Goal: Task Accomplishment & Management: Use online tool/utility

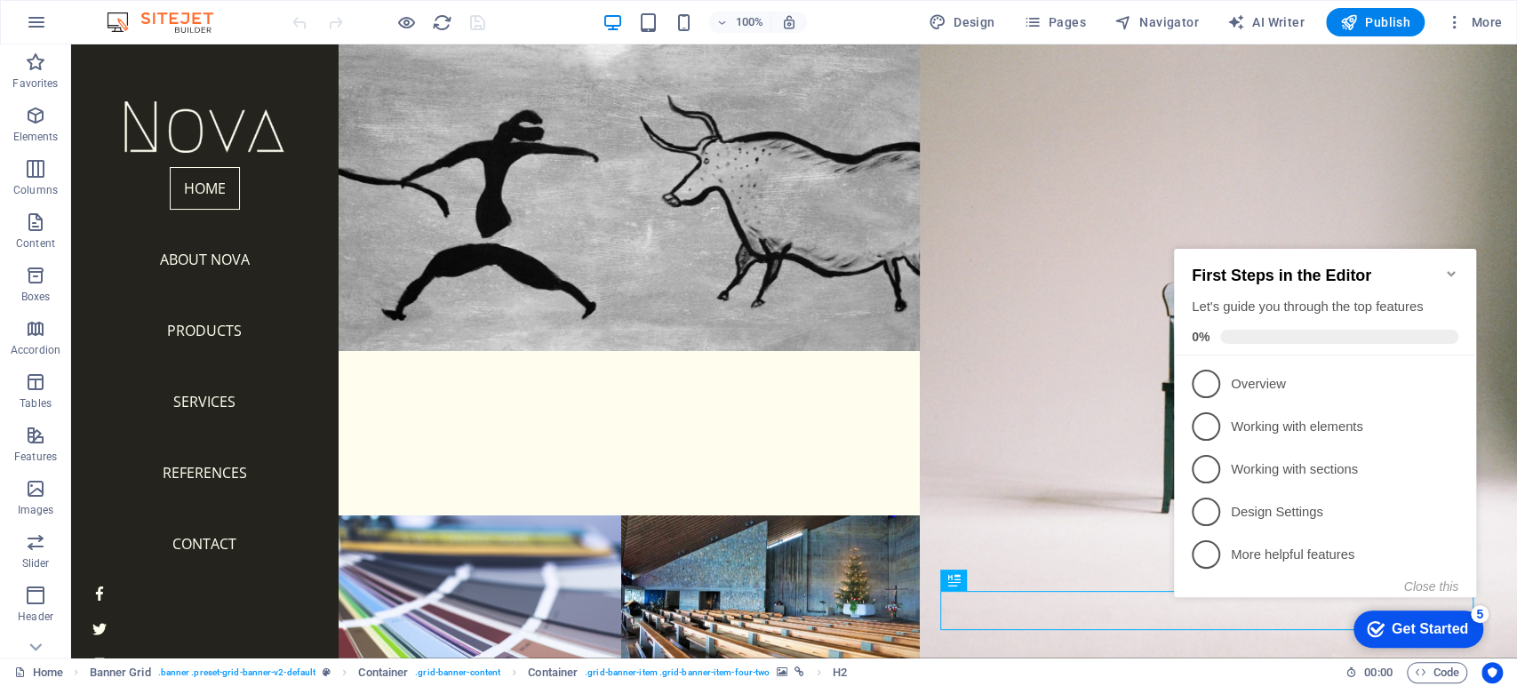
click at [1449, 267] on icon "Minimize checklist" at bounding box center [1451, 274] width 14 height 14
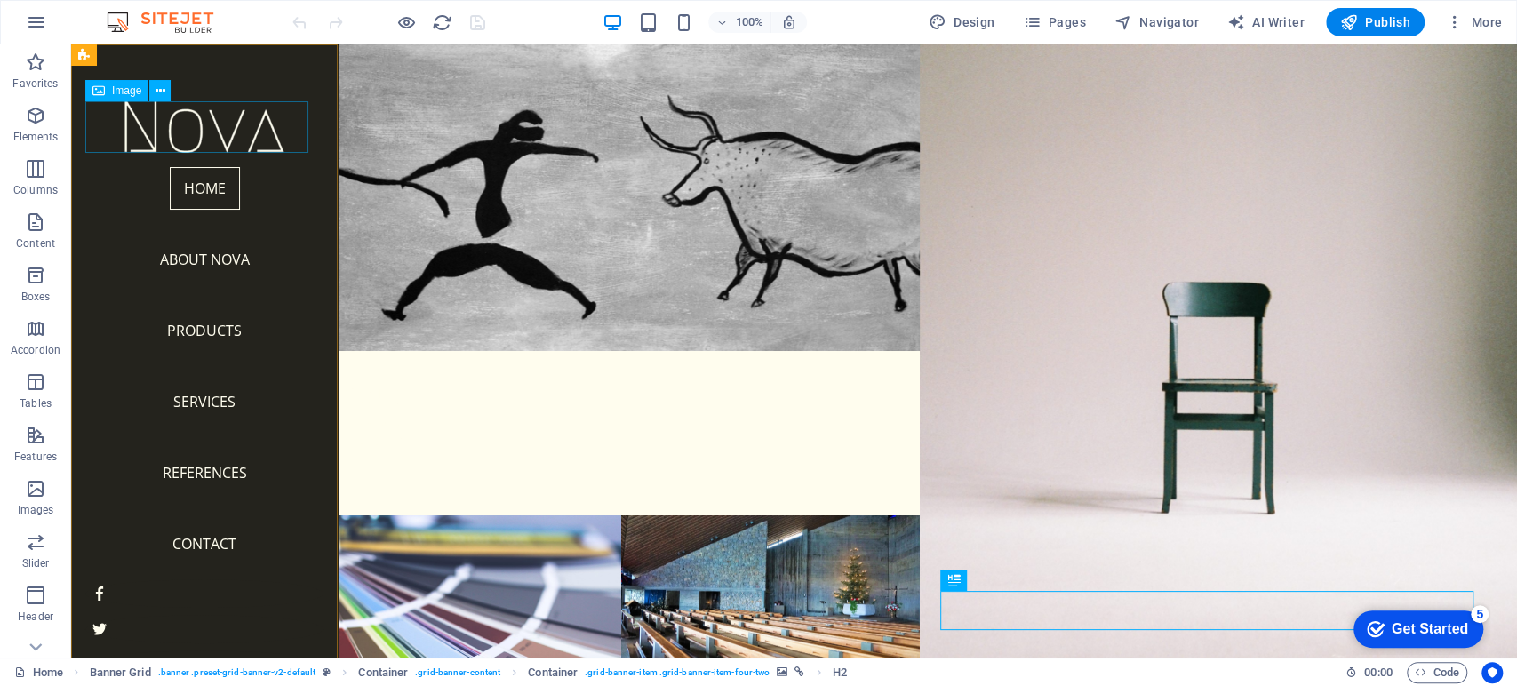
click at [232, 124] on figure at bounding box center [204, 127] width 238 height 52
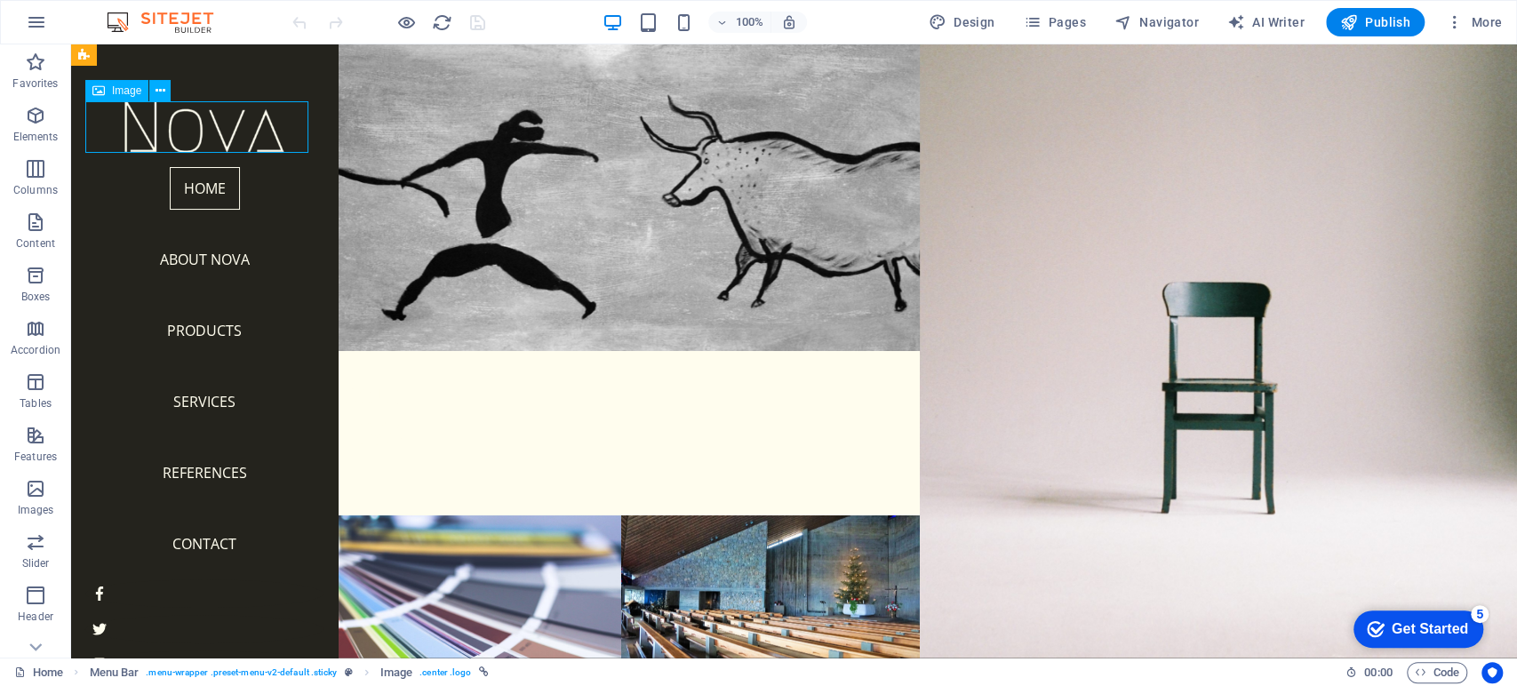
click at [232, 124] on figure at bounding box center [204, 127] width 238 height 52
select select "px"
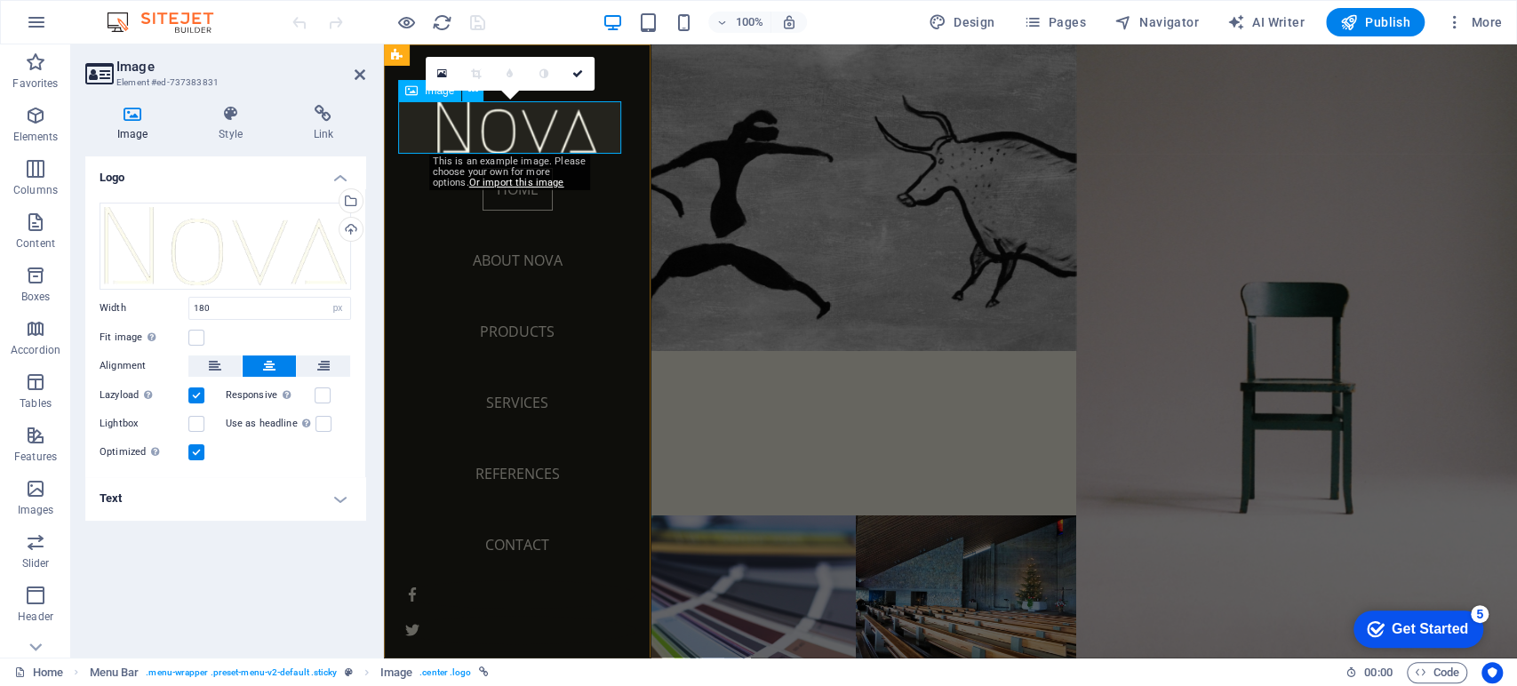
click at [520, 124] on figure at bounding box center [517, 127] width 238 height 52
click at [198, 245] on div "Drag files here, click to choose files or select files from Files or our free s…" at bounding box center [226, 246] width 252 height 87
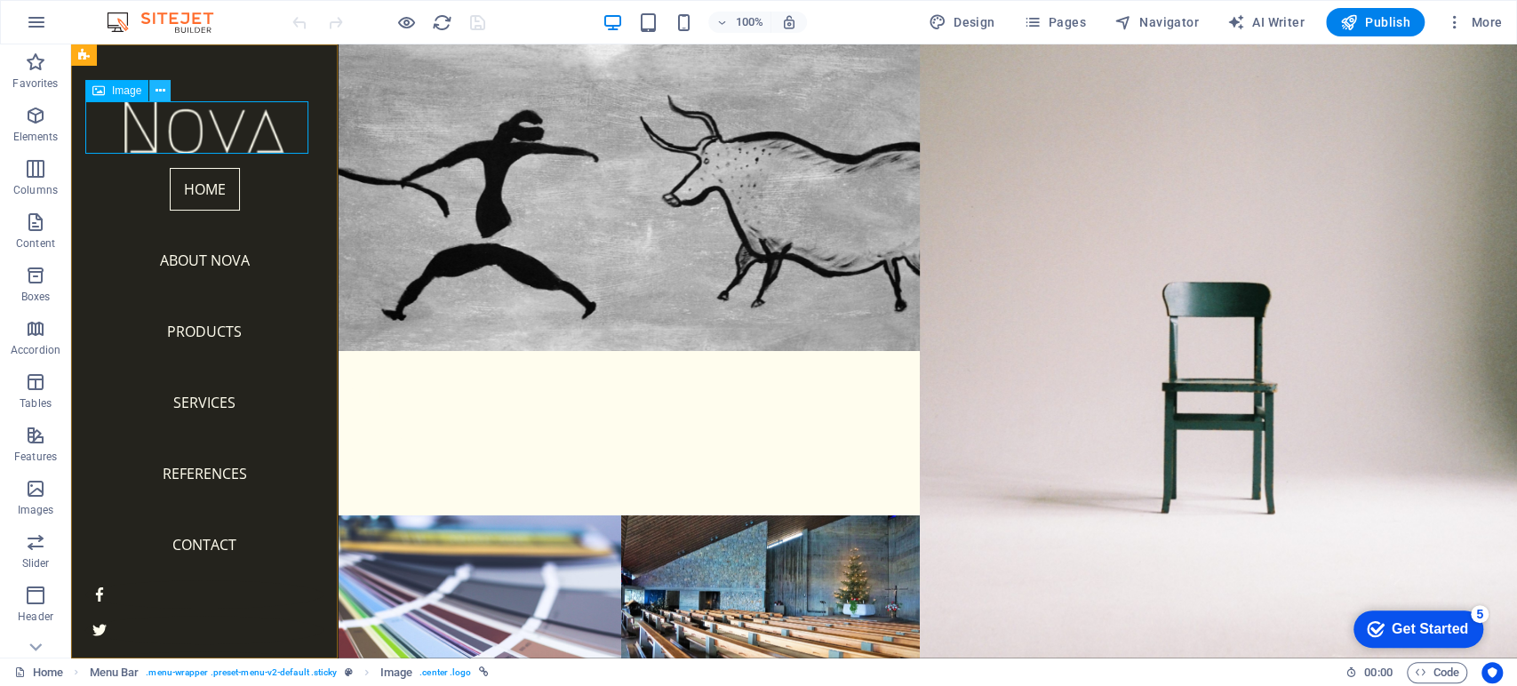
click at [167, 91] on button at bounding box center [159, 90] width 21 height 21
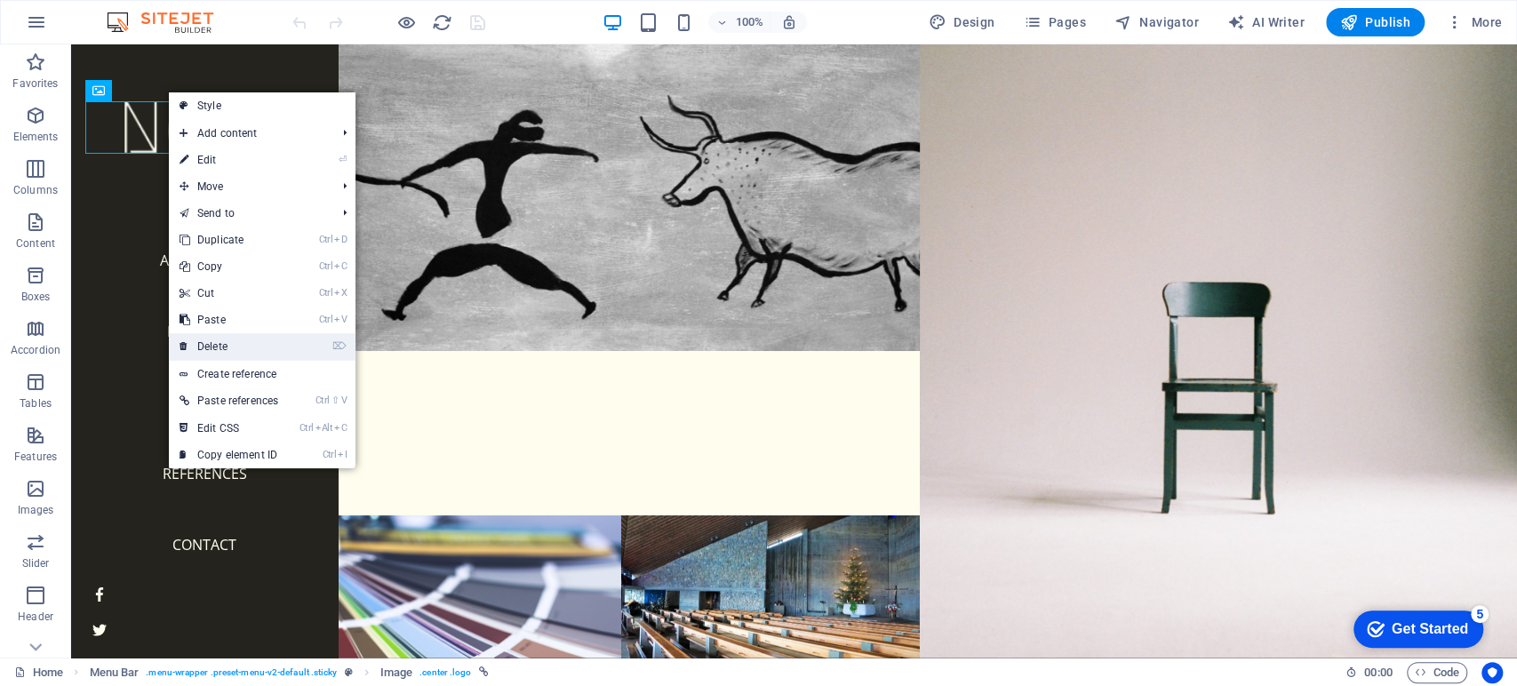
click at [221, 340] on link "⌦ Delete" at bounding box center [229, 346] width 120 height 27
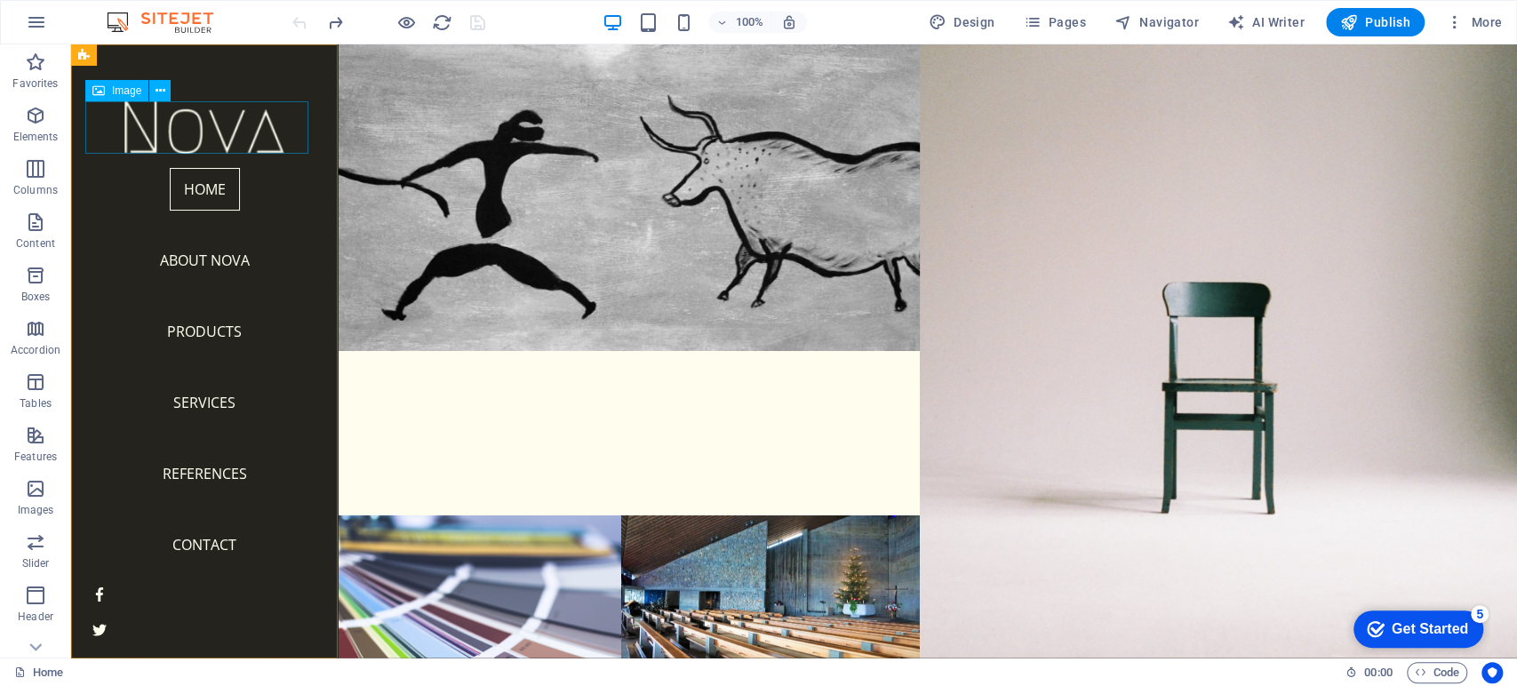
click at [204, 124] on figure at bounding box center [204, 127] width 238 height 52
select select "px"
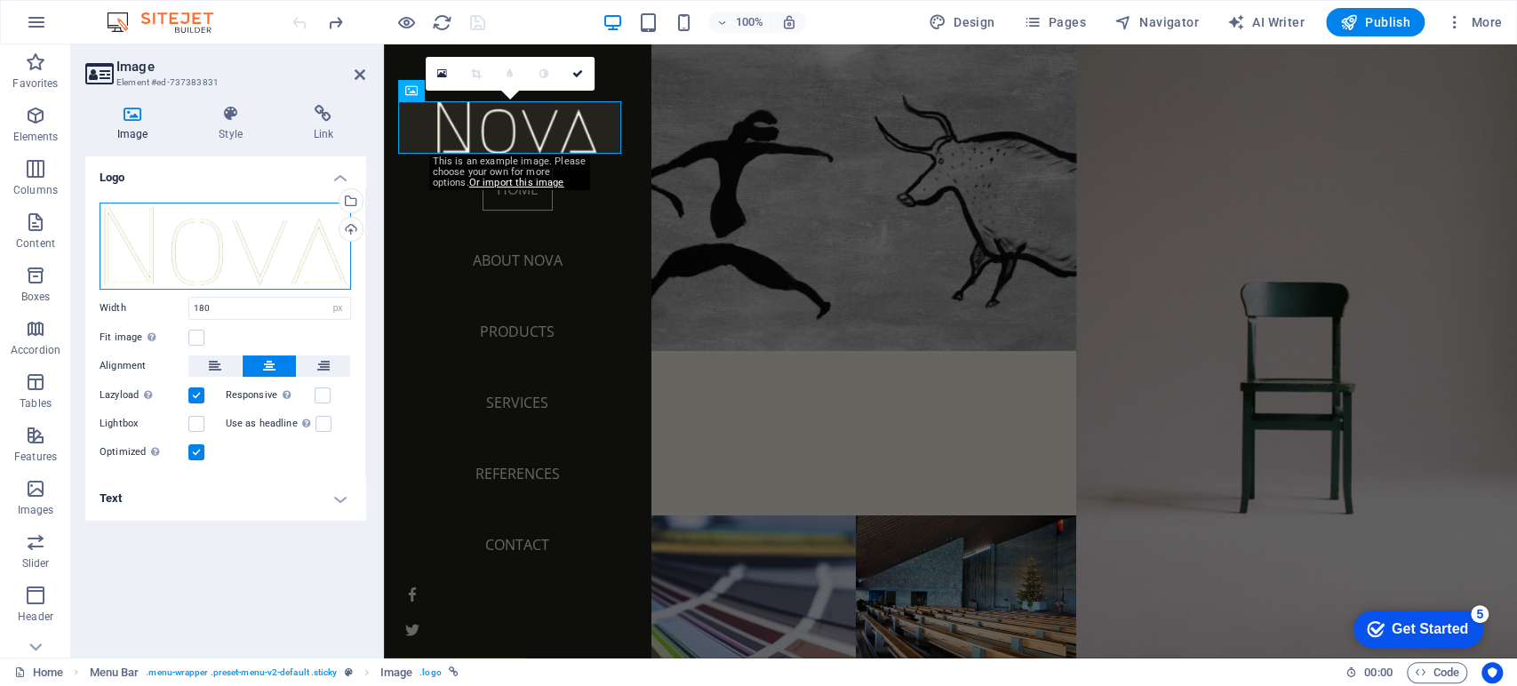
click at [262, 231] on div "Drag files here, click to choose files or select files from Files or our free s…" at bounding box center [226, 246] width 252 height 87
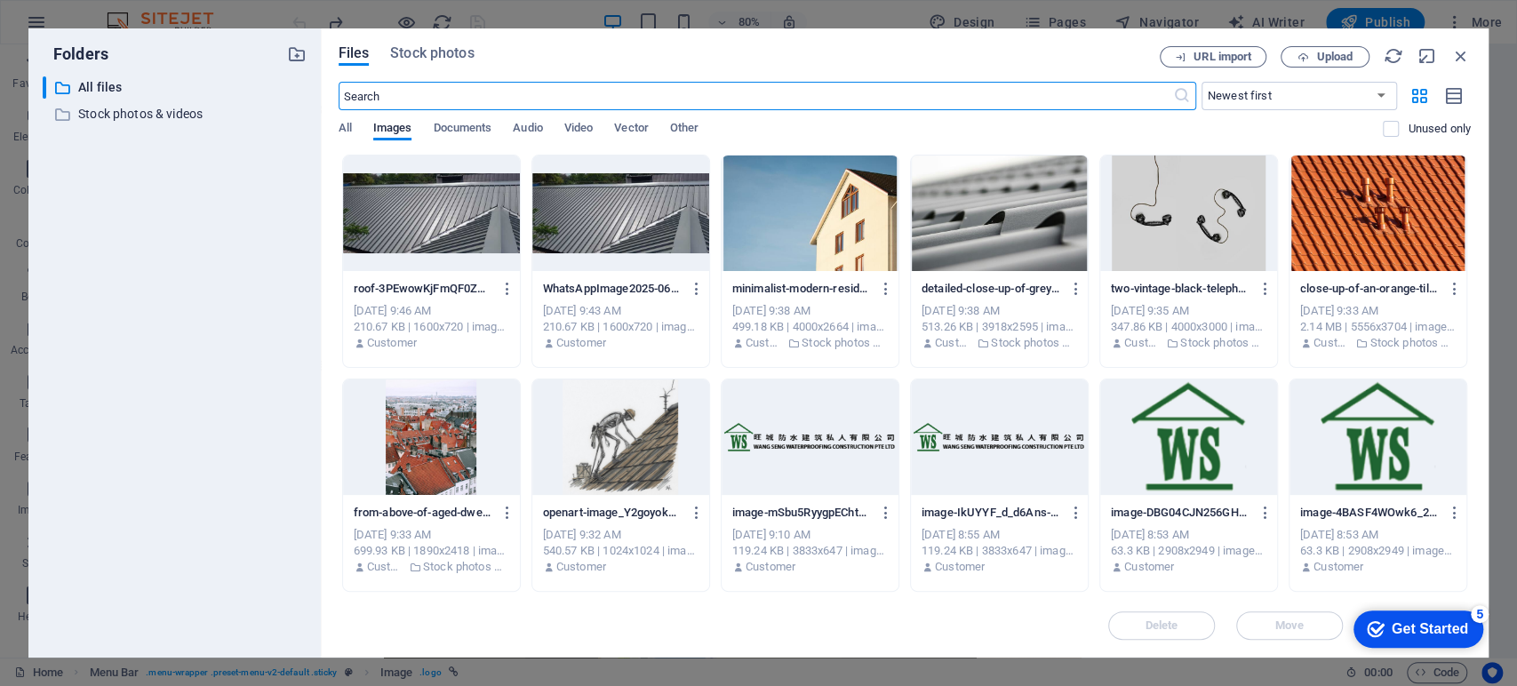
click at [1243, 459] on div at bounding box center [1188, 438] width 177 height 116
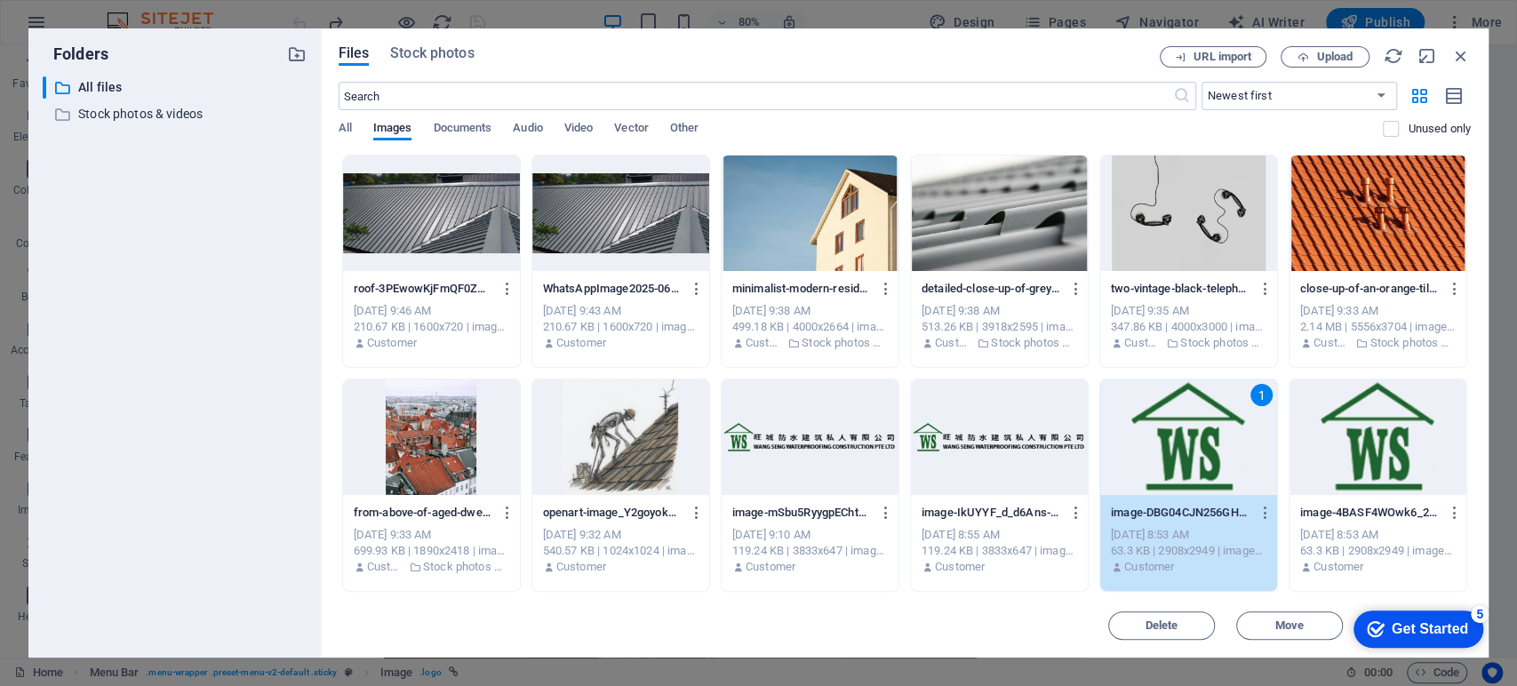
click at [1179, 413] on div "1" at bounding box center [1188, 438] width 177 height 116
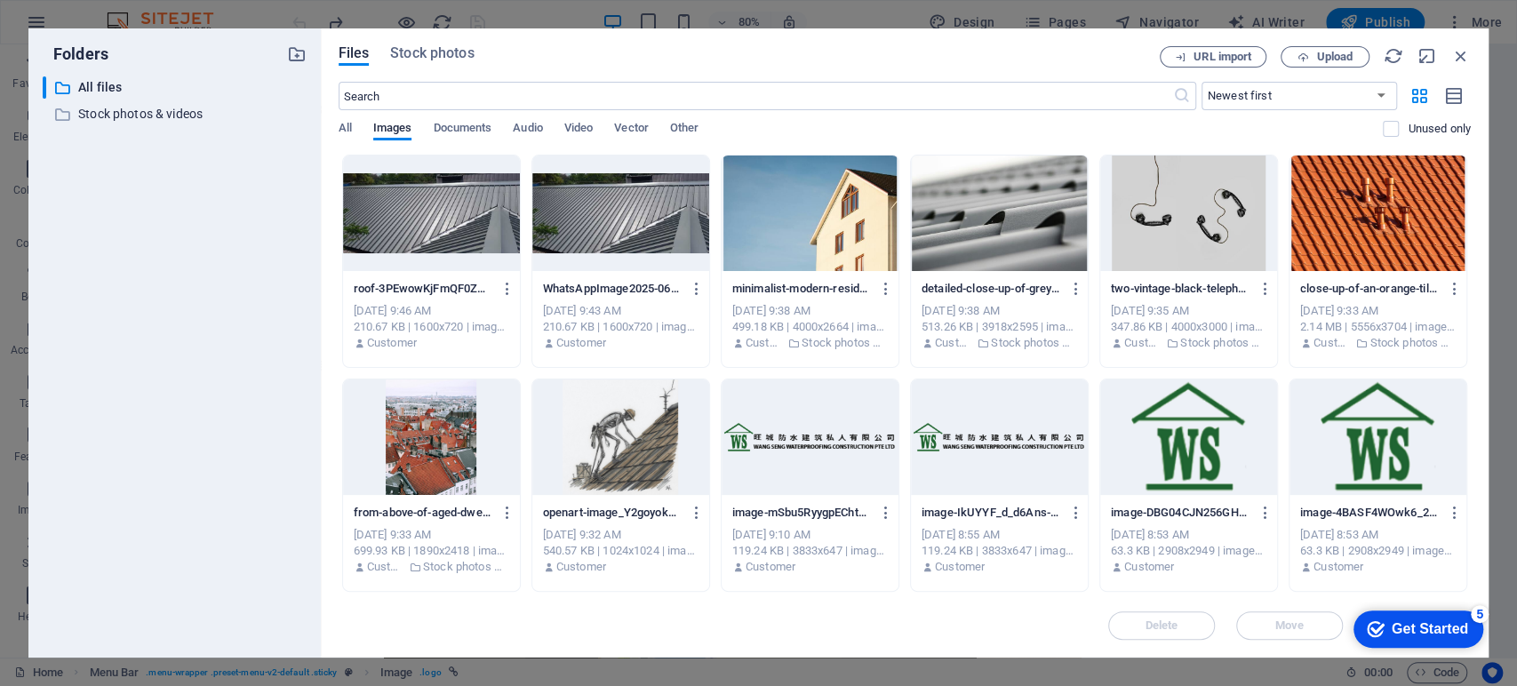
click at [1179, 413] on div at bounding box center [1188, 438] width 177 height 116
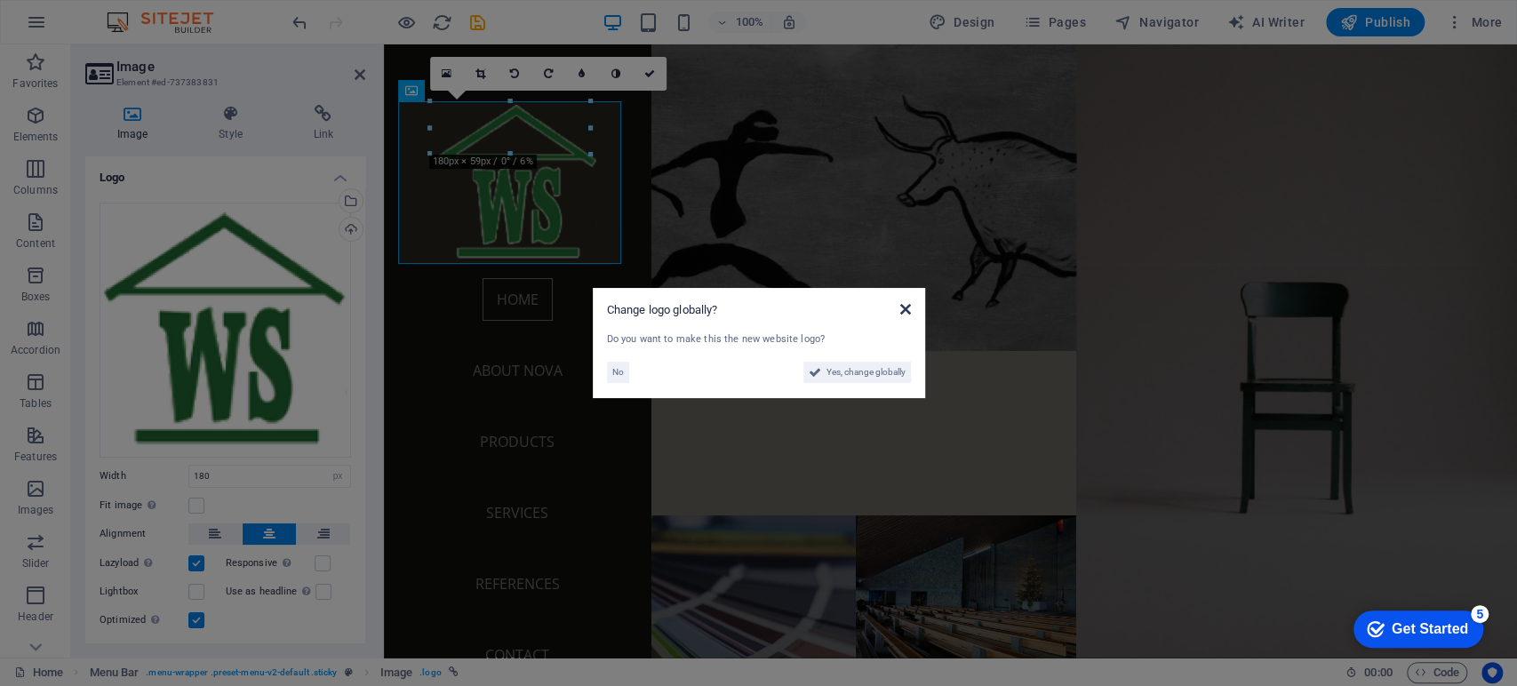
click at [909, 307] on icon at bounding box center [904, 309] width 11 height 14
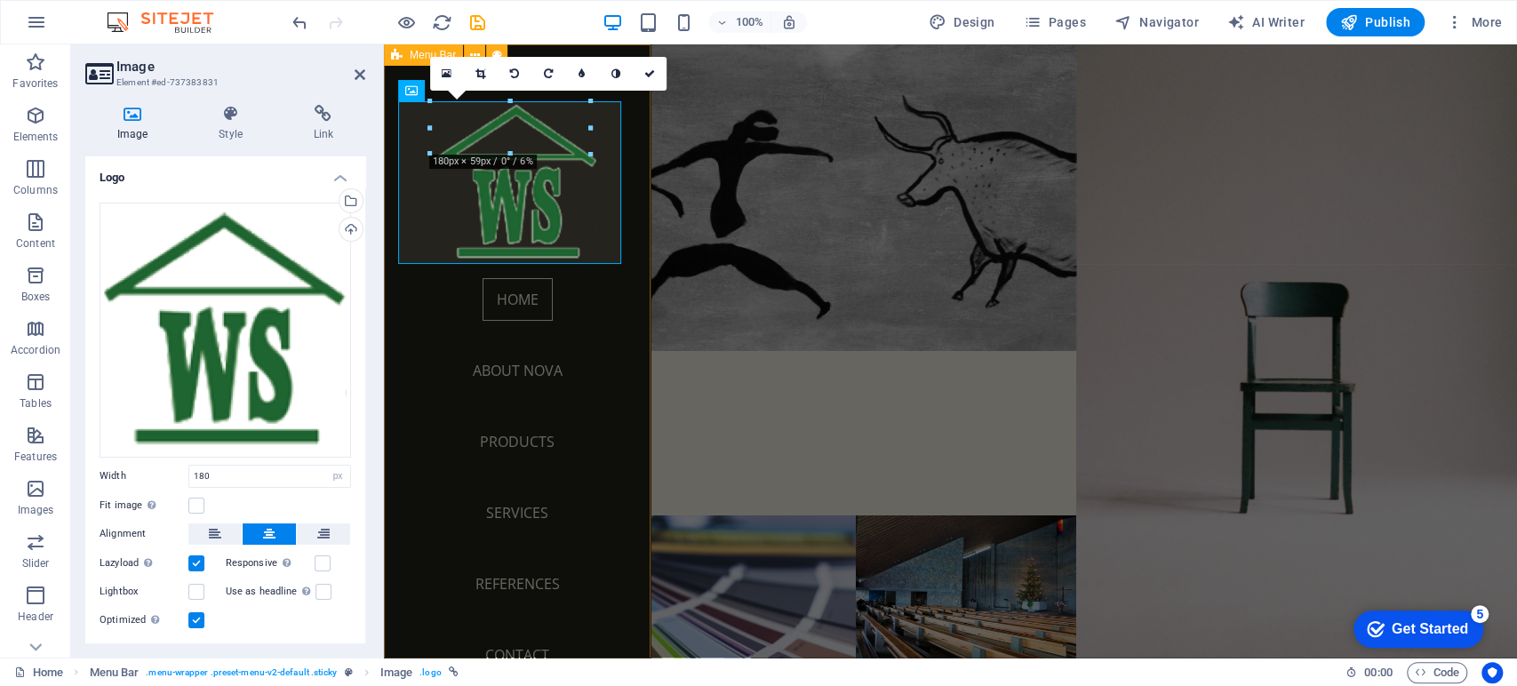
click at [620, 295] on nav "Home About Nova Products Services References Contact" at bounding box center [517, 477] width 238 height 427
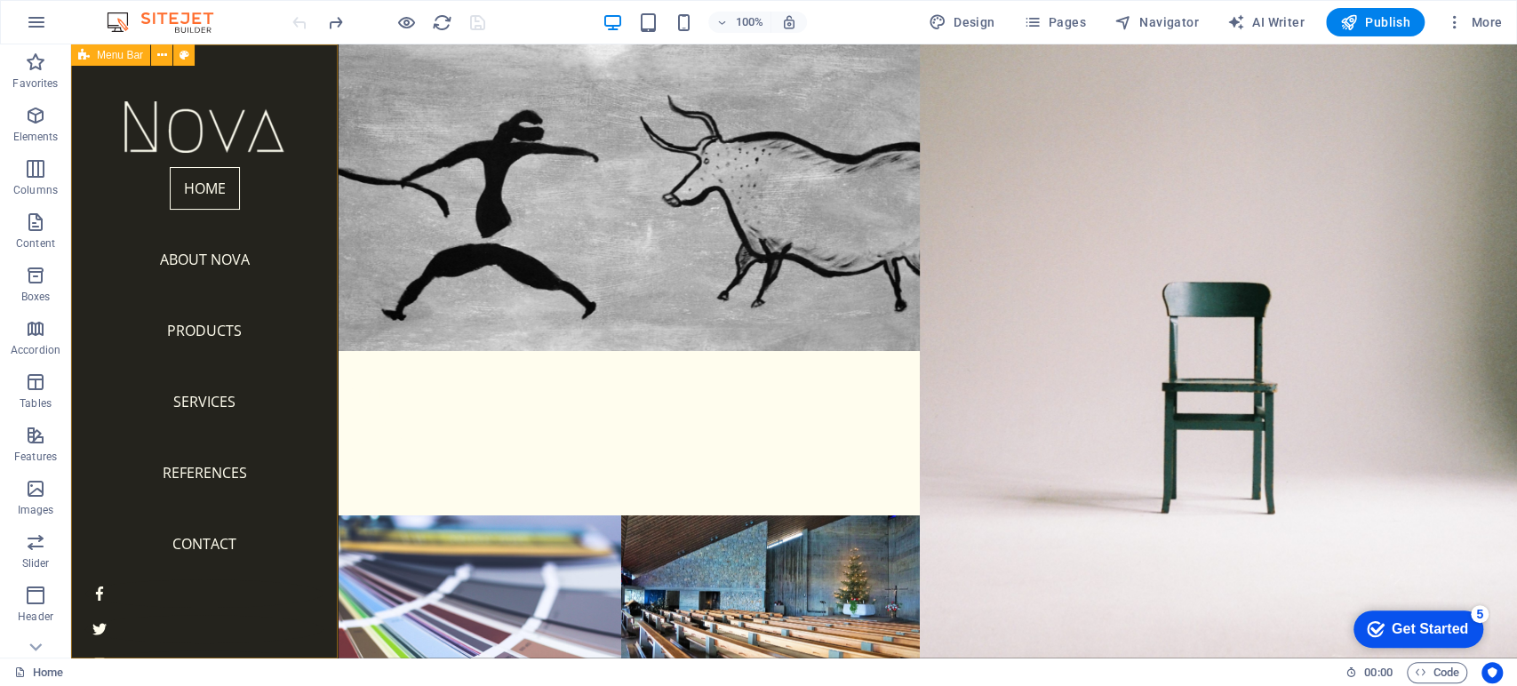
click at [260, 91] on div "Home About Nova Products Services References Contact Legal Notice | Privacy" at bounding box center [204, 350] width 267 height 613
click at [158, 58] on icon at bounding box center [162, 55] width 10 height 19
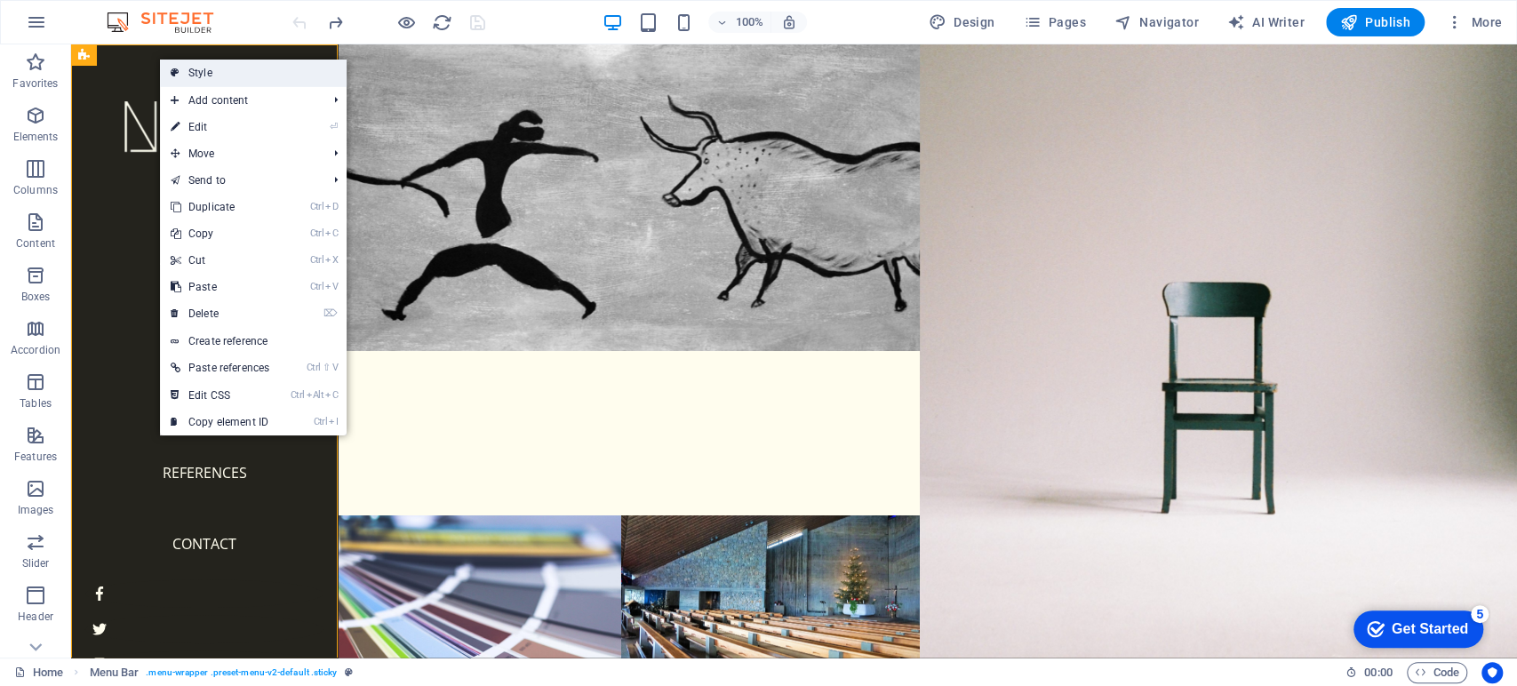
click at [252, 69] on link "Style" at bounding box center [253, 73] width 187 height 27
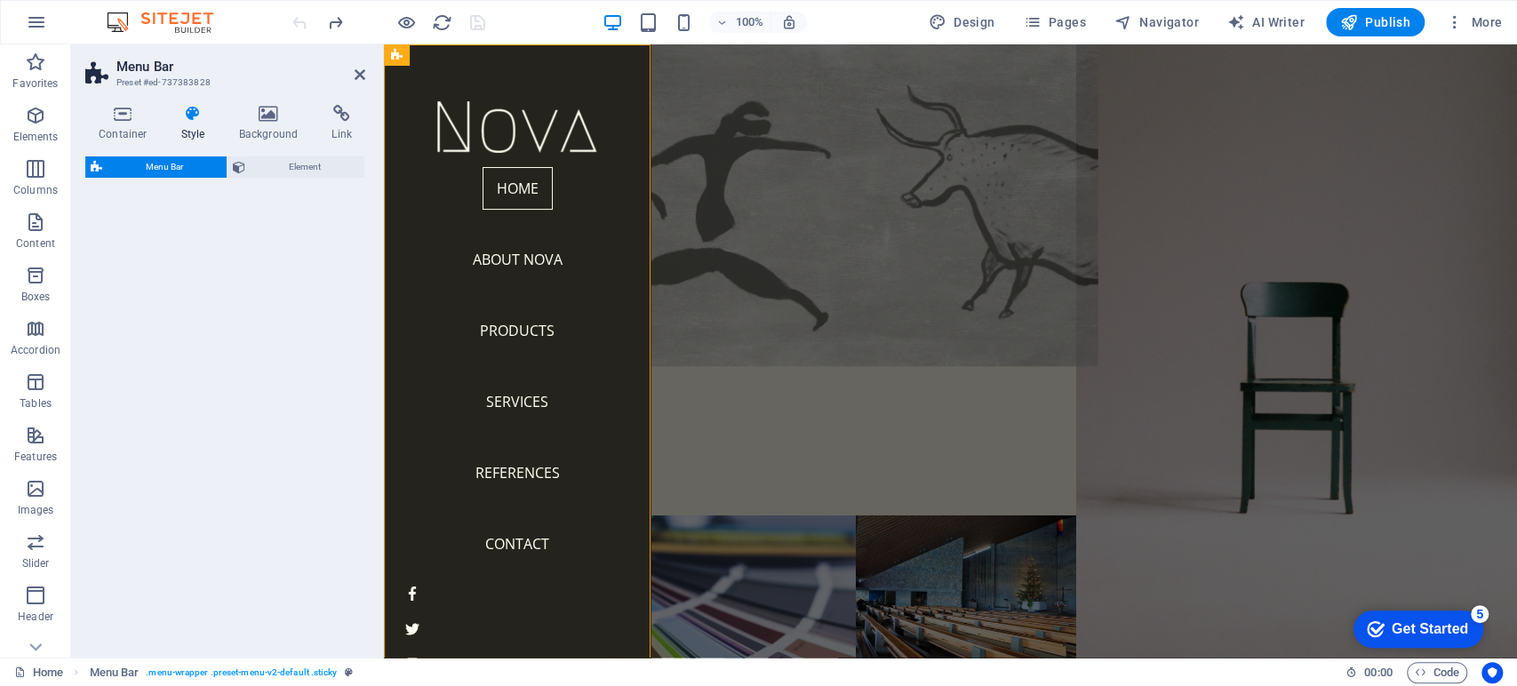
select select "rem"
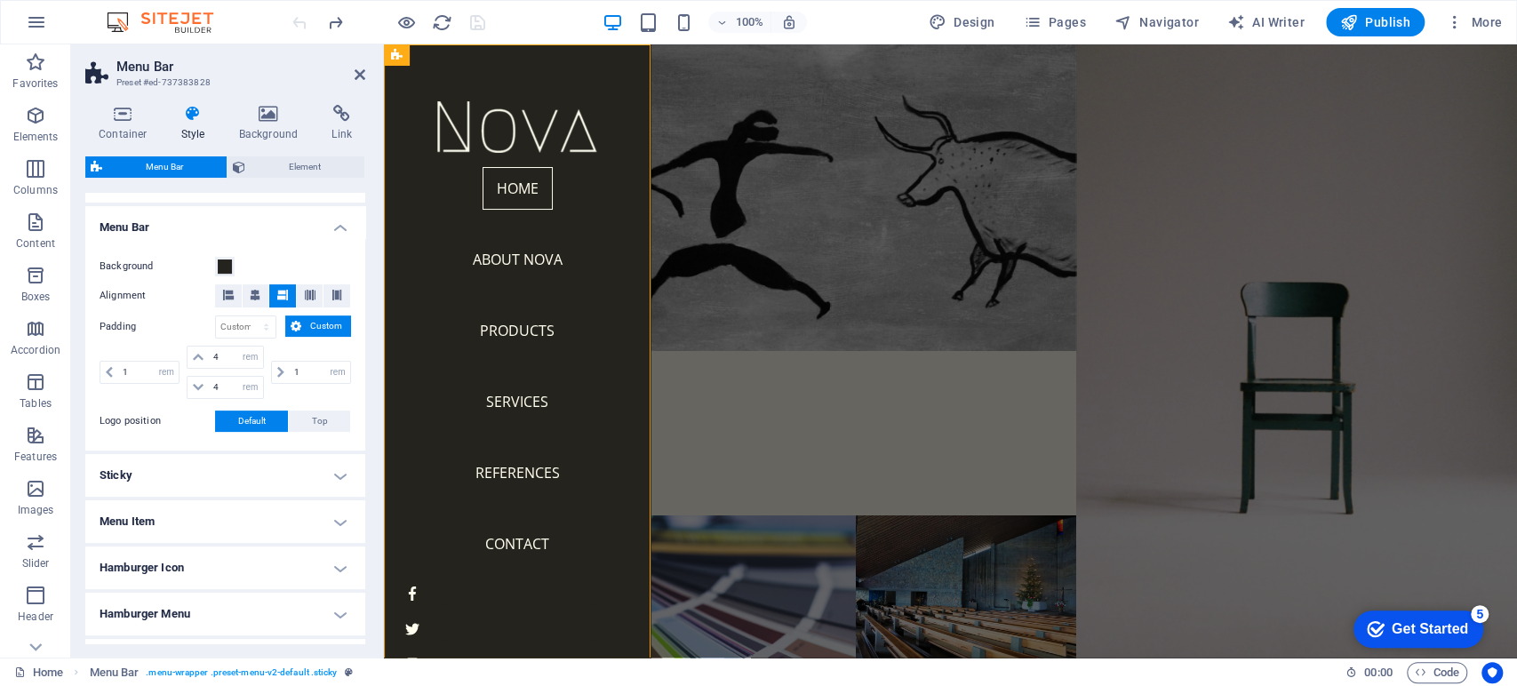
scroll to position [296, 0]
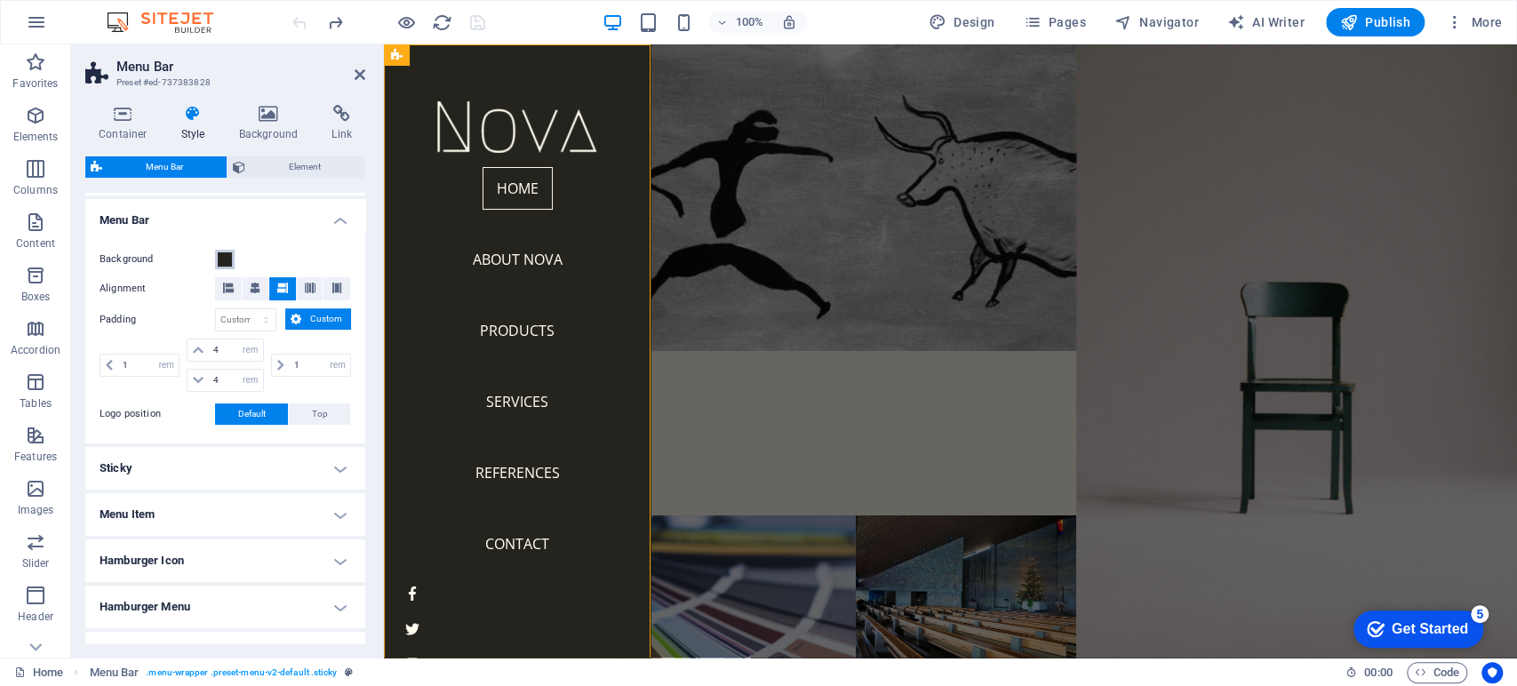
click at [223, 260] on span at bounding box center [225, 259] width 14 height 14
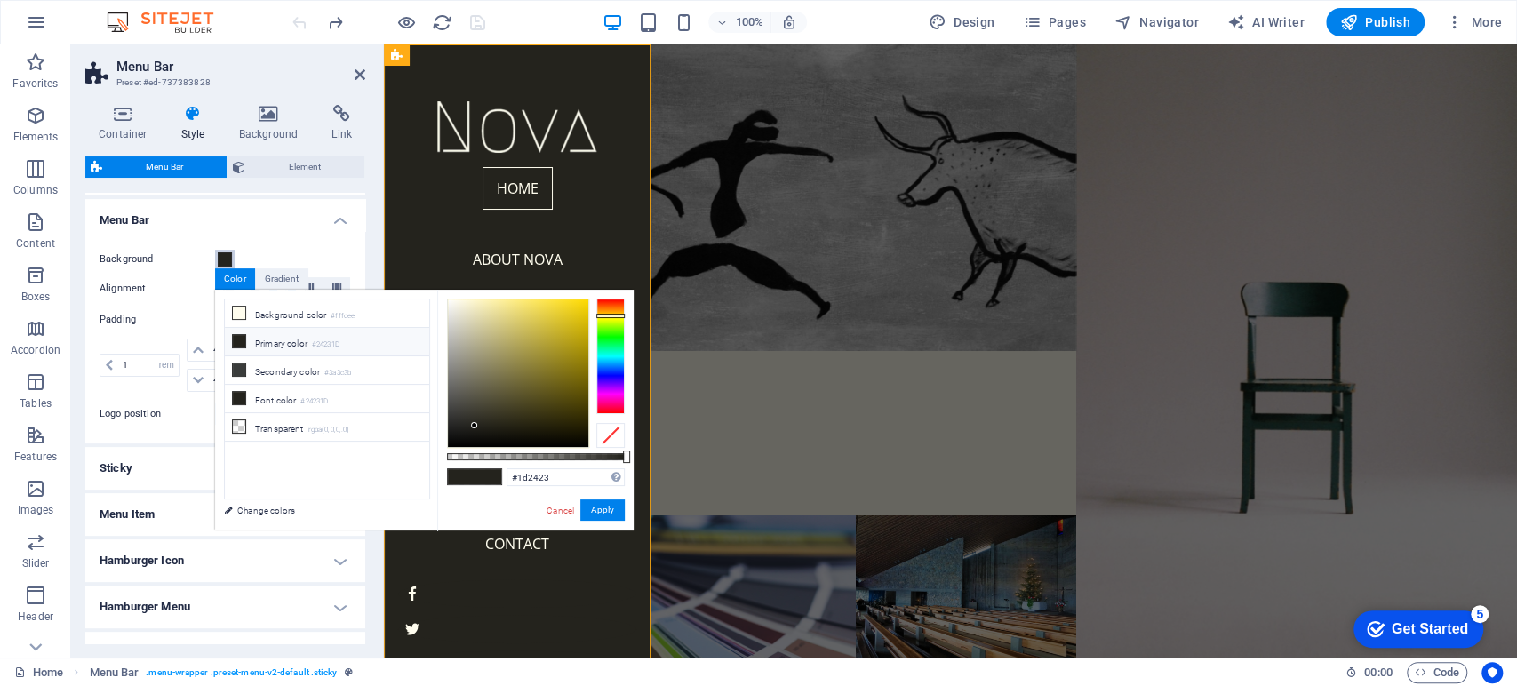
click at [616, 354] on div at bounding box center [610, 357] width 28 height 116
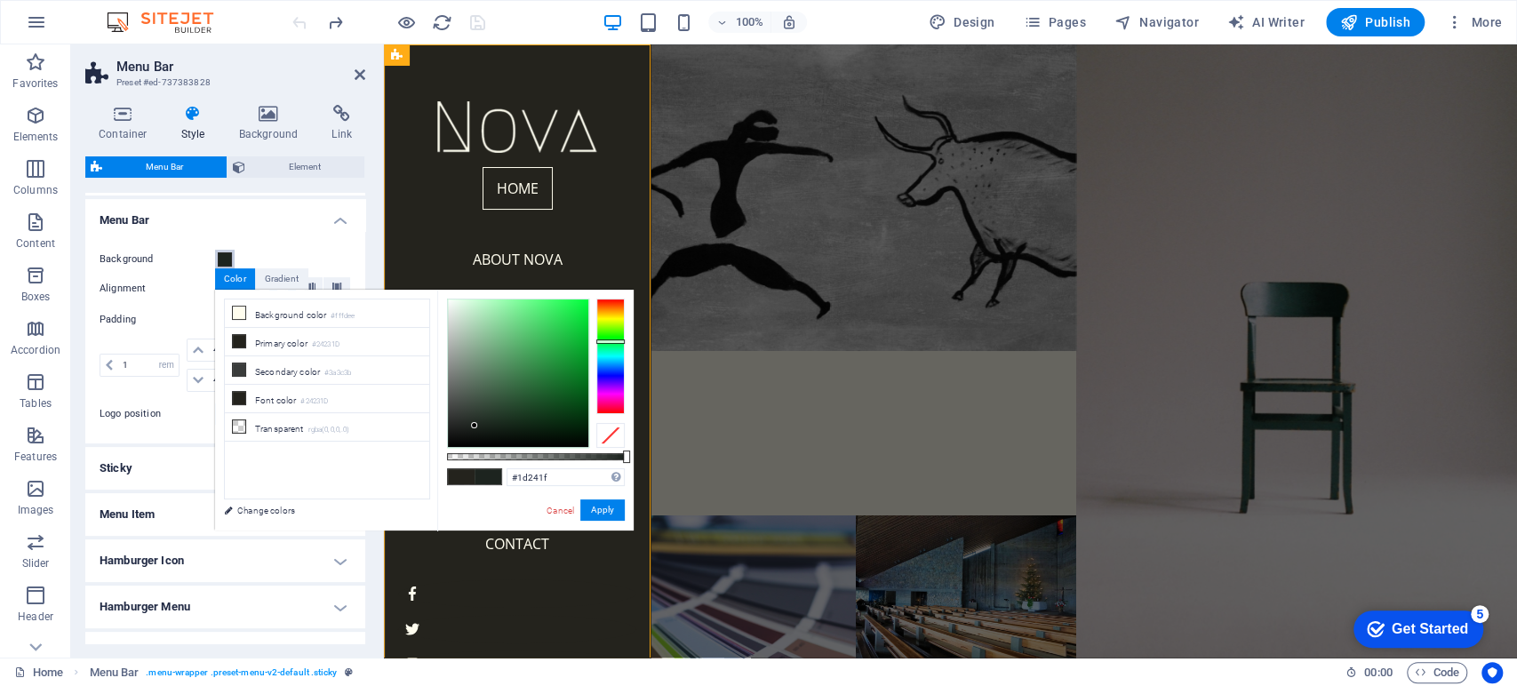
drag, startPoint x: 613, startPoint y: 340, endPoint x: 627, endPoint y: 341, distance: 13.4
click at [627, 341] on div "#1d241f Supported formats #0852ed rgb(8, 82, 237) rgba(8, 82, 237, 90%) hsv(221…" at bounding box center [535, 539] width 196 height 499
click at [556, 299] on div at bounding box center [518, 373] width 142 height 149
type input "#0ecb3a"
drag, startPoint x: 580, startPoint y: 302, endPoint x: 578, endPoint y: 329, distance: 26.8
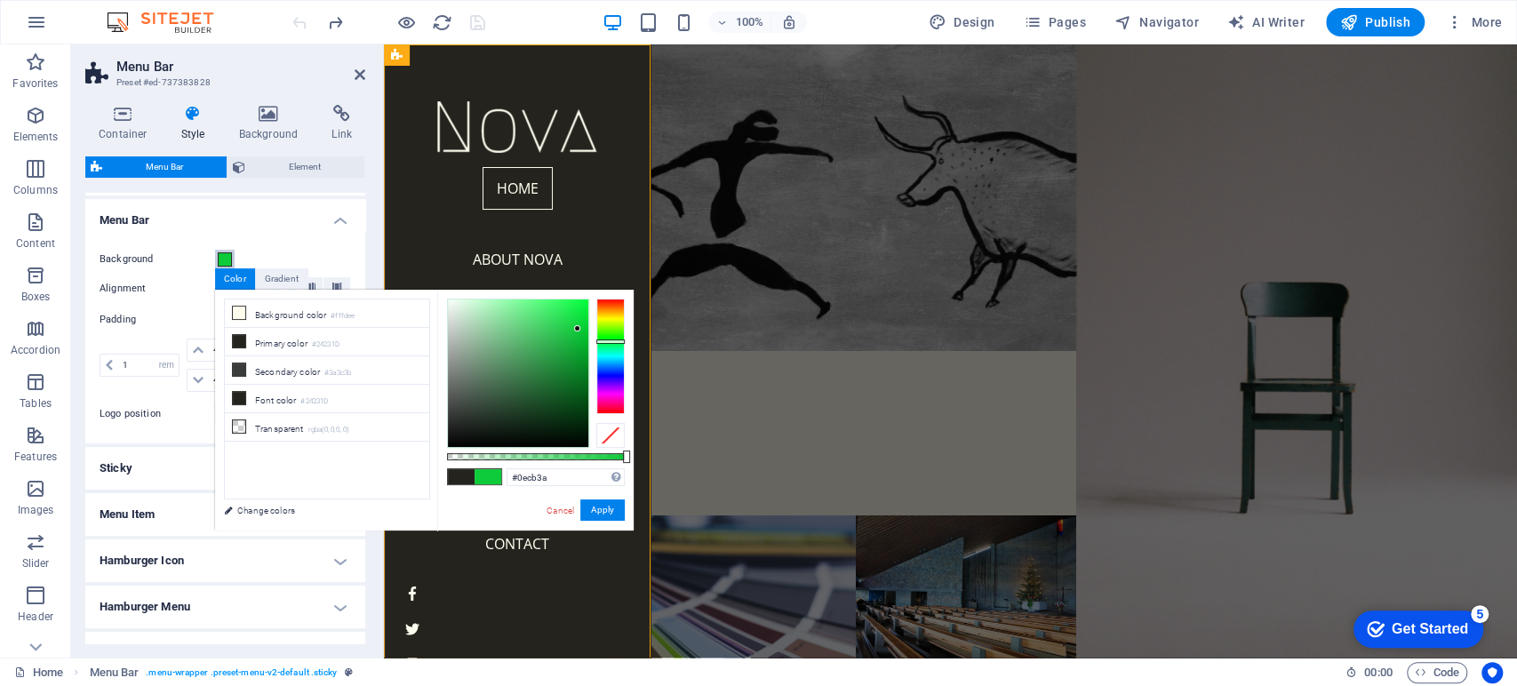
click at [578, 329] on div at bounding box center [518, 374] width 140 height 148
click at [611, 504] on button "Apply" at bounding box center [602, 509] width 44 height 21
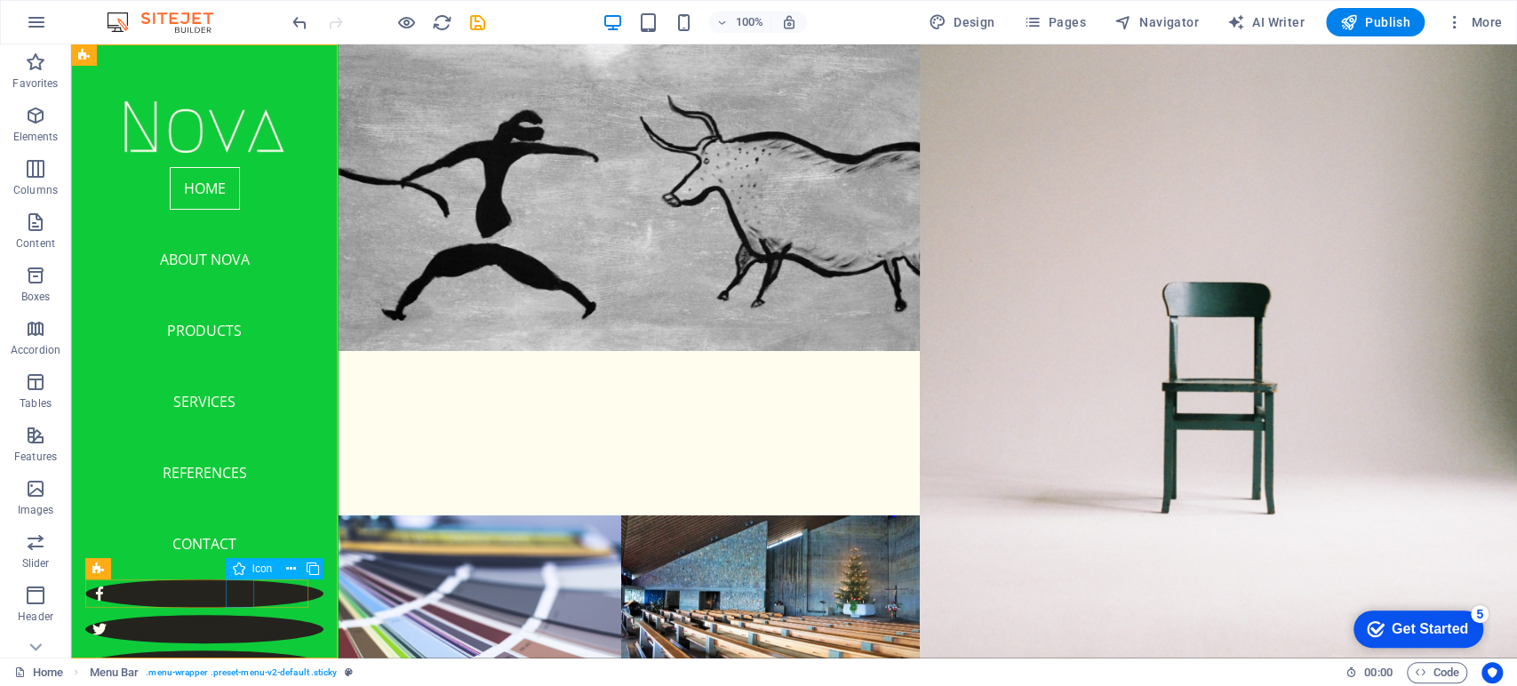
click at [240, 651] on figure at bounding box center [204, 665] width 238 height 28
click at [256, 567] on span "Icon" at bounding box center [262, 568] width 20 height 11
click at [228, 651] on figure at bounding box center [204, 665] width 238 height 28
click at [238, 651] on figure at bounding box center [204, 665] width 238 height 28
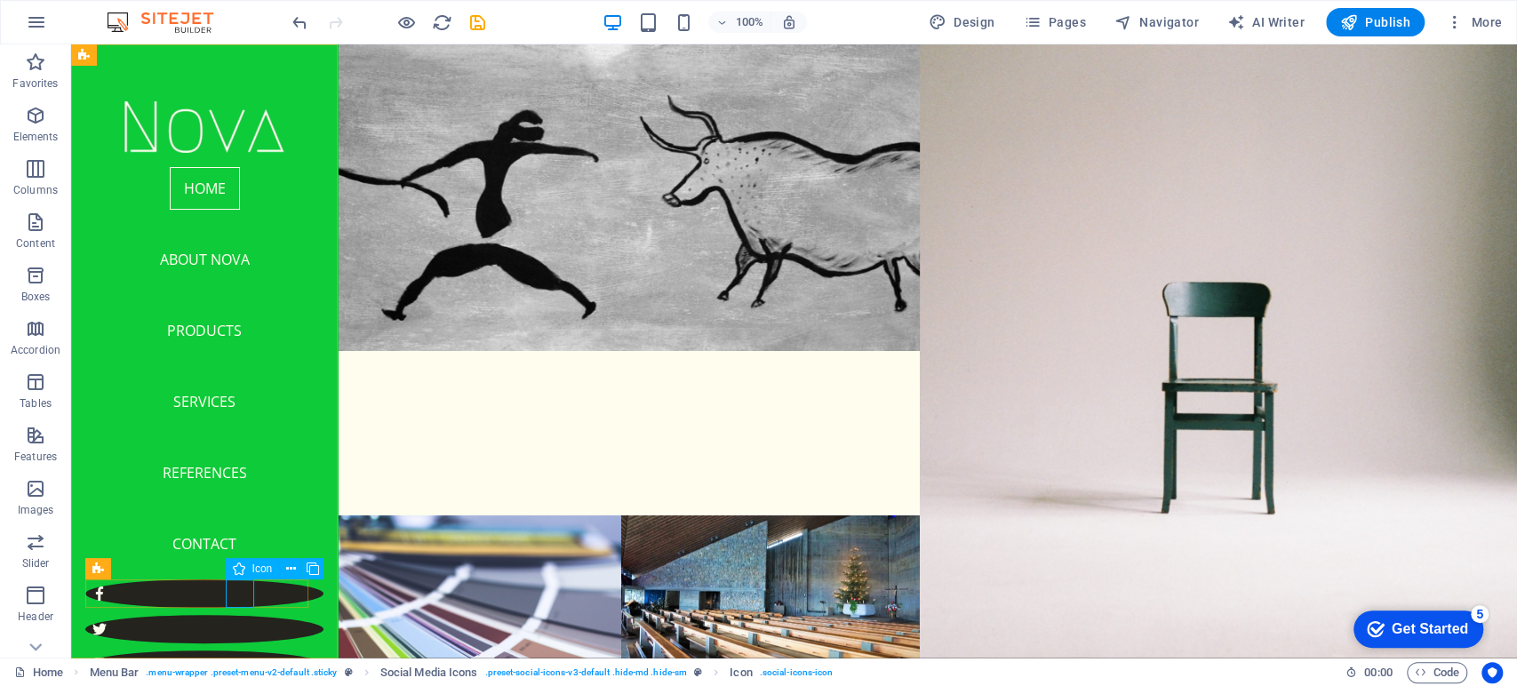
click at [238, 651] on figure at bounding box center [204, 665] width 238 height 28
select select "xMidYMid"
select select "px"
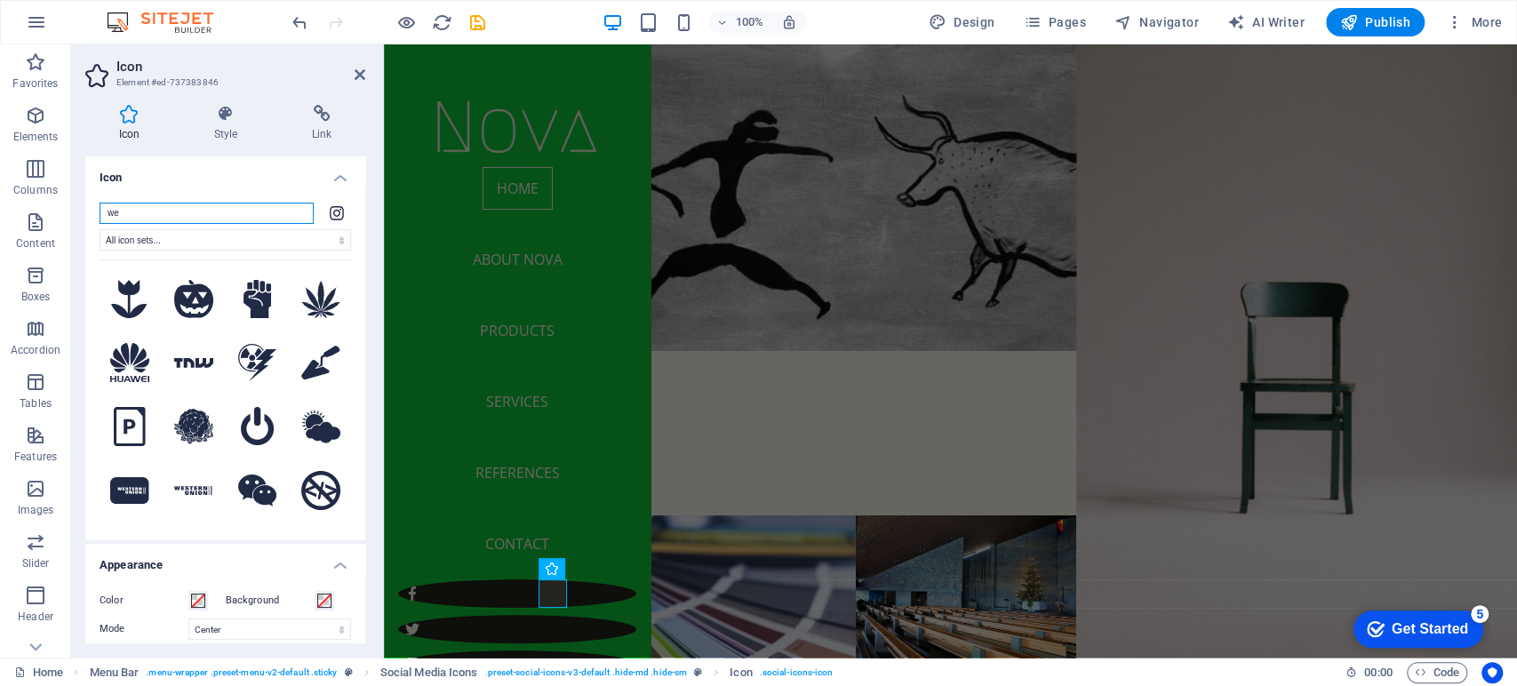
type input "w"
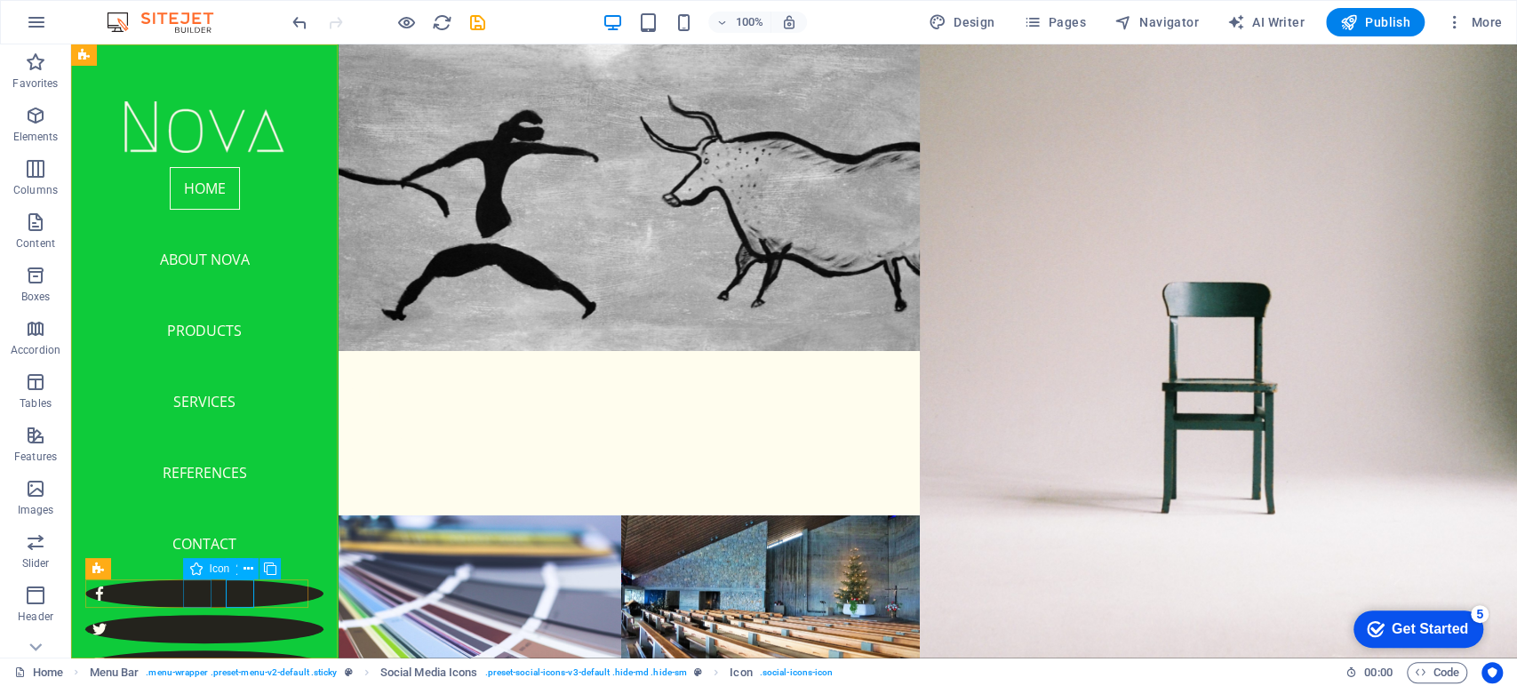
click at [206, 615] on figure at bounding box center [204, 629] width 238 height 28
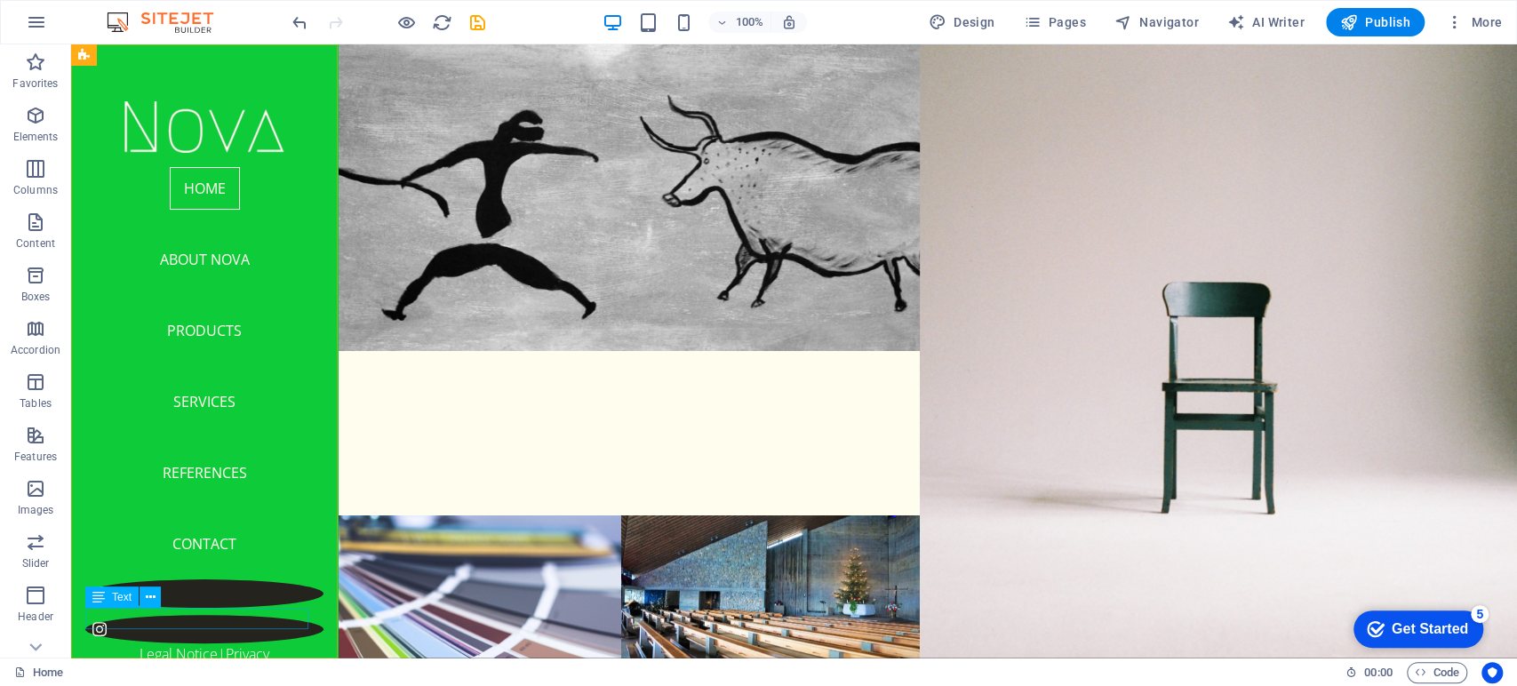
click at [243, 643] on div "Legal Notice | Privacy" at bounding box center [204, 653] width 238 height 21
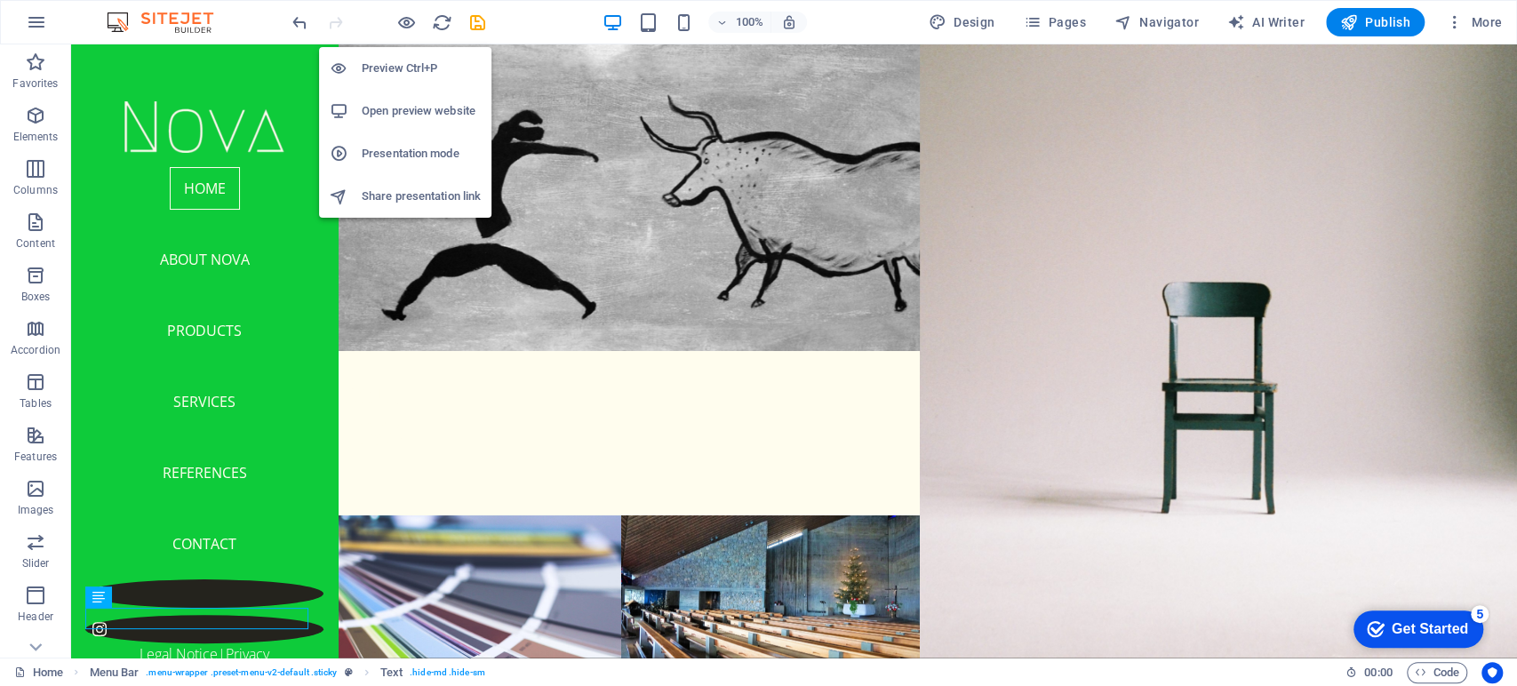
click at [410, 114] on h6 "Open preview website" at bounding box center [421, 110] width 119 height 21
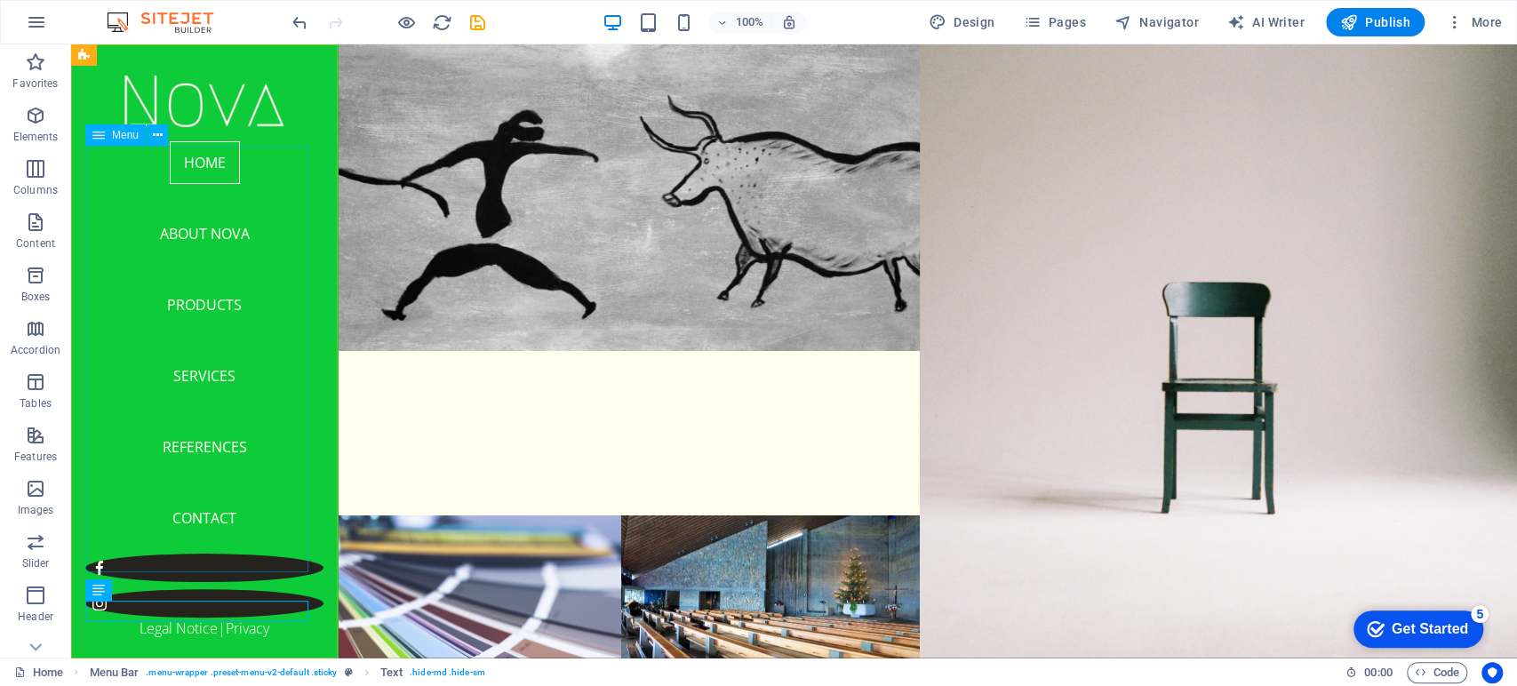
scroll to position [28, 0]
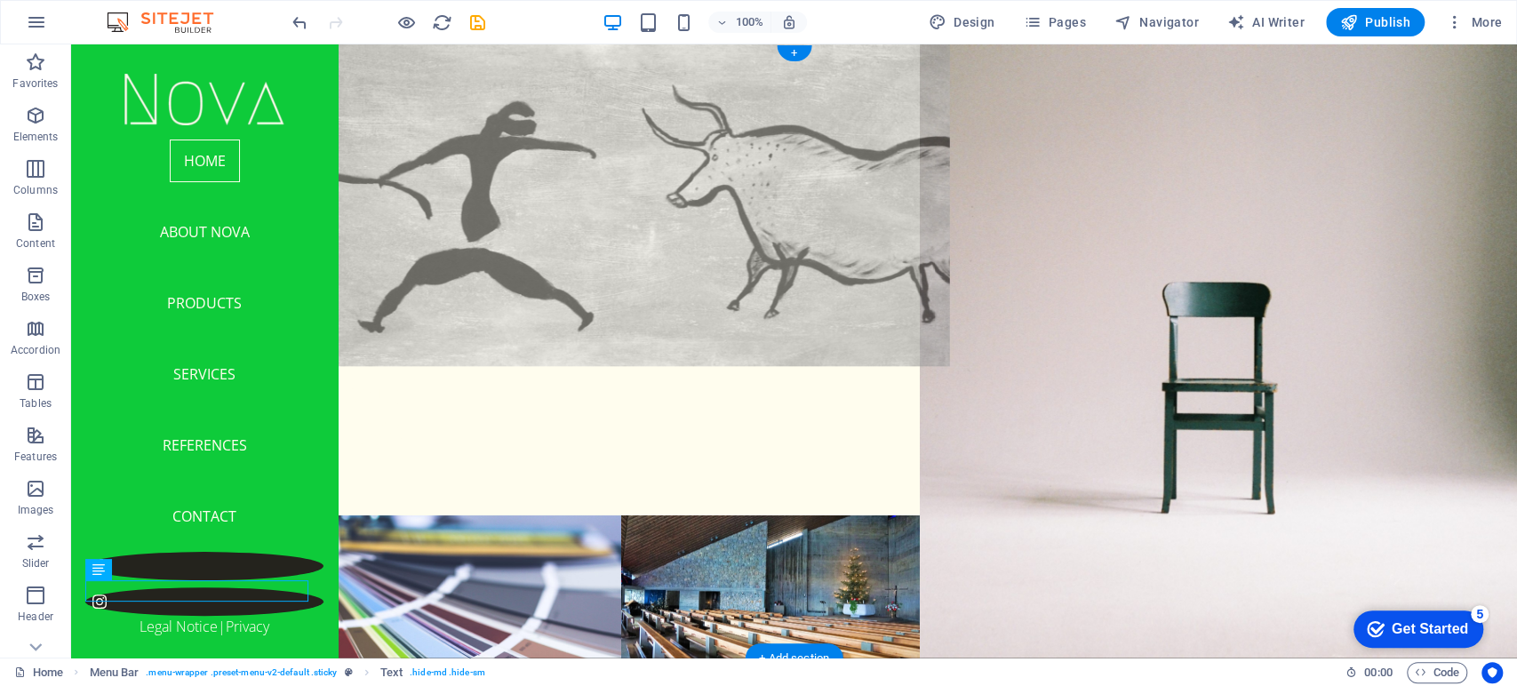
click at [766, 164] on figure at bounding box center [620, 198] width 657 height 338
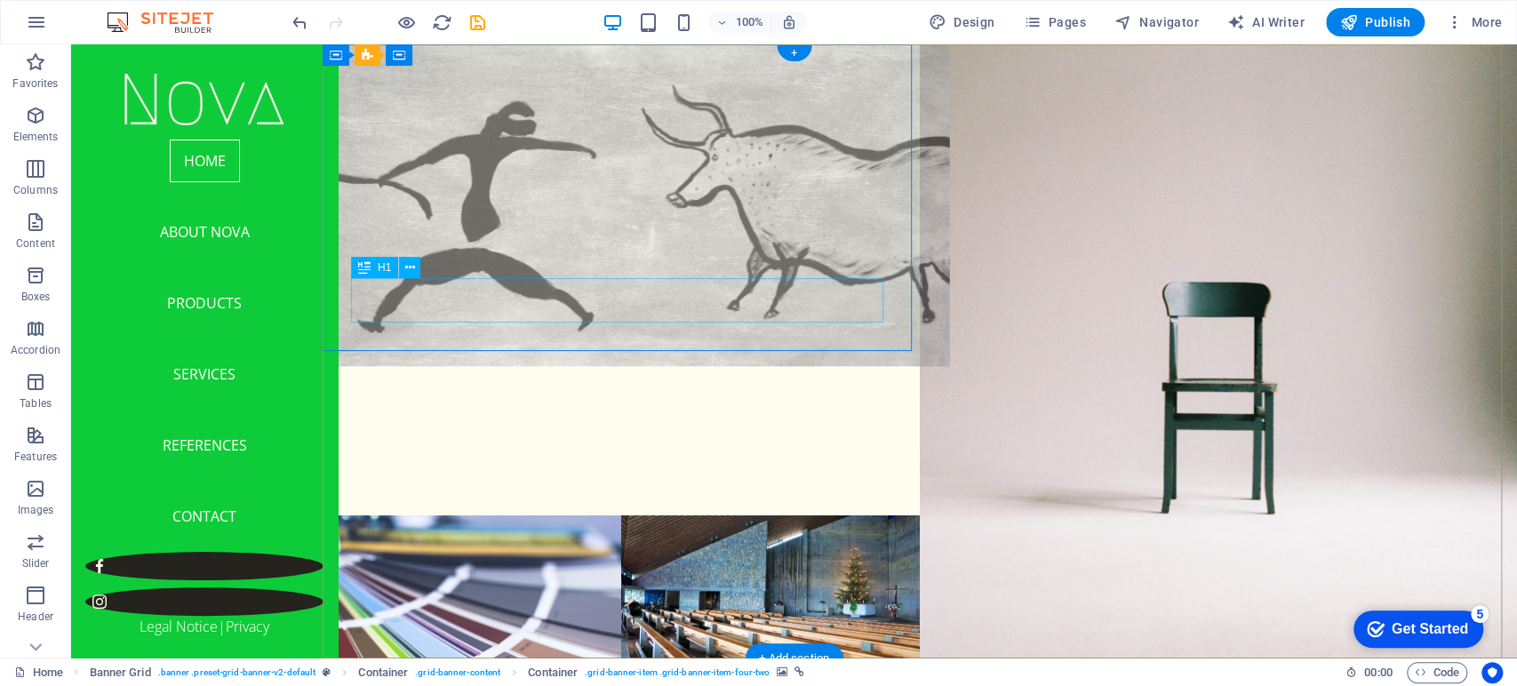
click at [367, 411] on div "NOVA" at bounding box center [621, 433] width 597 height 44
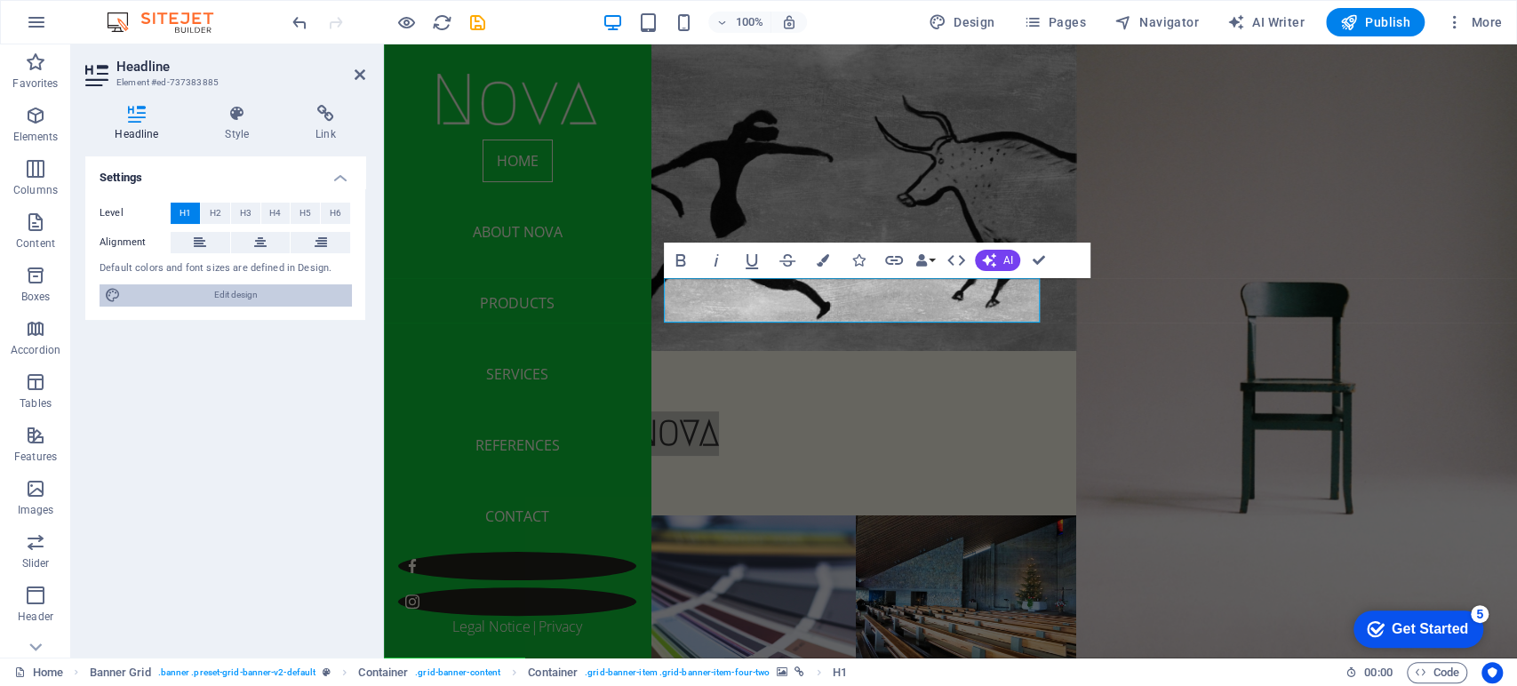
click at [320, 302] on span "Edit design" at bounding box center [236, 294] width 220 height 21
select select "px"
select select "300"
select select "px"
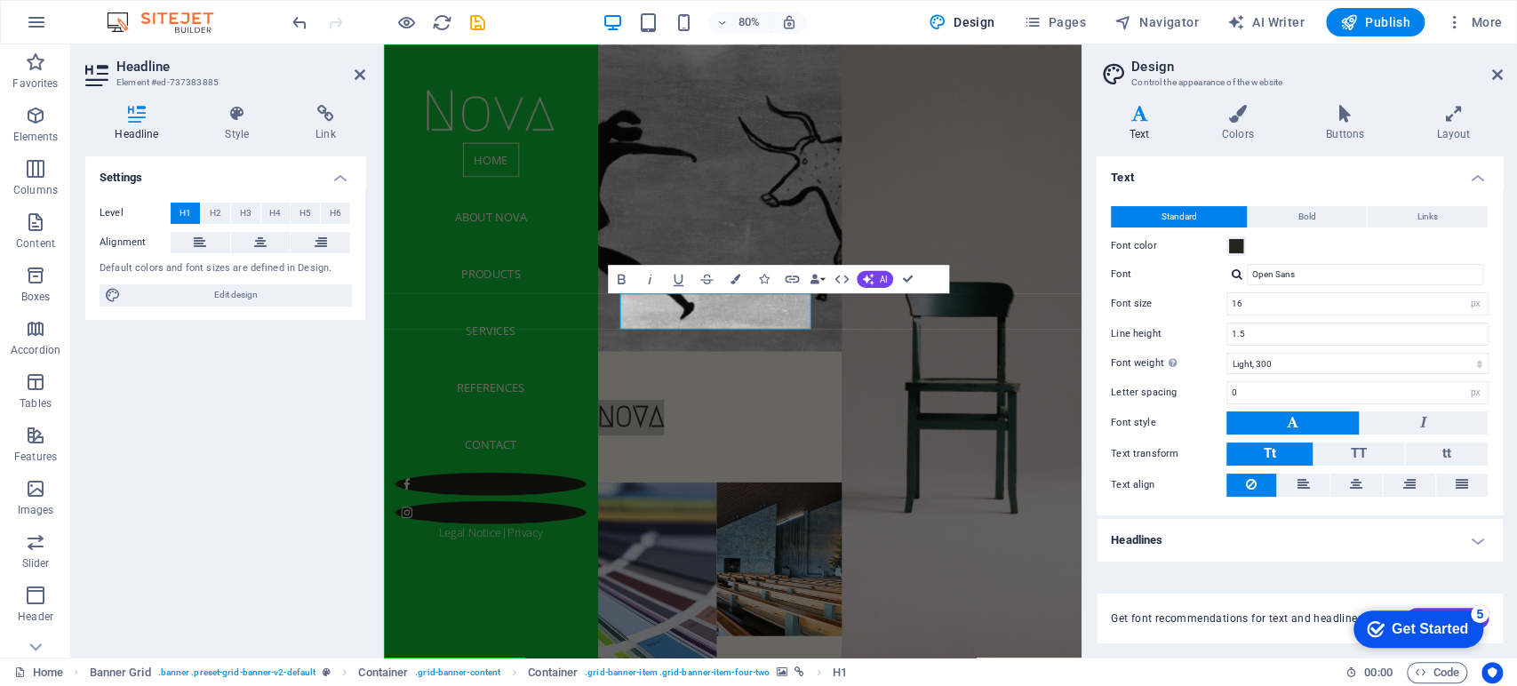
scroll to position [0, 0]
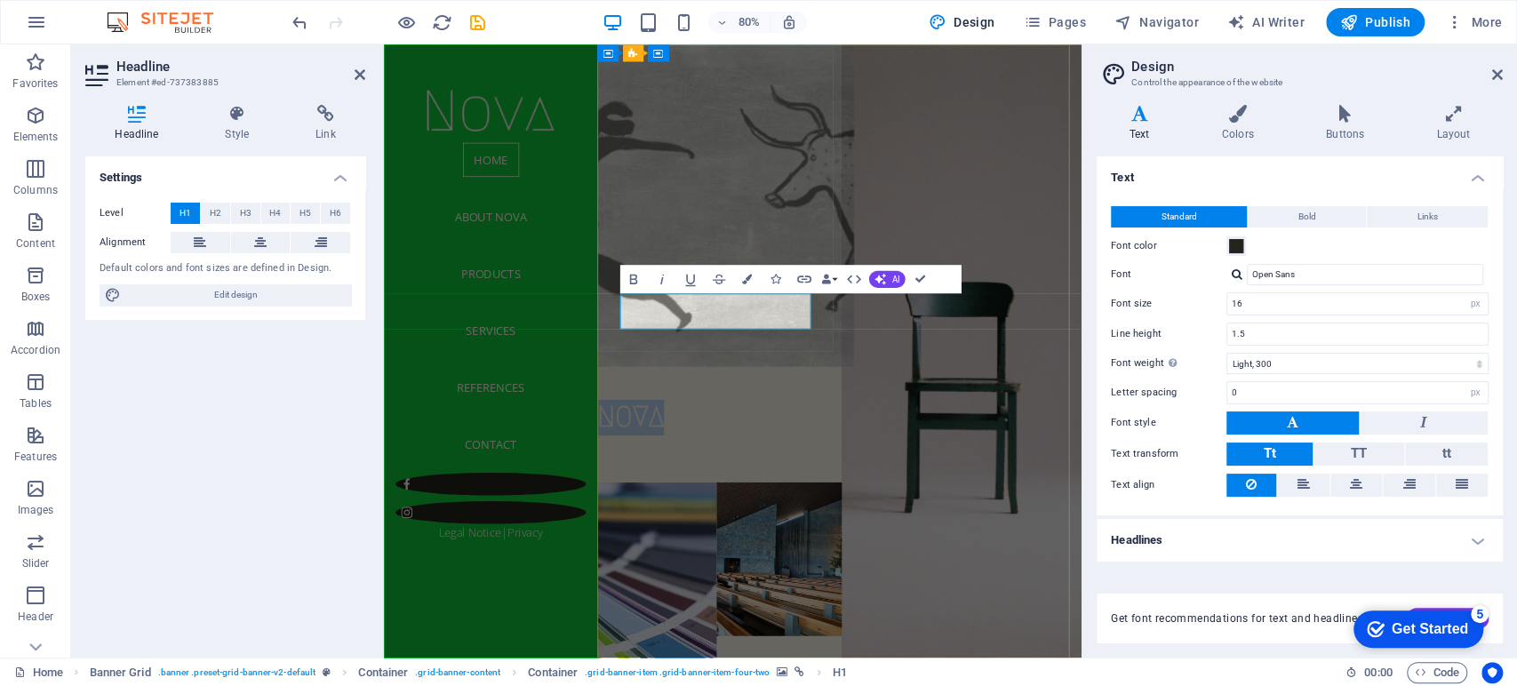
click at [734, 491] on span "NOVA" at bounding box center [693, 510] width 84 height 38
click at [811, 489] on h1 "NOVA" at bounding box center [804, 511] width 306 height 44
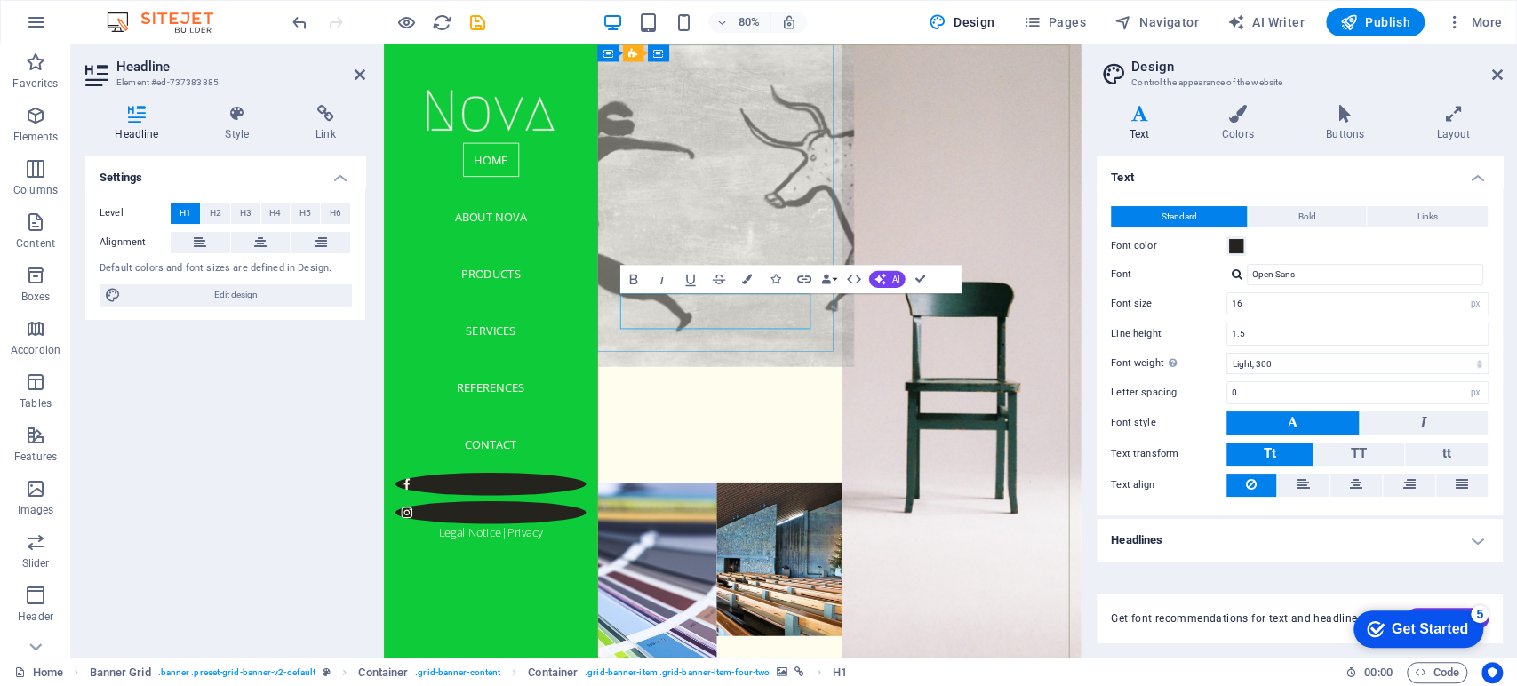
click at [734, 491] on span "NOVA" at bounding box center [693, 510] width 84 height 38
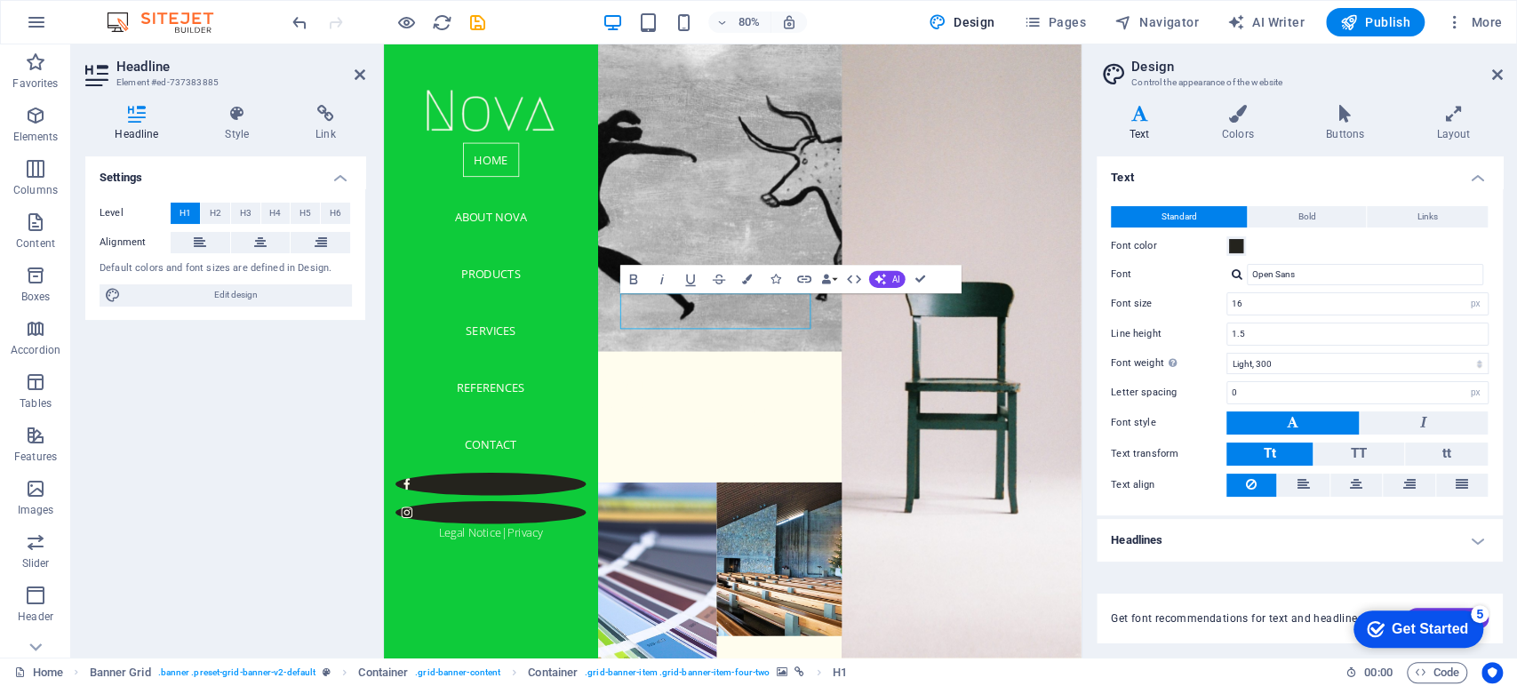
click at [247, 421] on div "Settings Level H1 H2 H3 H4 H5 H6 Alignment Default colors and font sizes are de…" at bounding box center [225, 399] width 280 height 487
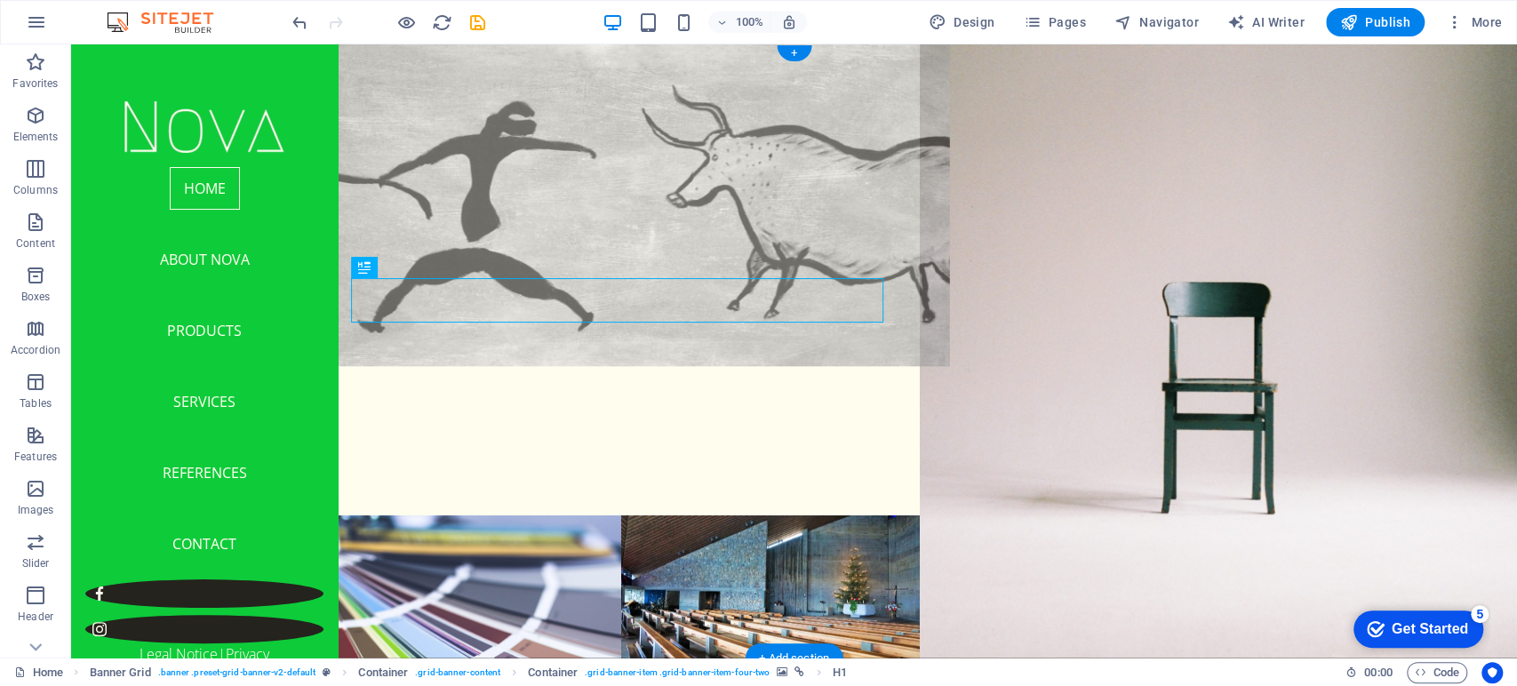
click at [881, 187] on figure at bounding box center [620, 198] width 657 height 338
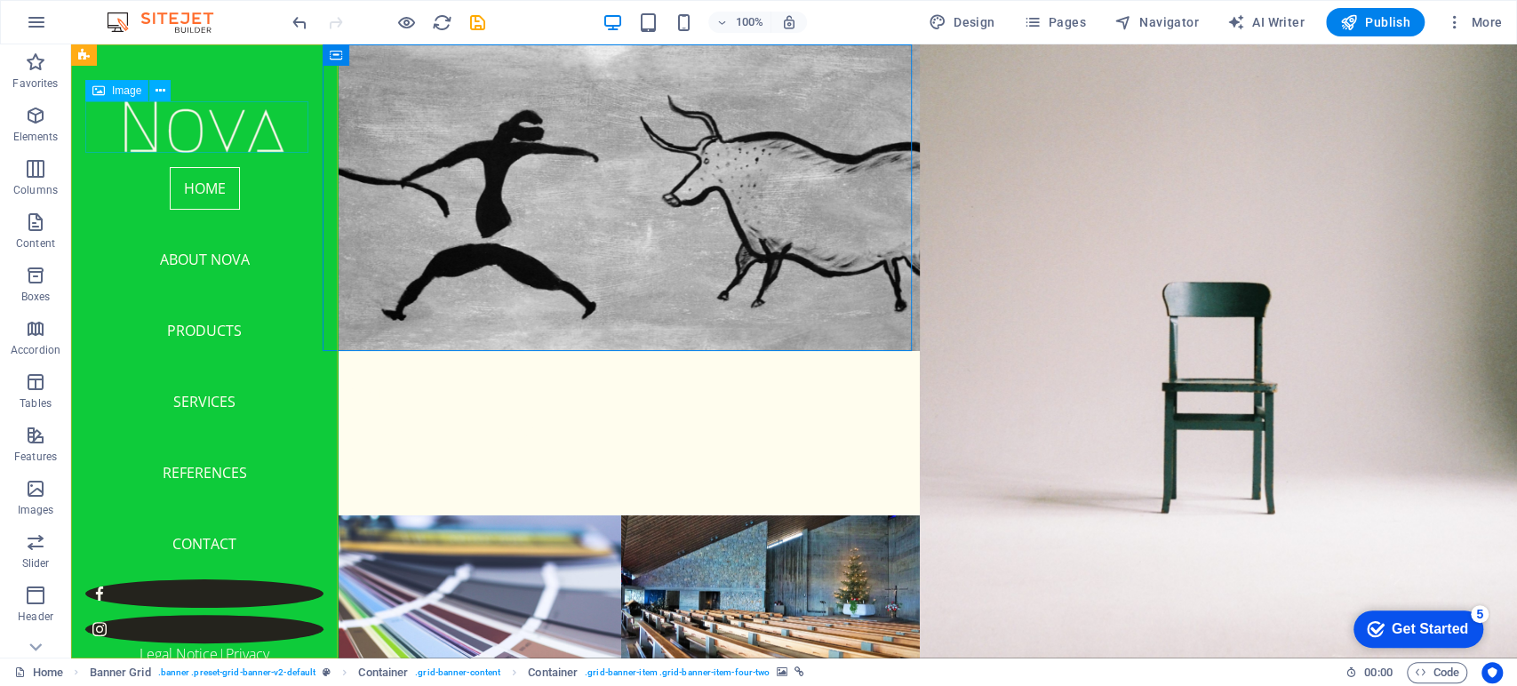
click at [208, 121] on figure at bounding box center [204, 127] width 238 height 52
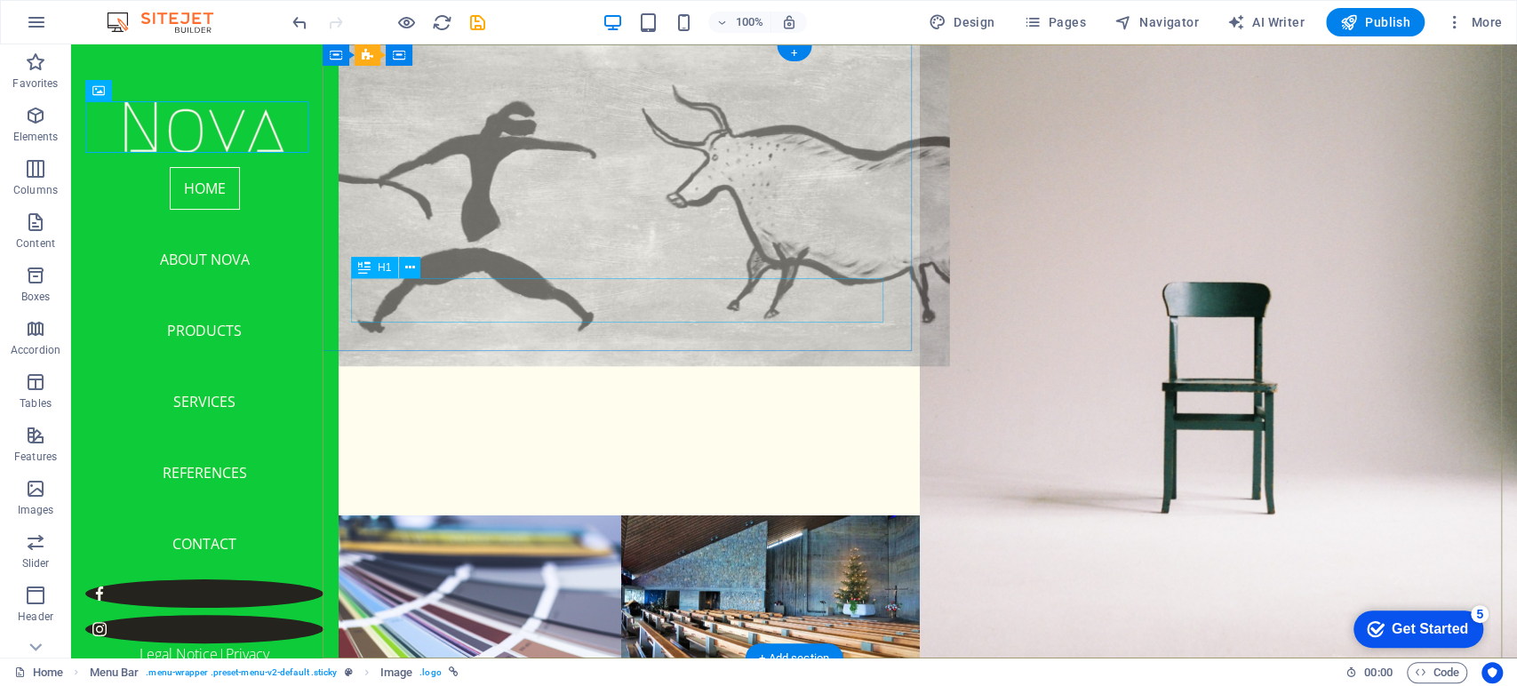
click at [491, 411] on div "[PERSON_NAME]" at bounding box center [621, 433] width 597 height 44
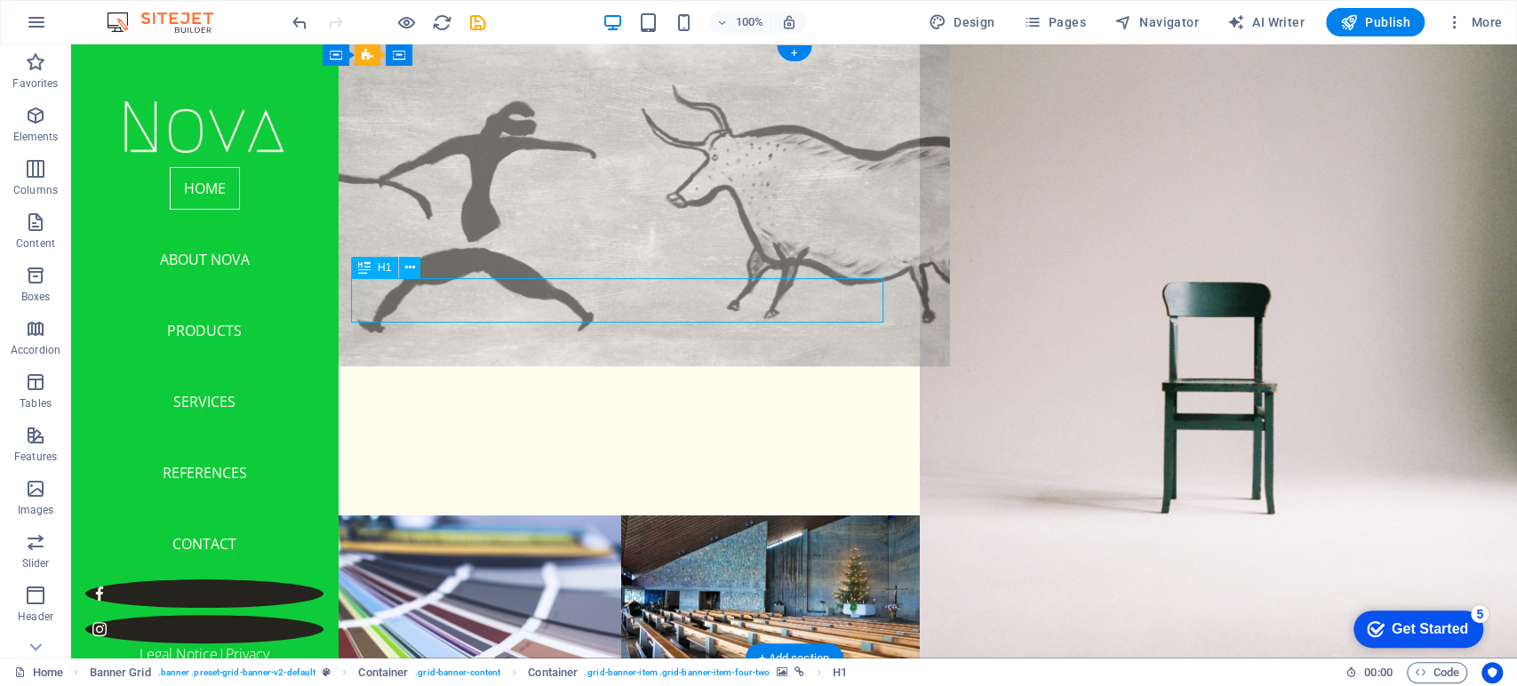
click at [491, 411] on div "[PERSON_NAME]" at bounding box center [621, 433] width 597 height 44
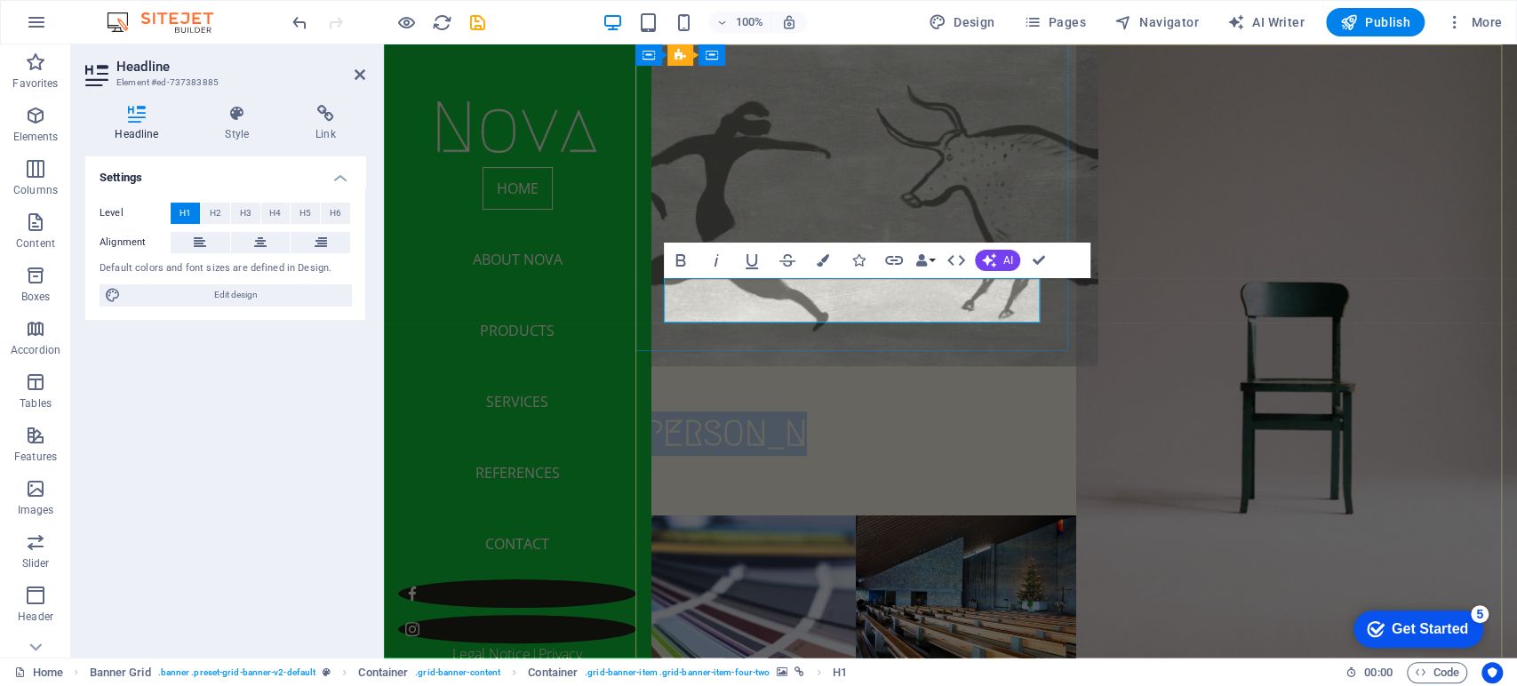
copy span "[PERSON_NAME]"
click at [970, 121] on figure at bounding box center [855, 198] width 485 height 338
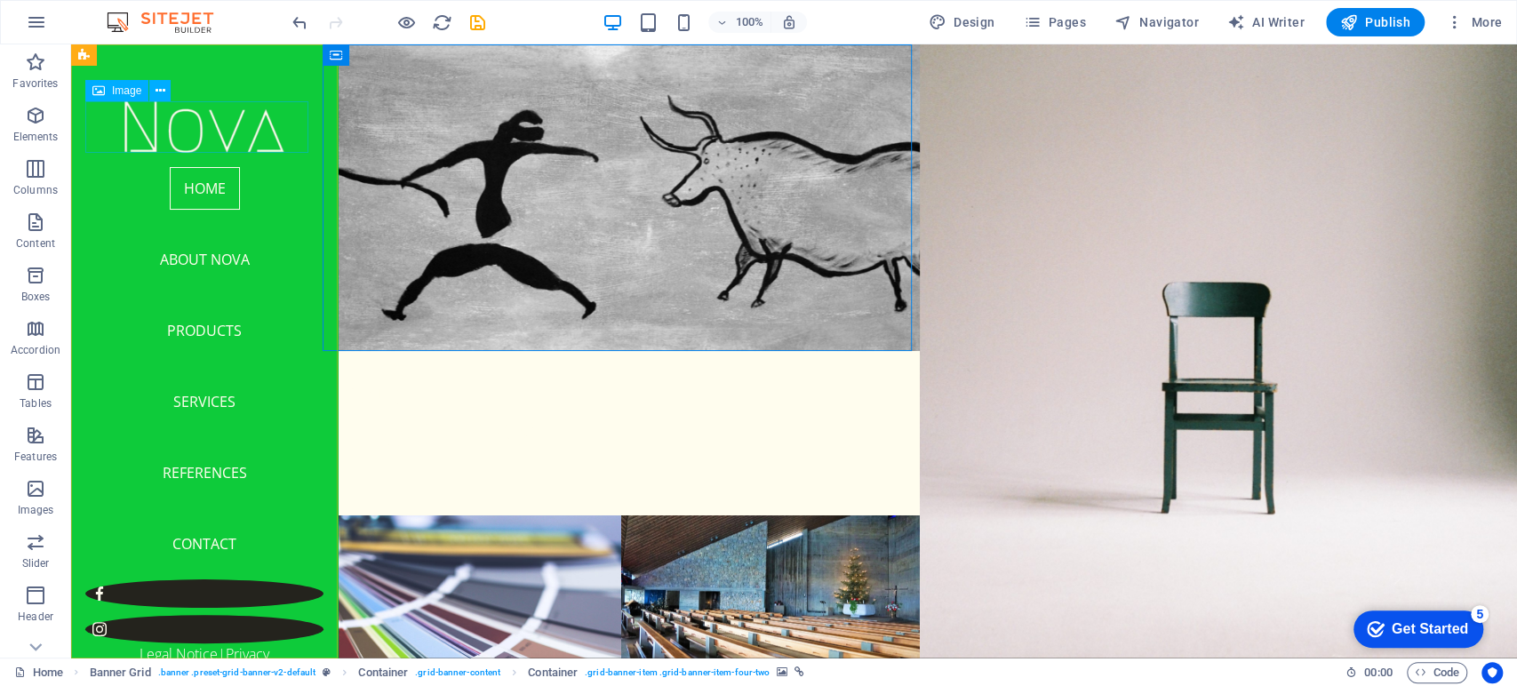
click at [219, 133] on figure at bounding box center [204, 127] width 238 height 52
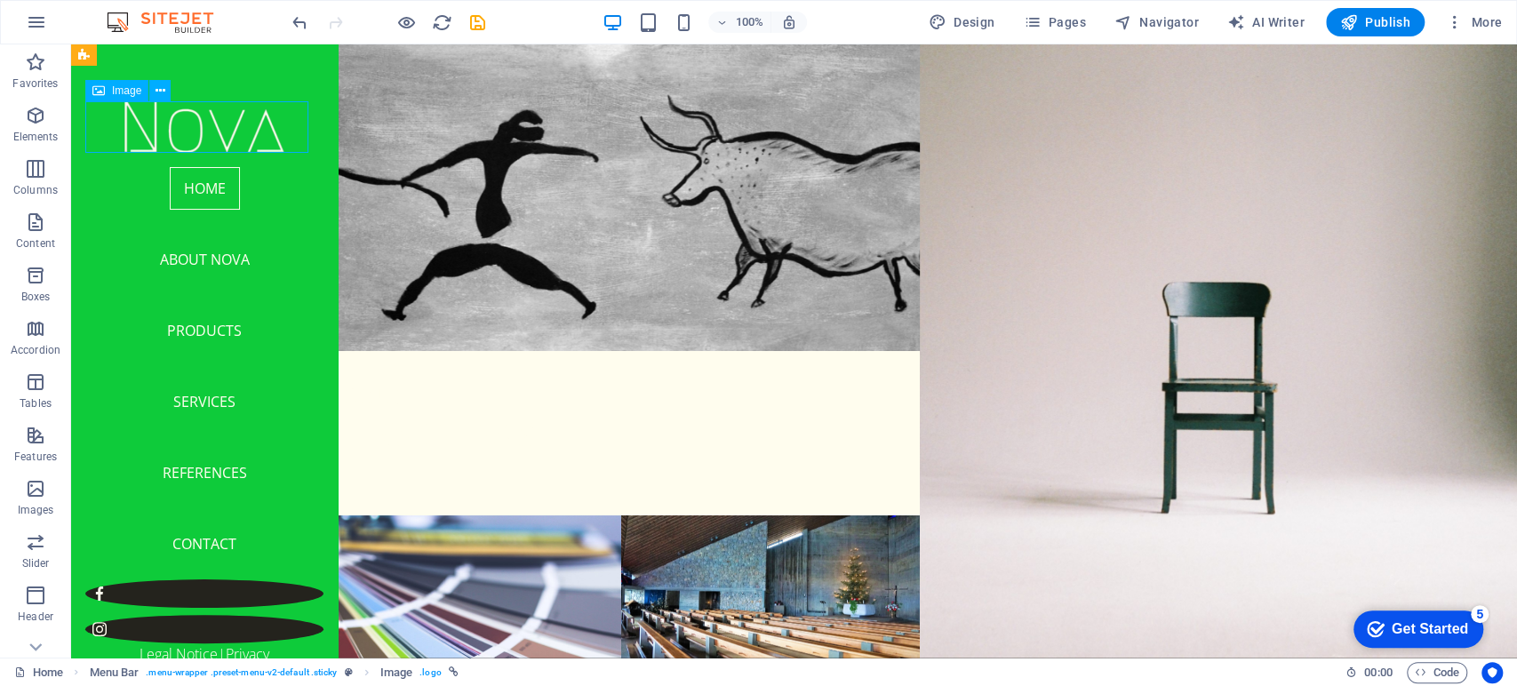
click at [219, 133] on figure at bounding box center [204, 127] width 238 height 52
click at [182, 111] on figure at bounding box center [204, 127] width 238 height 52
select select "px"
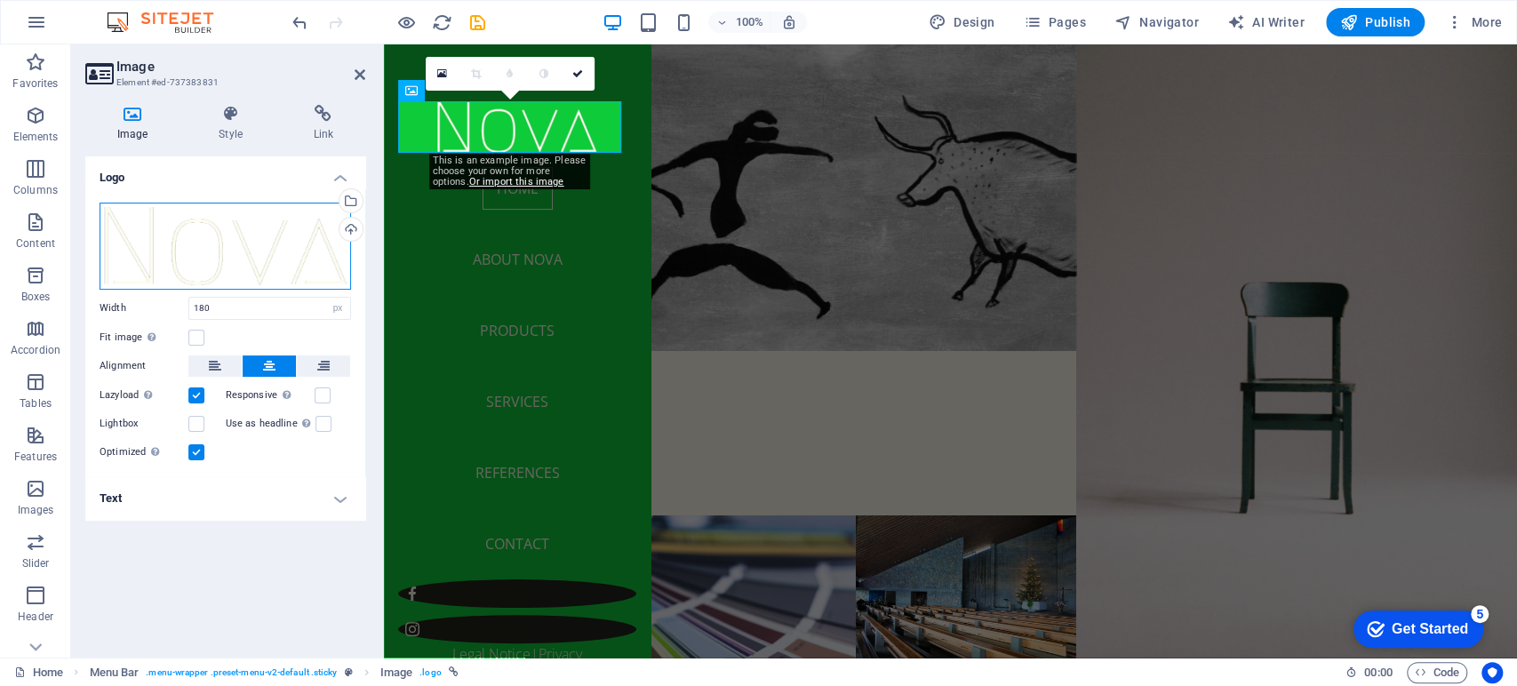
click at [294, 262] on div "Drag files here, click to choose files or select files from Files or our free s…" at bounding box center [226, 246] width 252 height 87
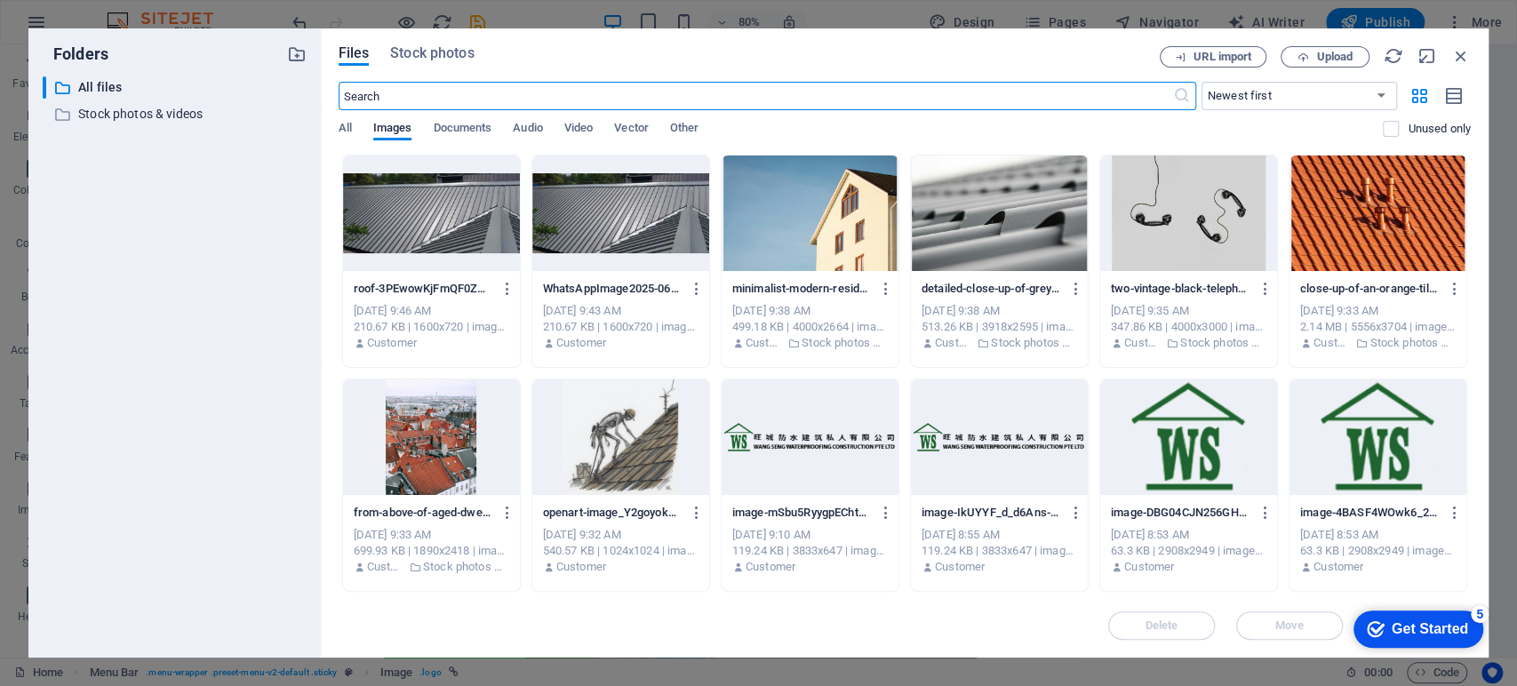
click at [1154, 412] on div at bounding box center [1188, 438] width 177 height 116
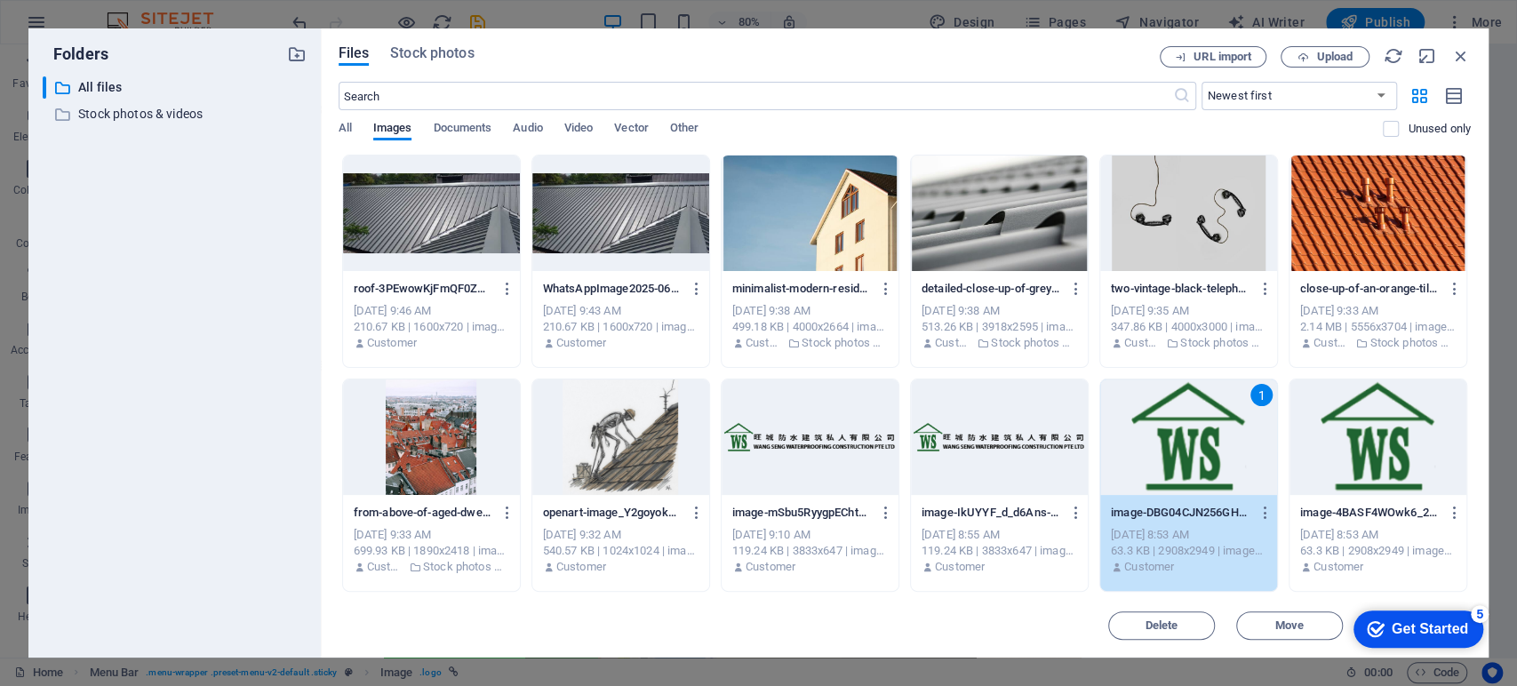
click at [1251, 444] on div "1" at bounding box center [1188, 438] width 177 height 116
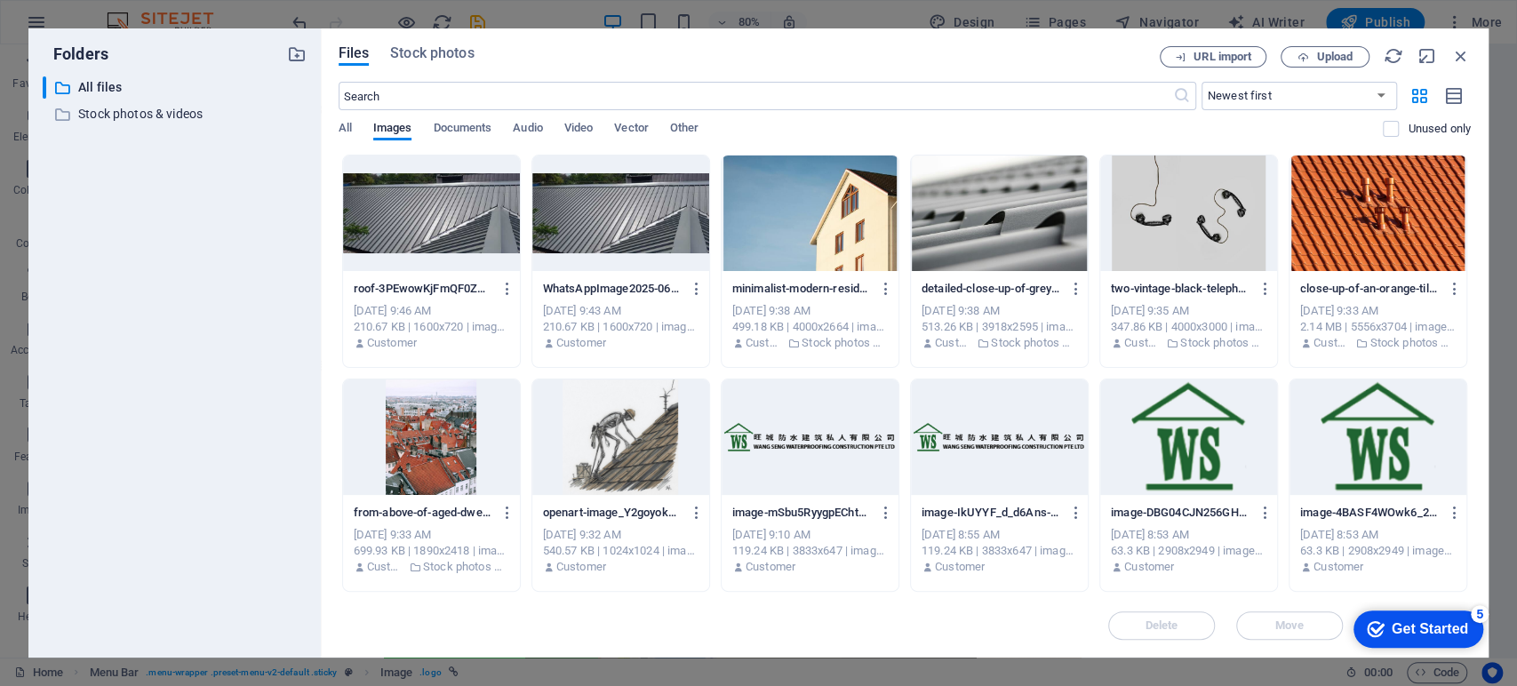
click at [1251, 444] on div at bounding box center [1188, 438] width 177 height 116
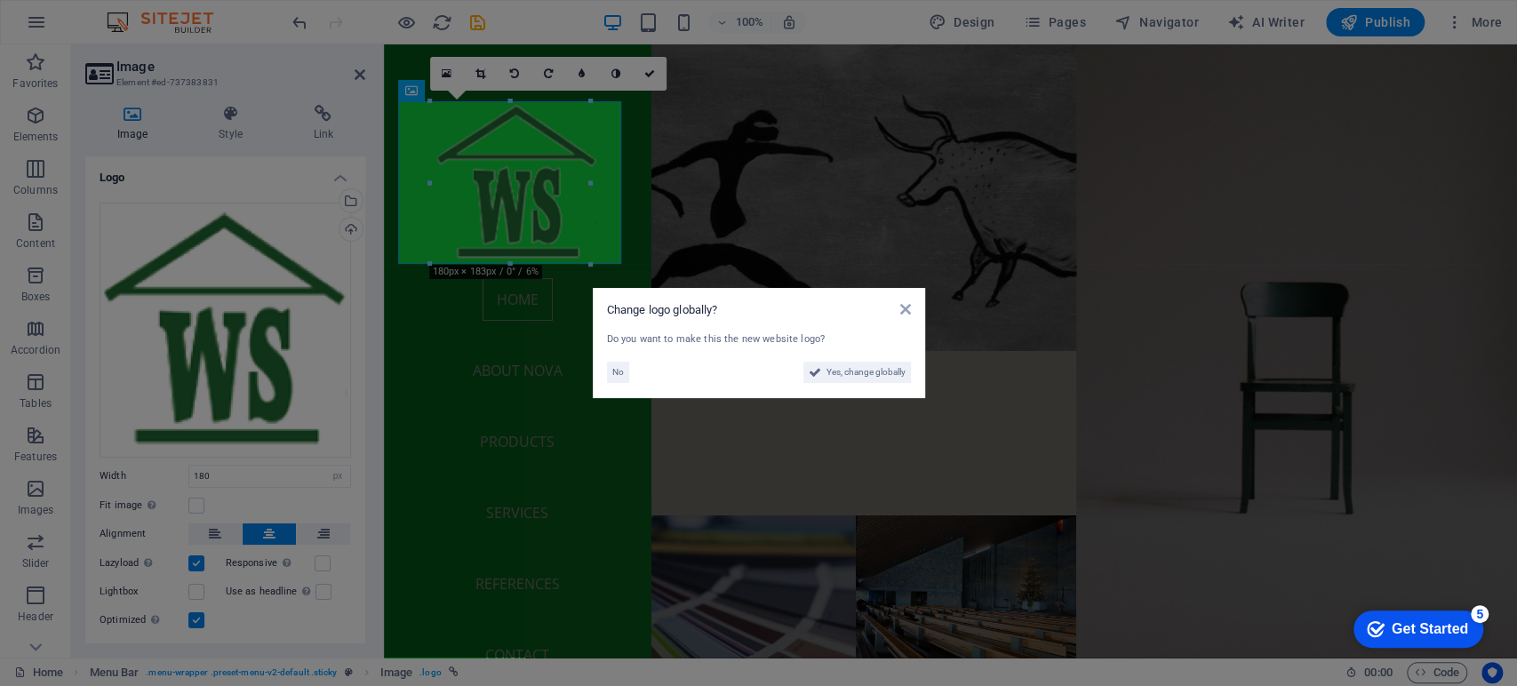
click at [910, 306] on div "Change logo globally? Do you want to make this the new website logo? No Yes, ch…" at bounding box center [759, 343] width 332 height 110
click at [905, 306] on icon at bounding box center [904, 309] width 11 height 14
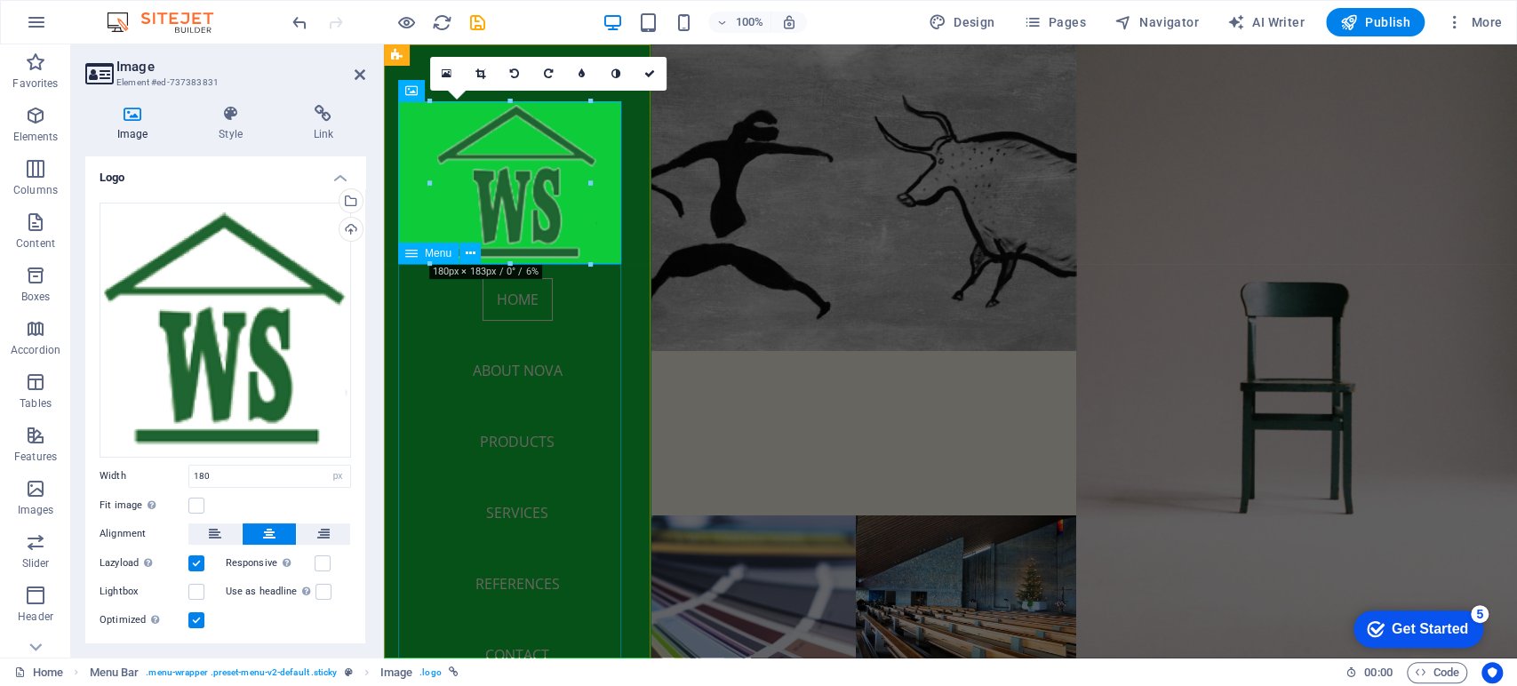
click at [535, 367] on nav "Home About Nova Products Services References Contact" at bounding box center [517, 477] width 238 height 427
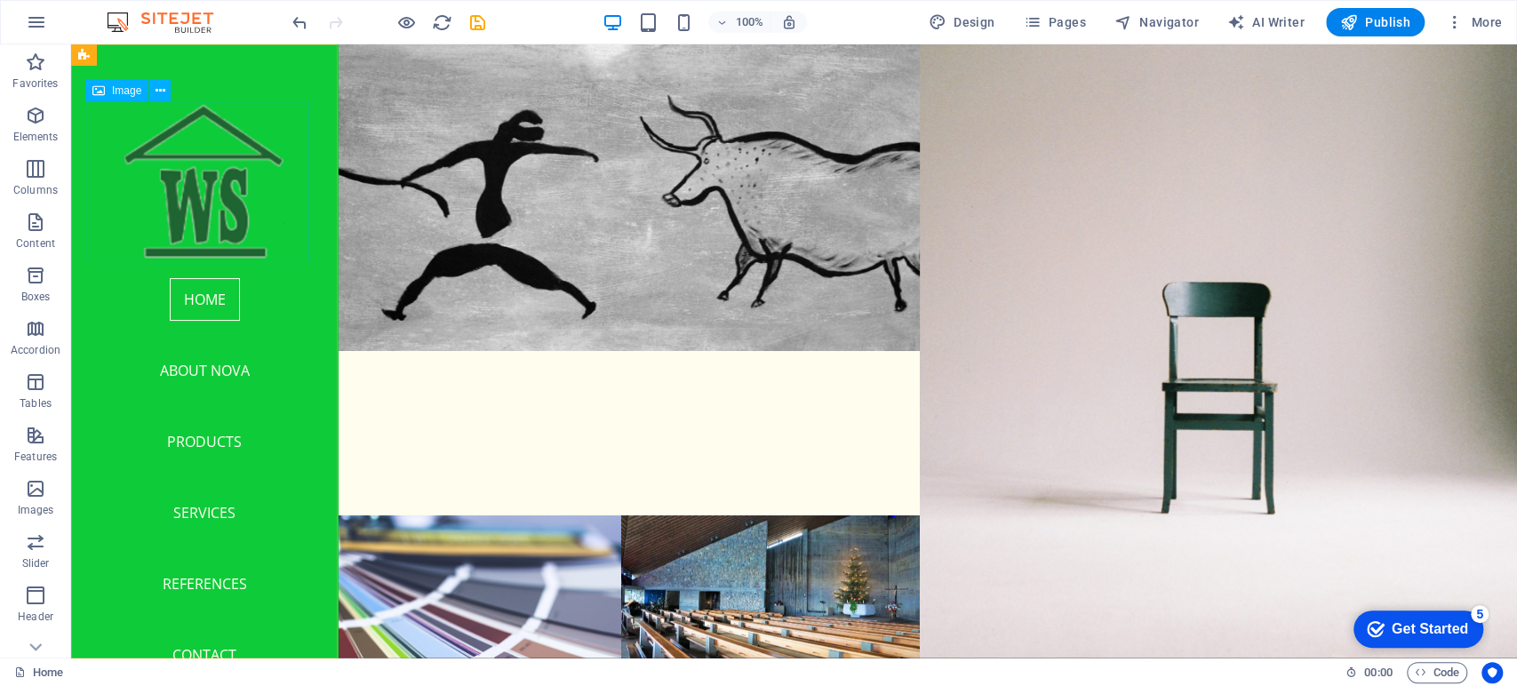
click at [205, 177] on figure at bounding box center [204, 182] width 238 height 163
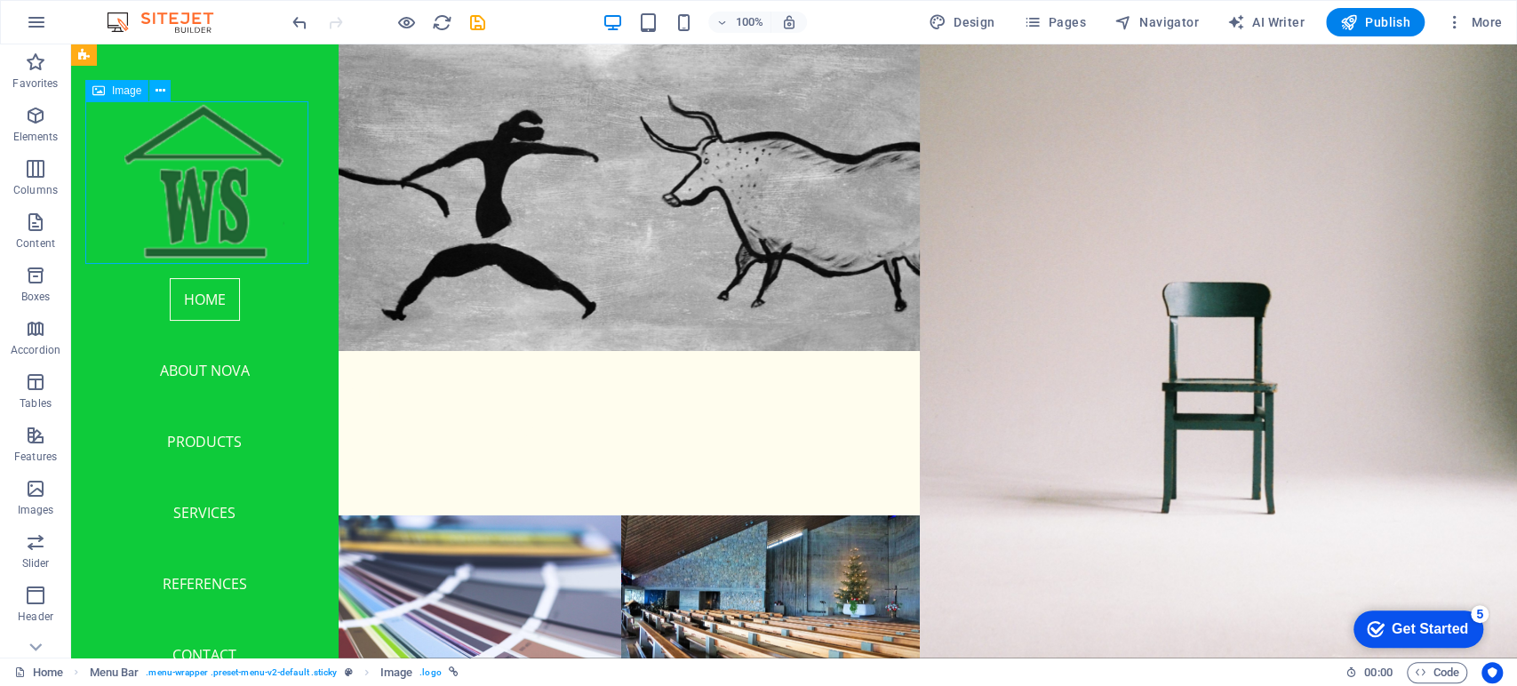
select select "px"
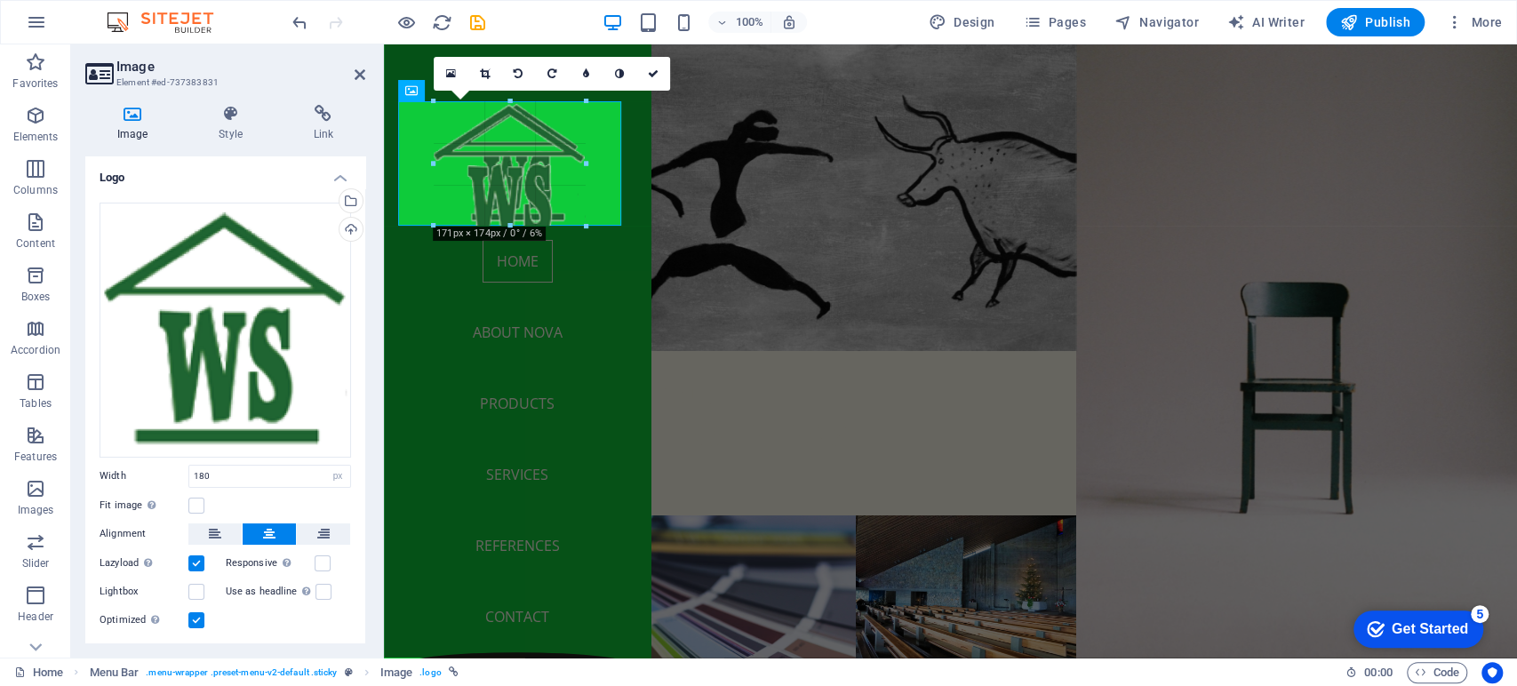
drag, startPoint x: 593, startPoint y: 261, endPoint x: 555, endPoint y: 213, distance: 61.4
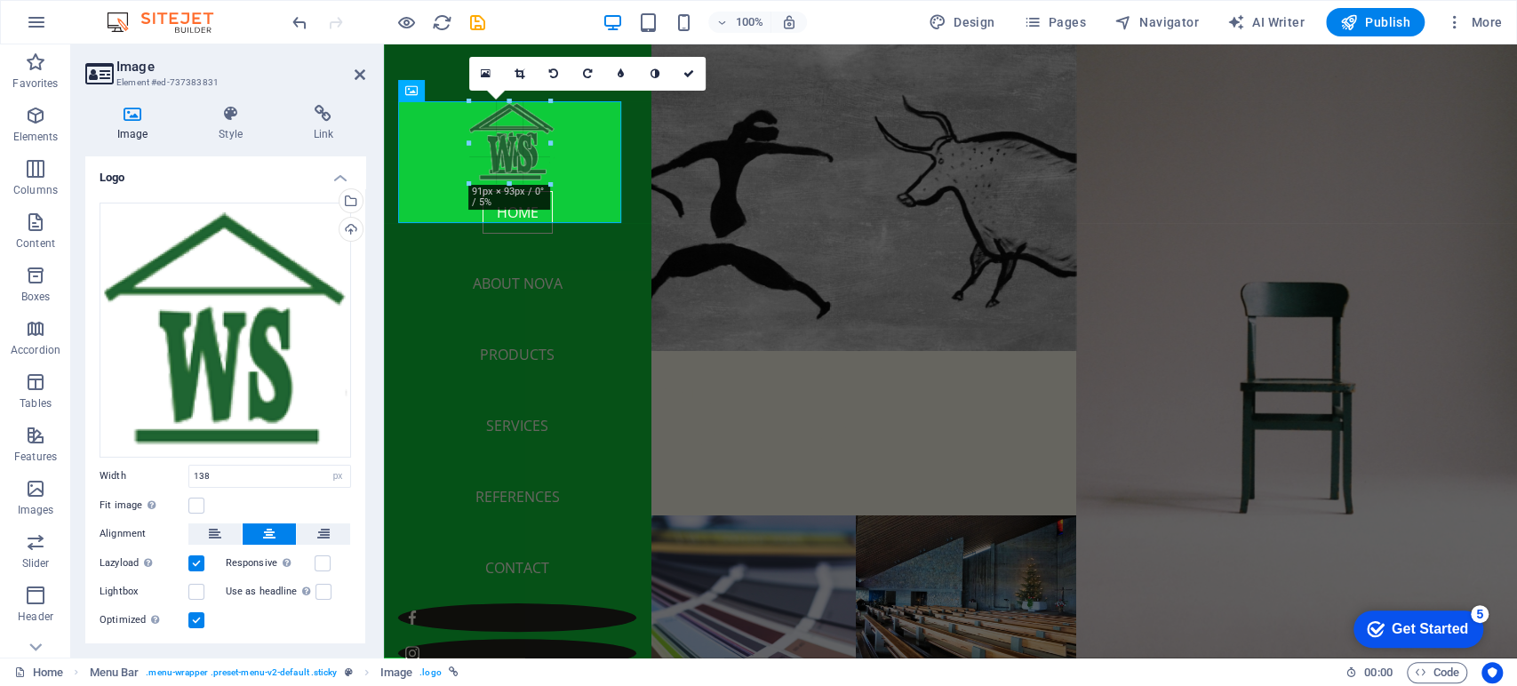
drag, startPoint x: 573, startPoint y: 223, endPoint x: 141, endPoint y: 126, distance: 442.7
type input "93"
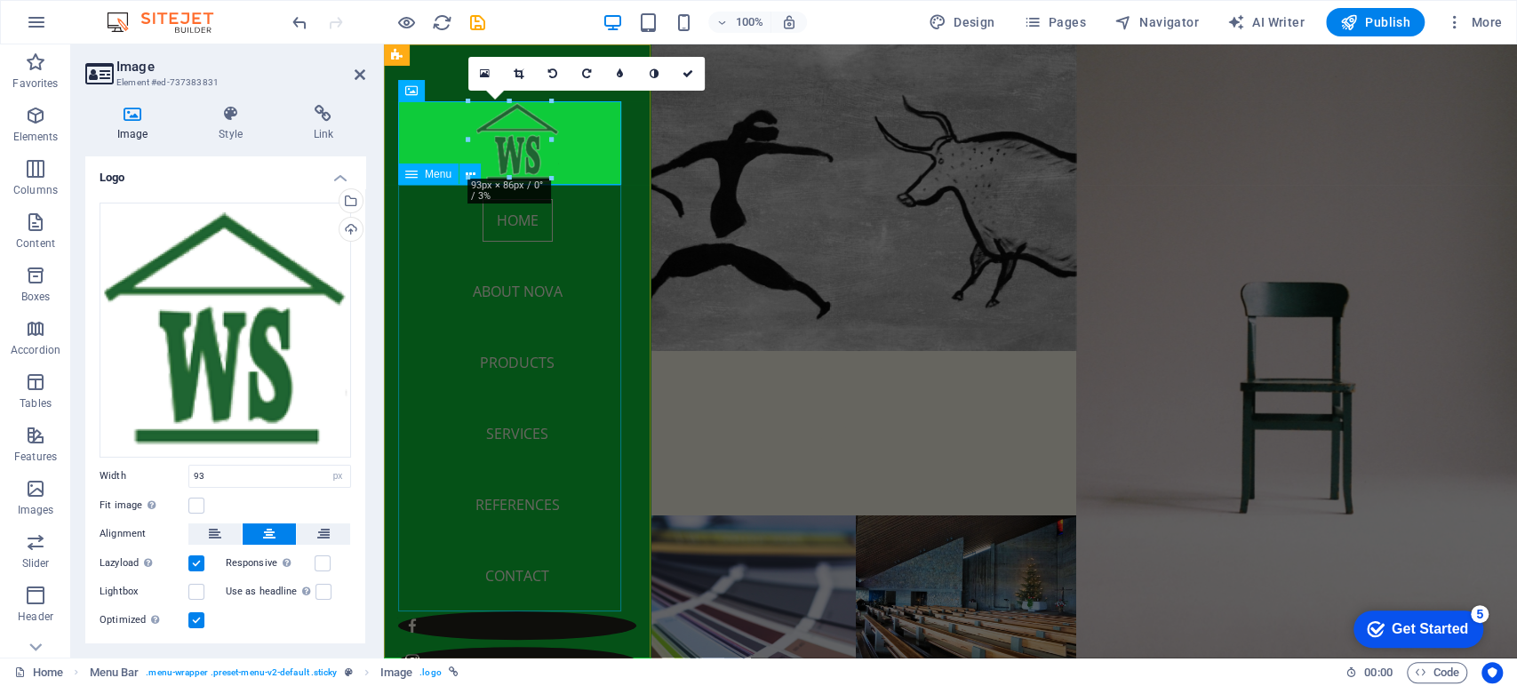
click at [434, 240] on nav "Home About Nova Products Services References Contact" at bounding box center [517, 398] width 238 height 427
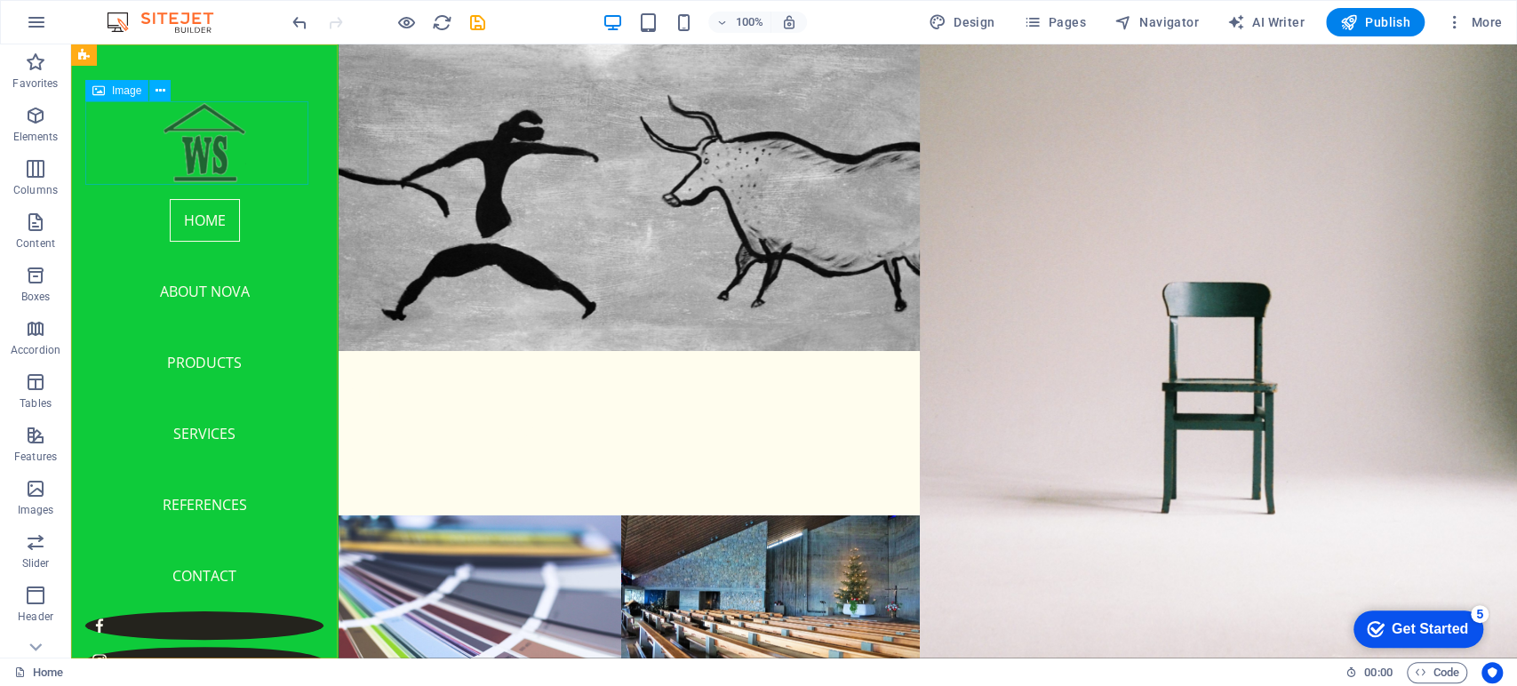
click at [209, 156] on figure at bounding box center [204, 143] width 238 height 84
select select "px"
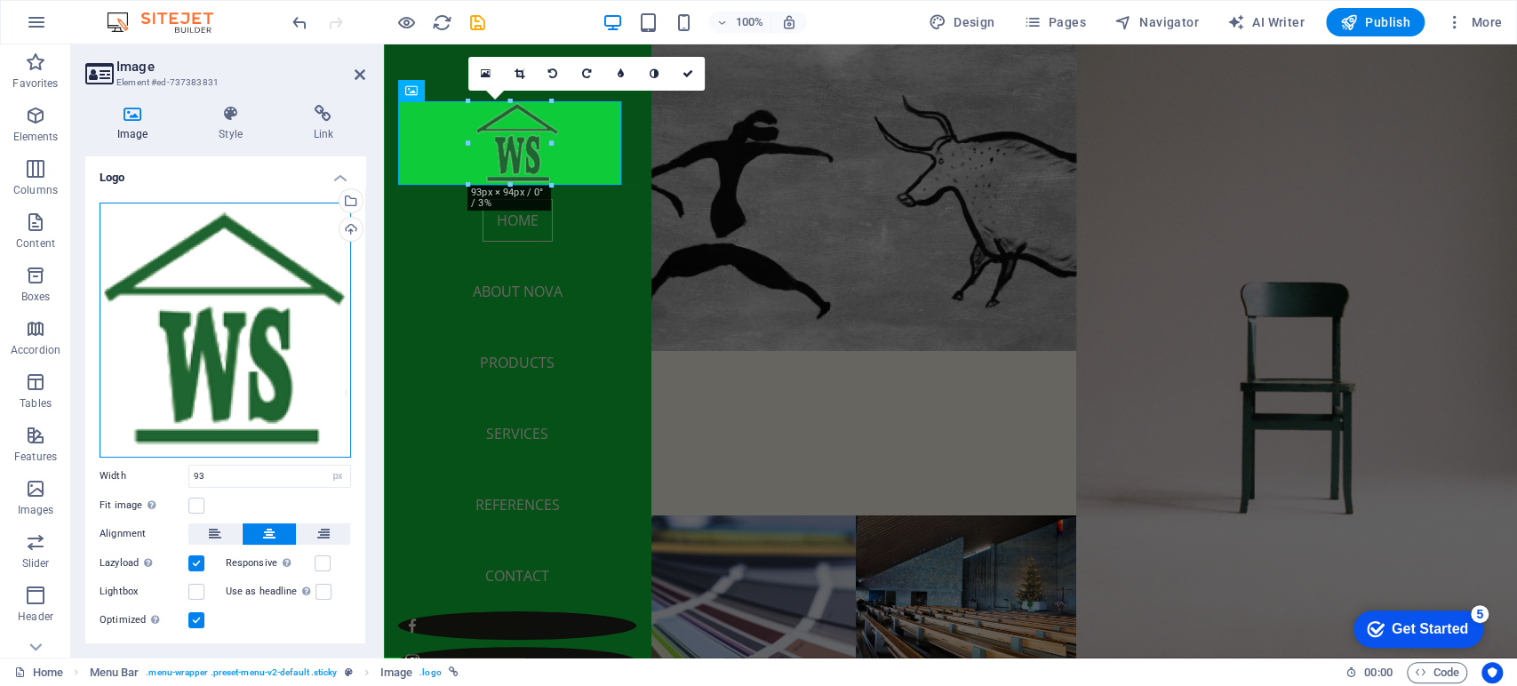
click at [267, 261] on div "Drag files here, click to choose files or select files from Files or our free s…" at bounding box center [226, 330] width 252 height 255
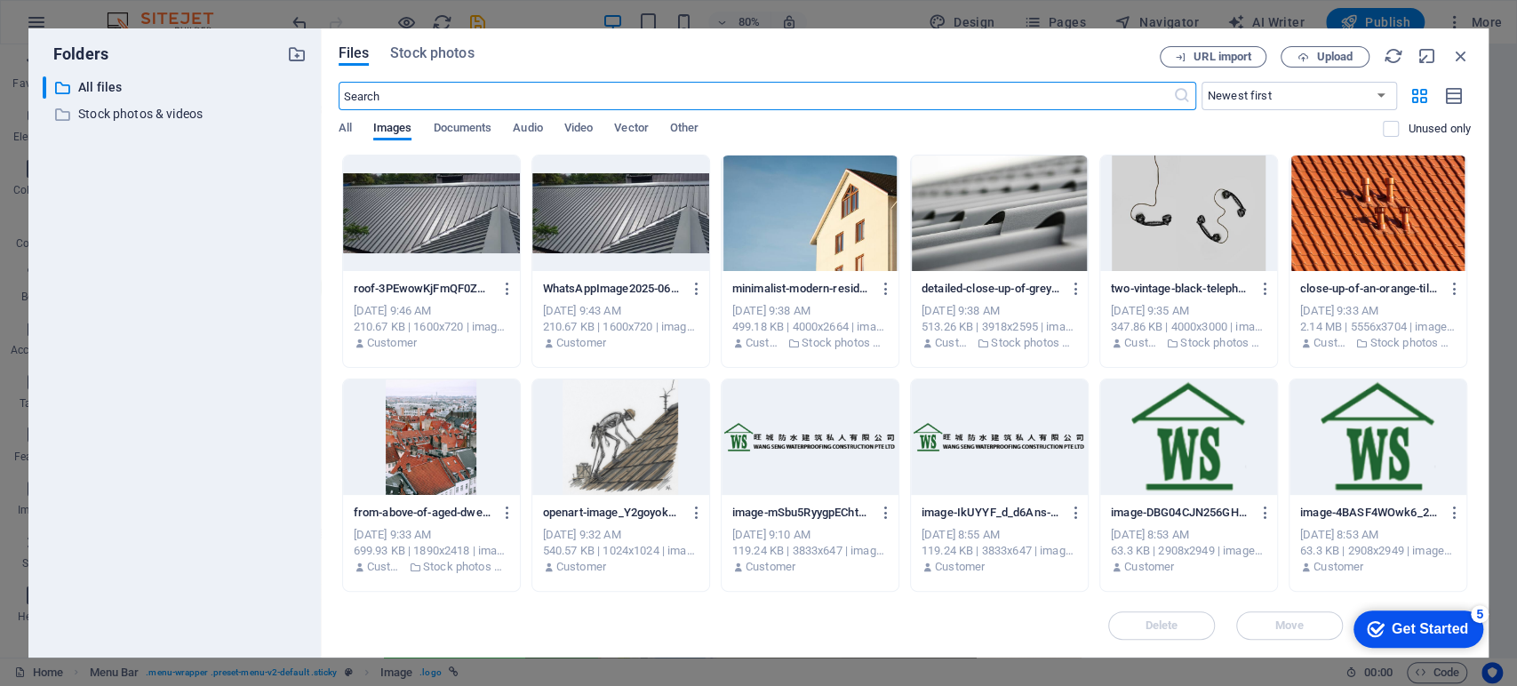
click at [846, 419] on div at bounding box center [810, 438] width 177 height 116
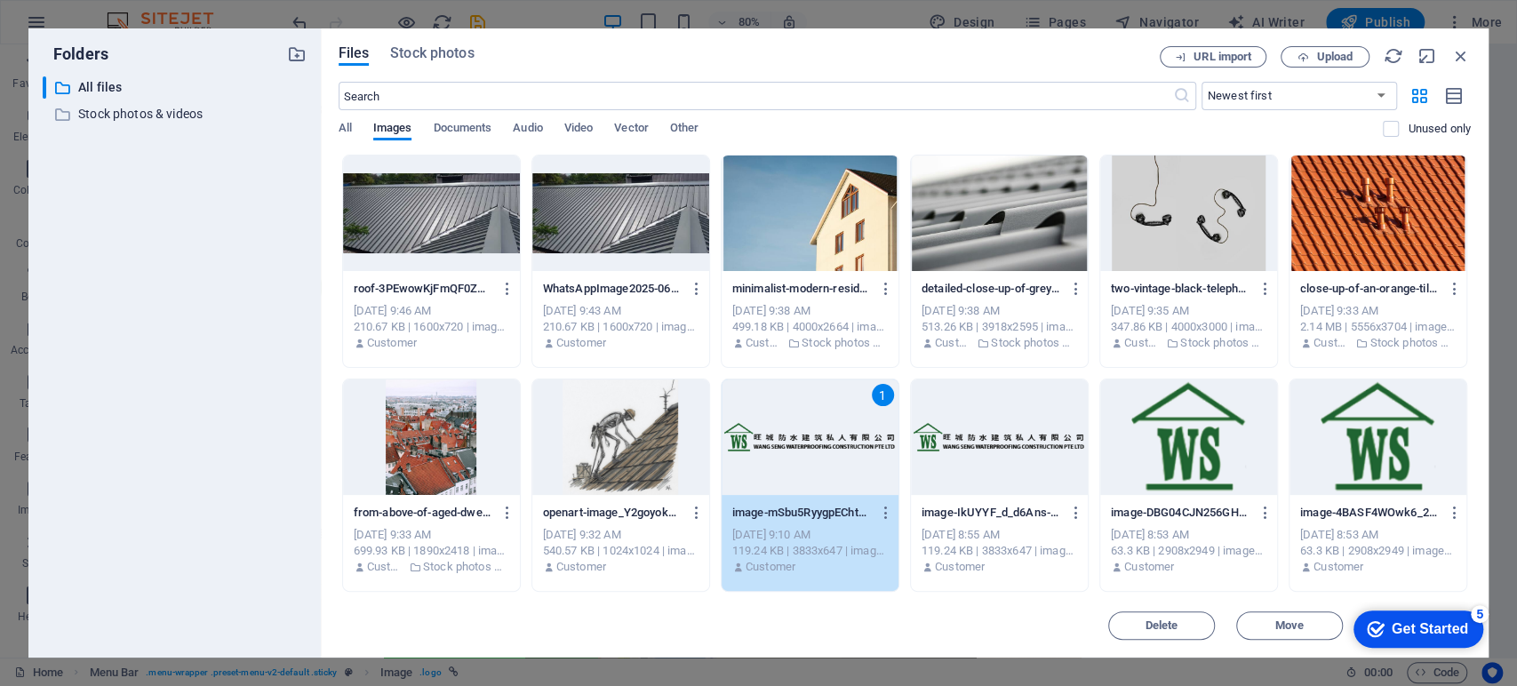
click at [803, 467] on div "1" at bounding box center [810, 438] width 177 height 116
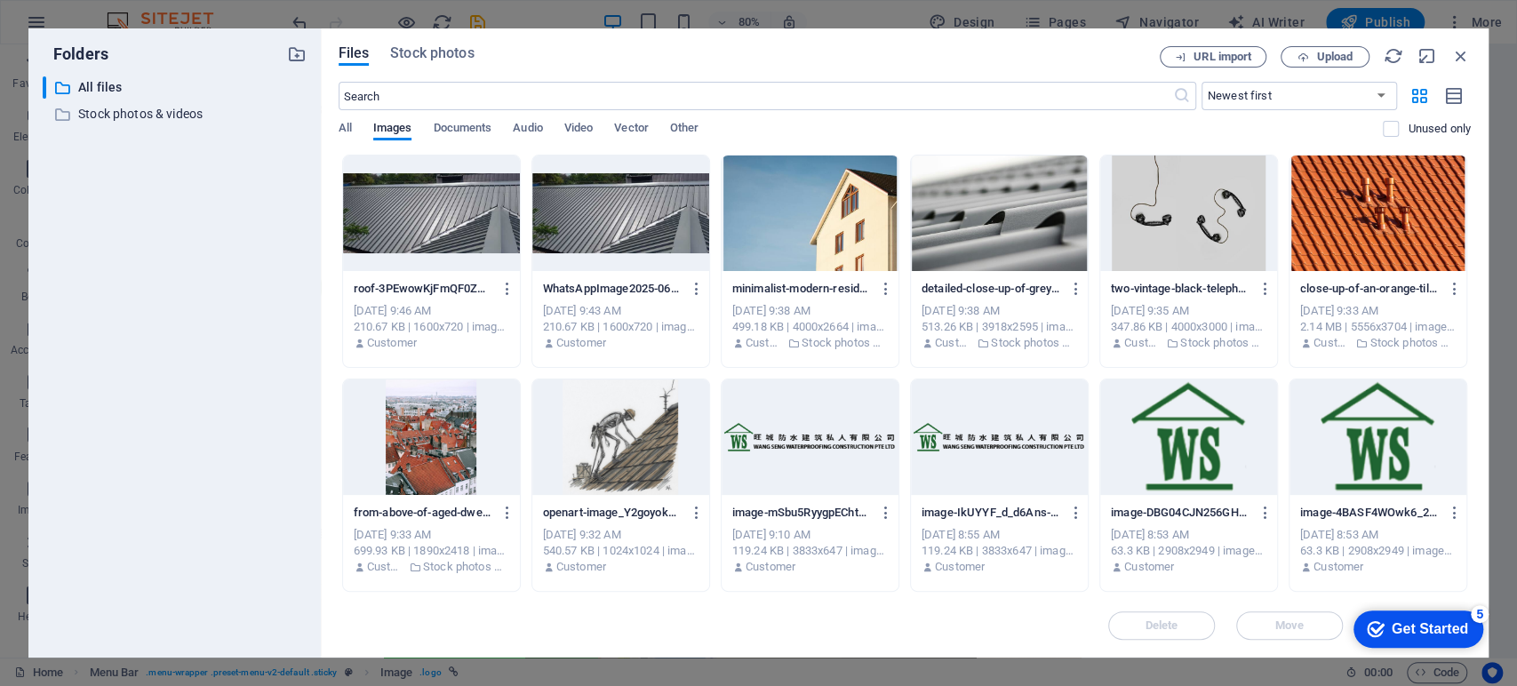
click at [803, 467] on div at bounding box center [810, 438] width 177 height 116
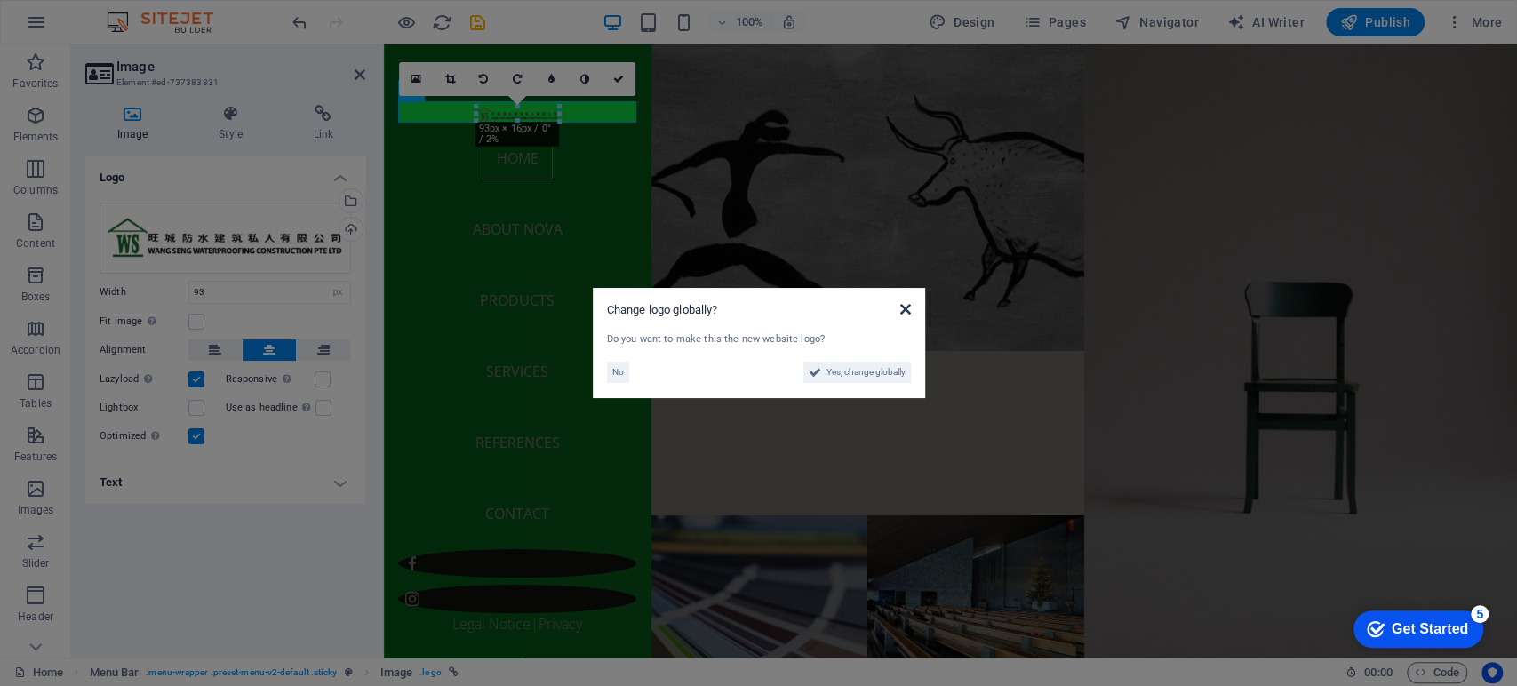
click at [907, 309] on icon at bounding box center [904, 309] width 11 height 14
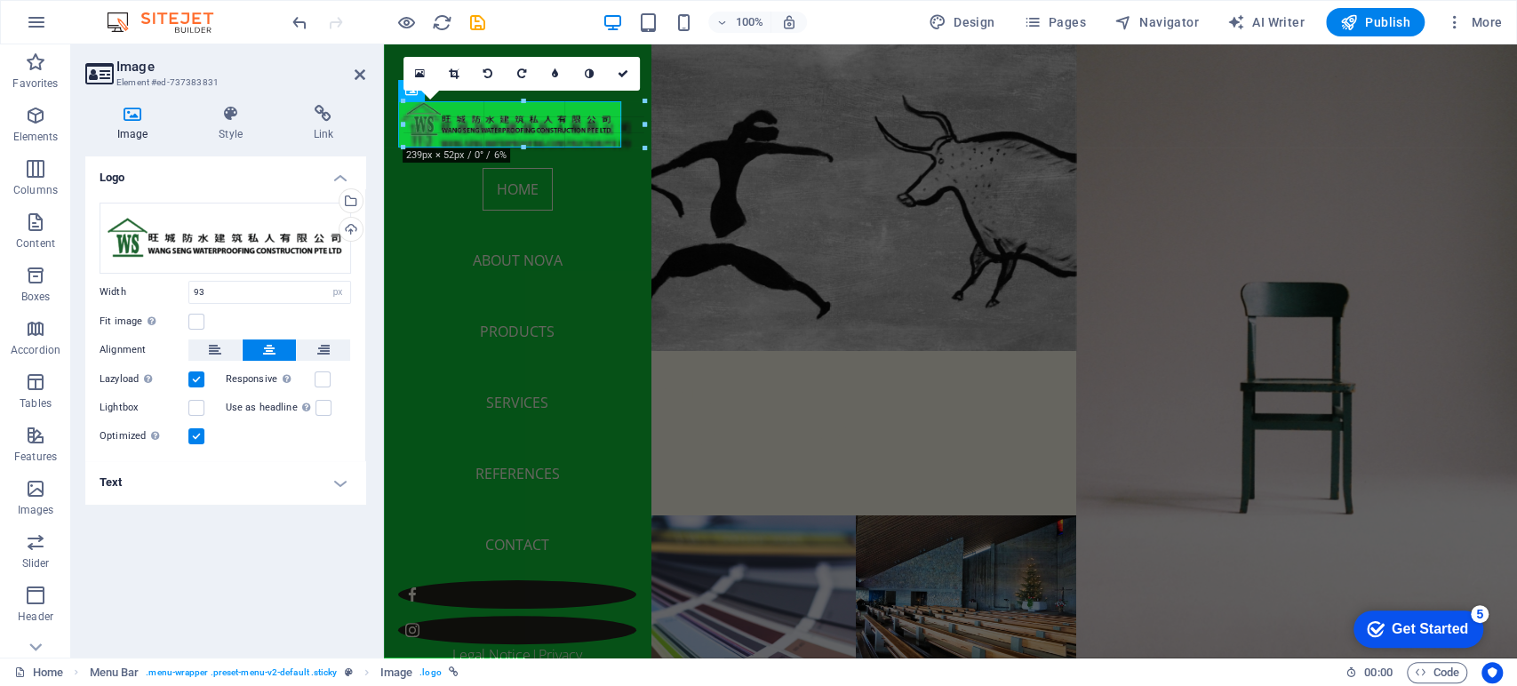
drag, startPoint x: 560, startPoint y: 122, endPoint x: 603, endPoint y: 160, distance: 57.9
type input "251"
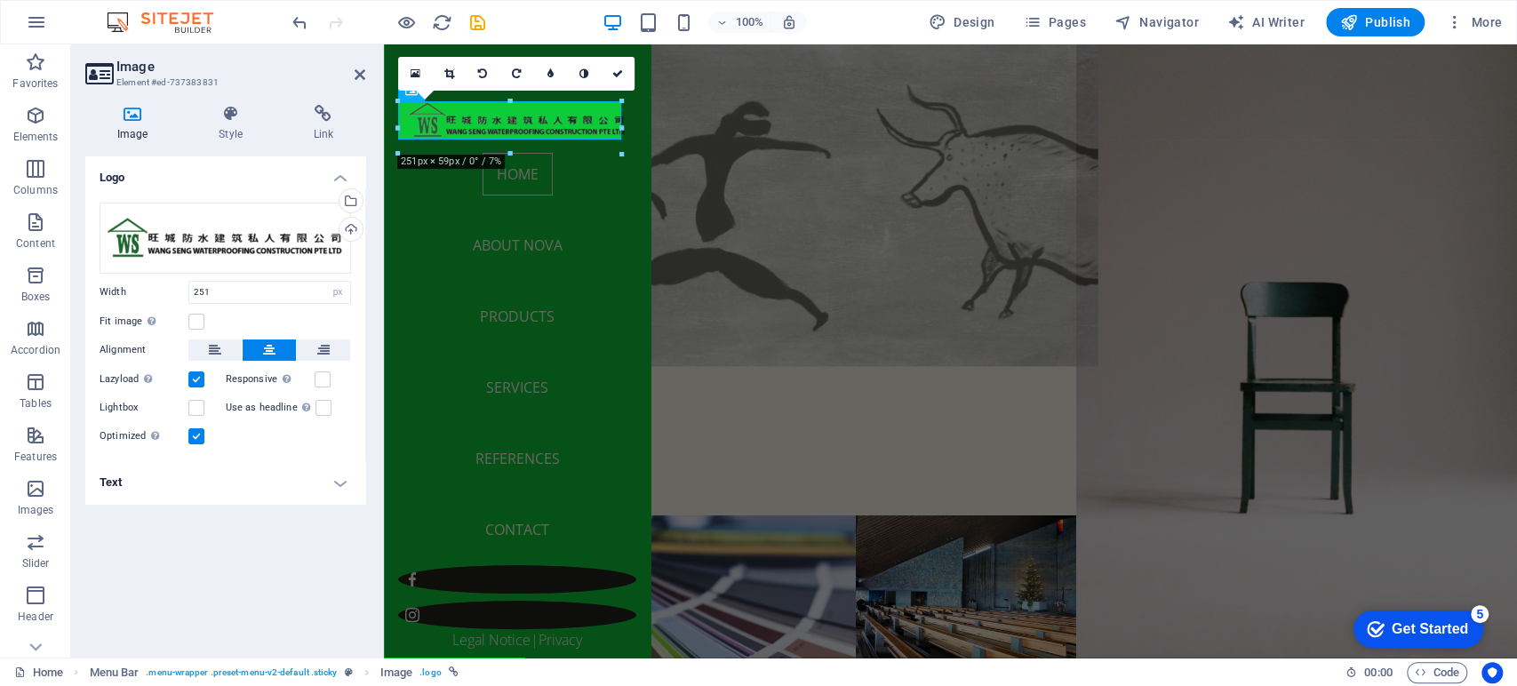
click at [725, 204] on figure at bounding box center [855, 198] width 485 height 338
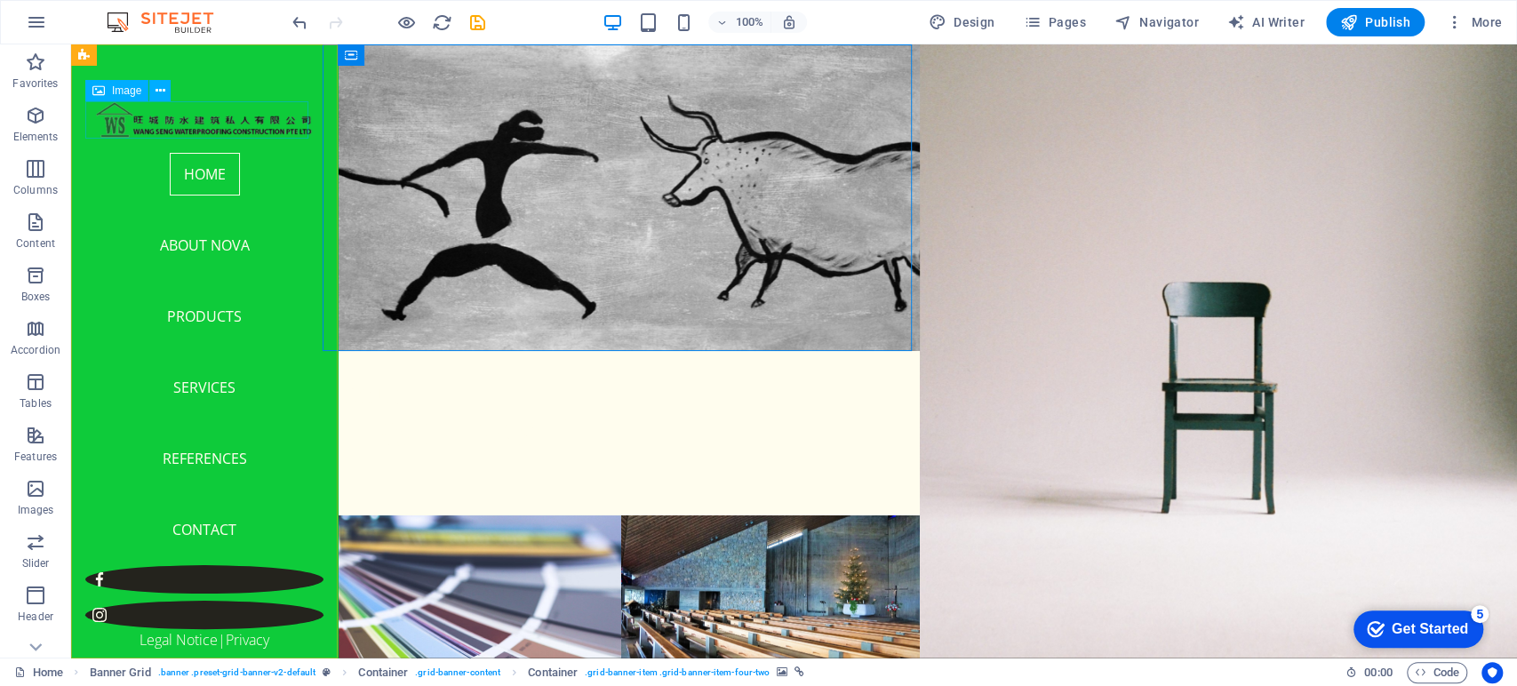
click at [201, 125] on figure at bounding box center [204, 119] width 238 height 37
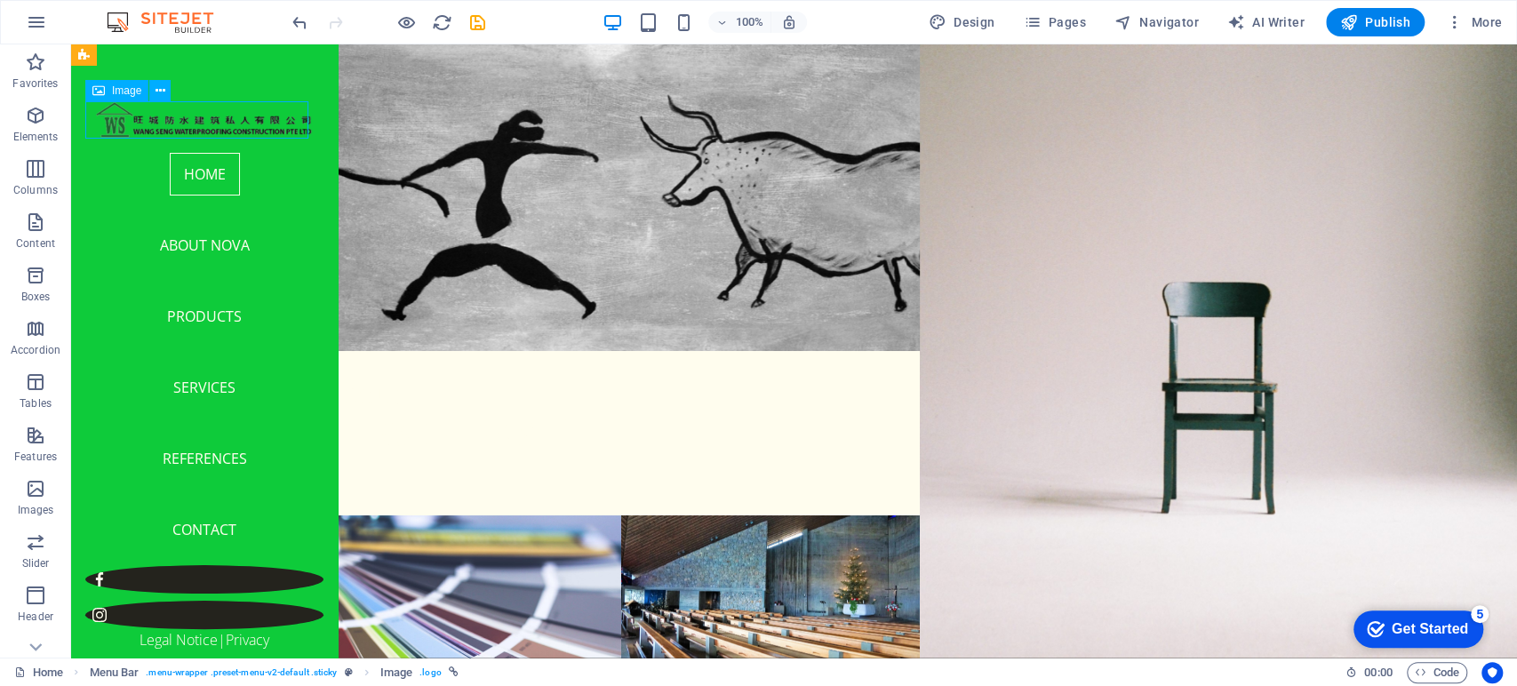
click at [201, 125] on figure at bounding box center [204, 119] width 238 height 37
select select "px"
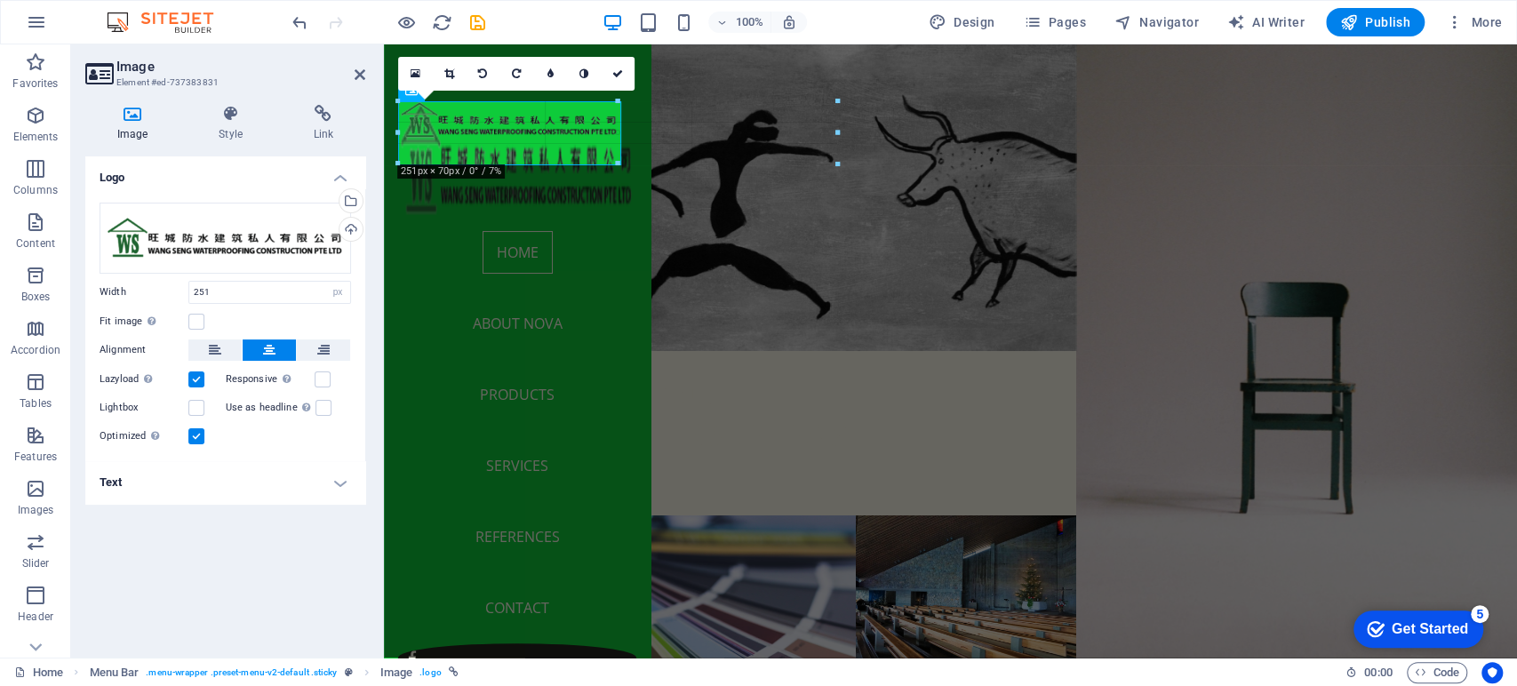
drag, startPoint x: 619, startPoint y: 136, endPoint x: 723, endPoint y: 214, distance: 130.1
click at [723, 214] on div "H2 Banner Grid Banner Grid Container Container H1 Container Banner Grid Contain…" at bounding box center [950, 350] width 1133 height 613
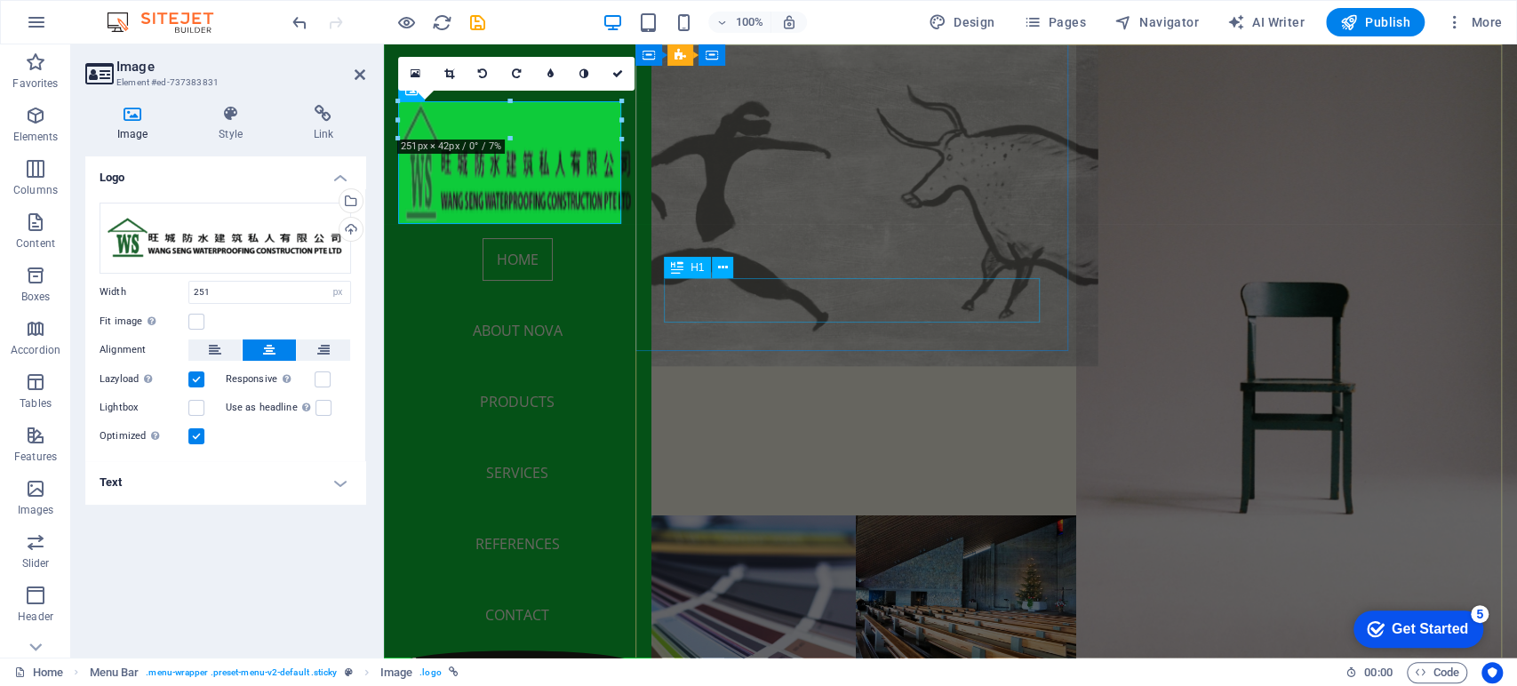
click at [723, 411] on div "[PERSON_NAME]" at bounding box center [855, 433] width 441 height 44
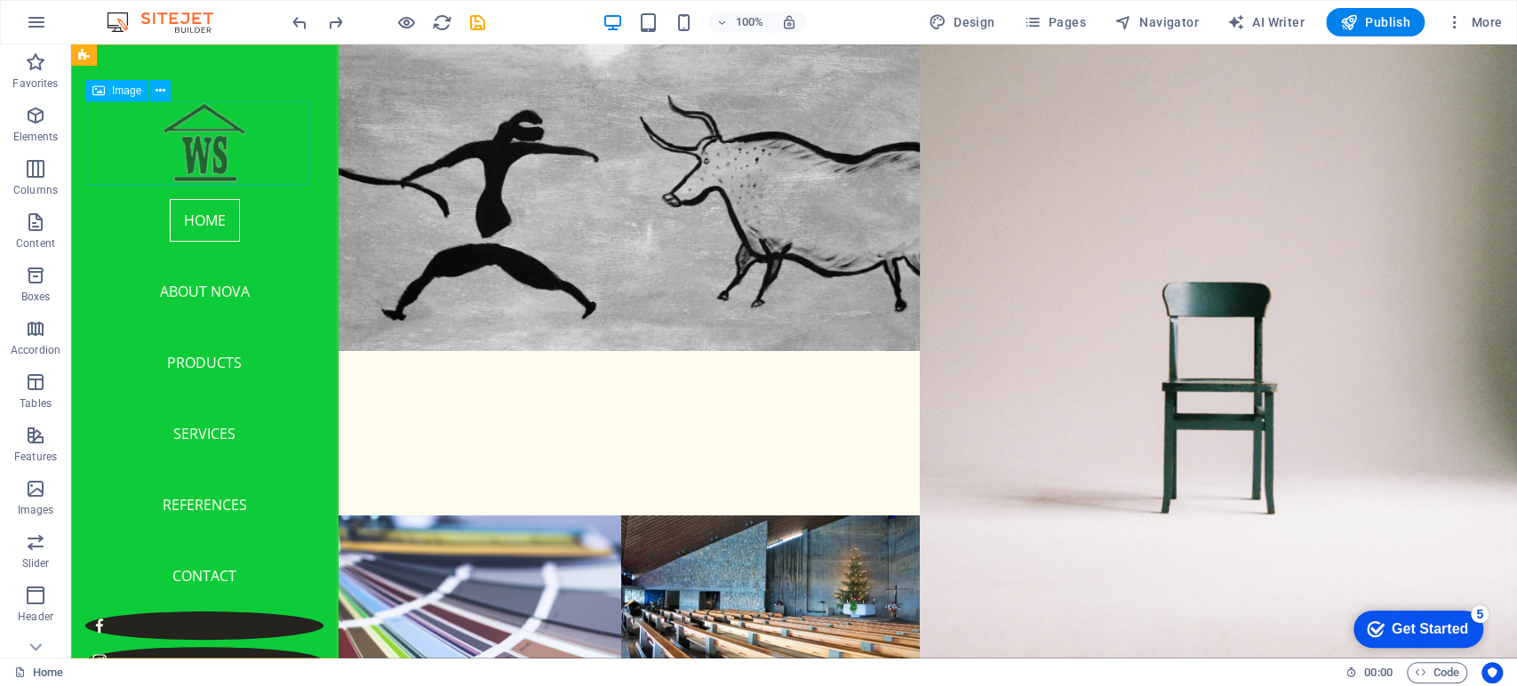
click at [197, 165] on figure at bounding box center [204, 143] width 238 height 84
click at [233, 169] on figure at bounding box center [204, 143] width 238 height 84
select select "px"
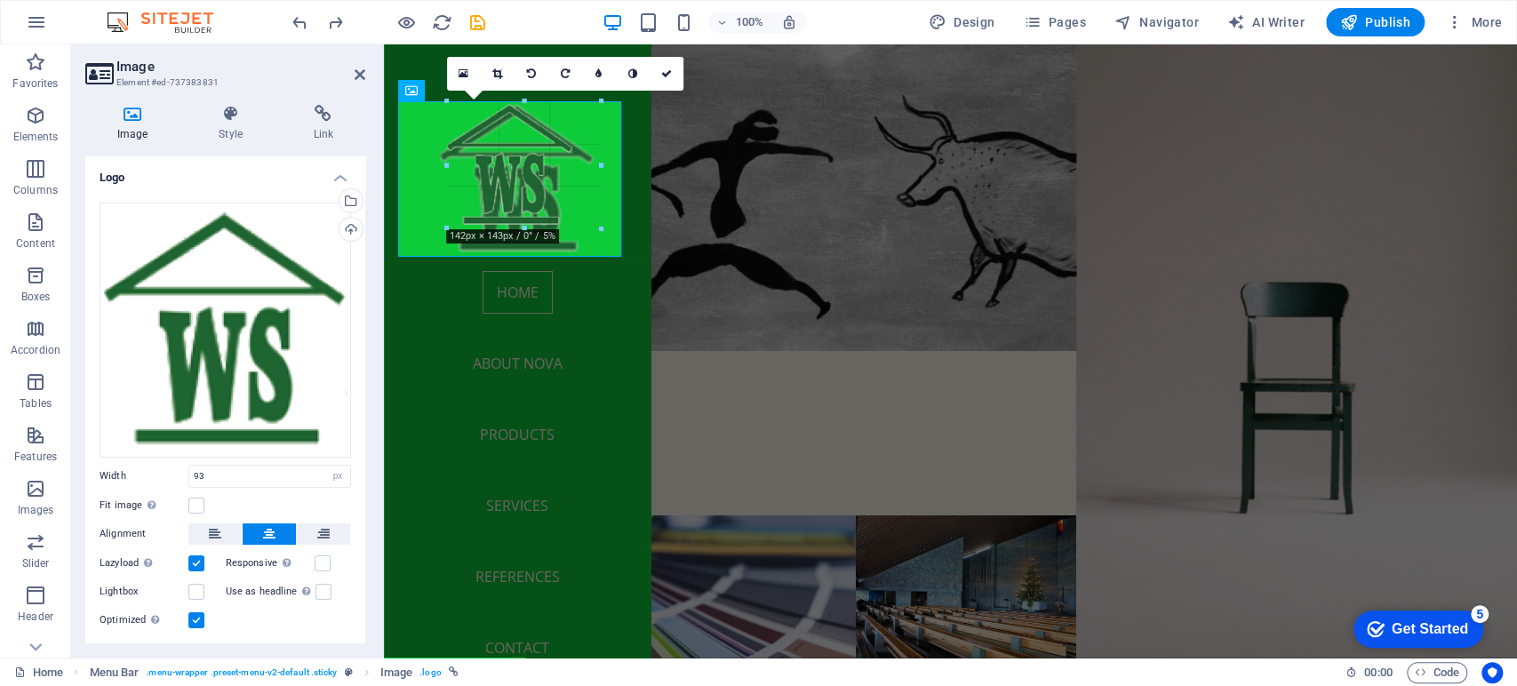
drag, startPoint x: 551, startPoint y: 188, endPoint x: 193, endPoint y: 216, distance: 359.2
type input "174"
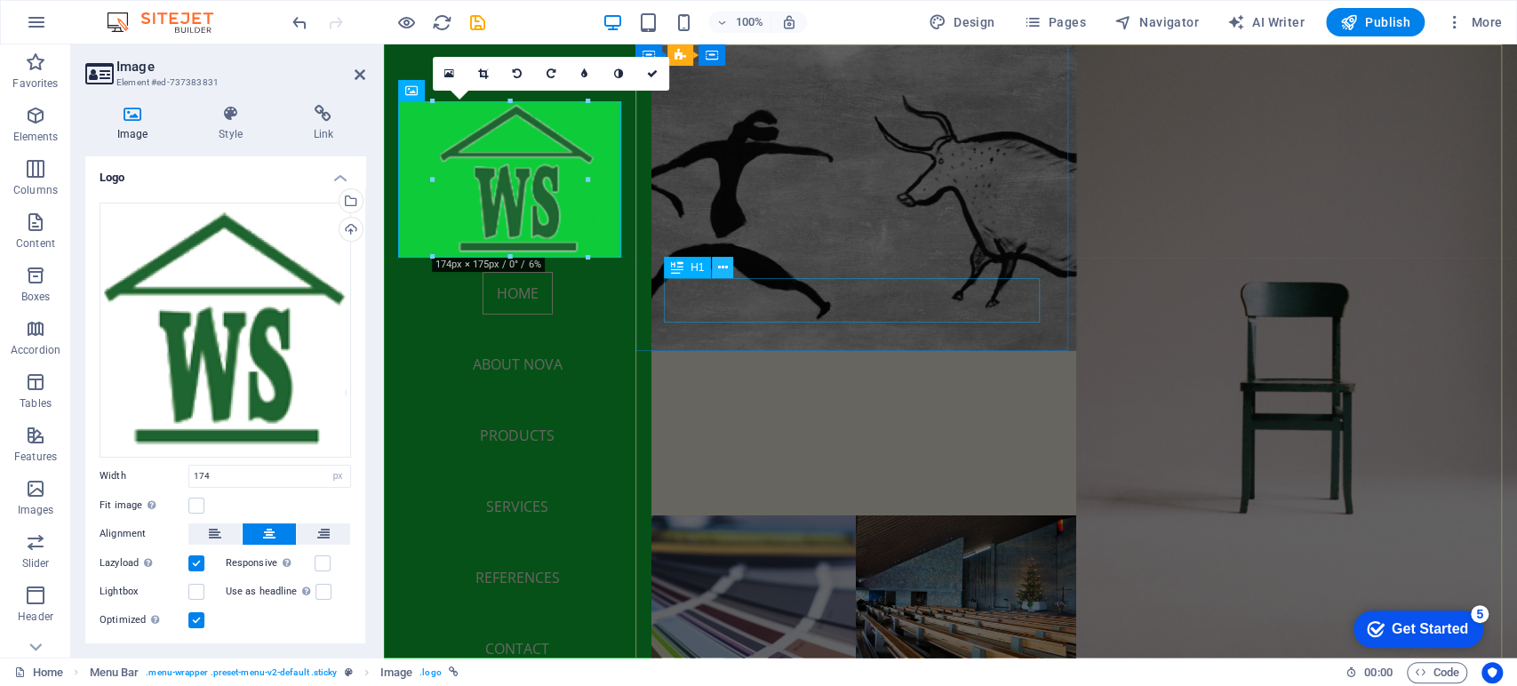
click at [718, 271] on icon at bounding box center [723, 268] width 10 height 19
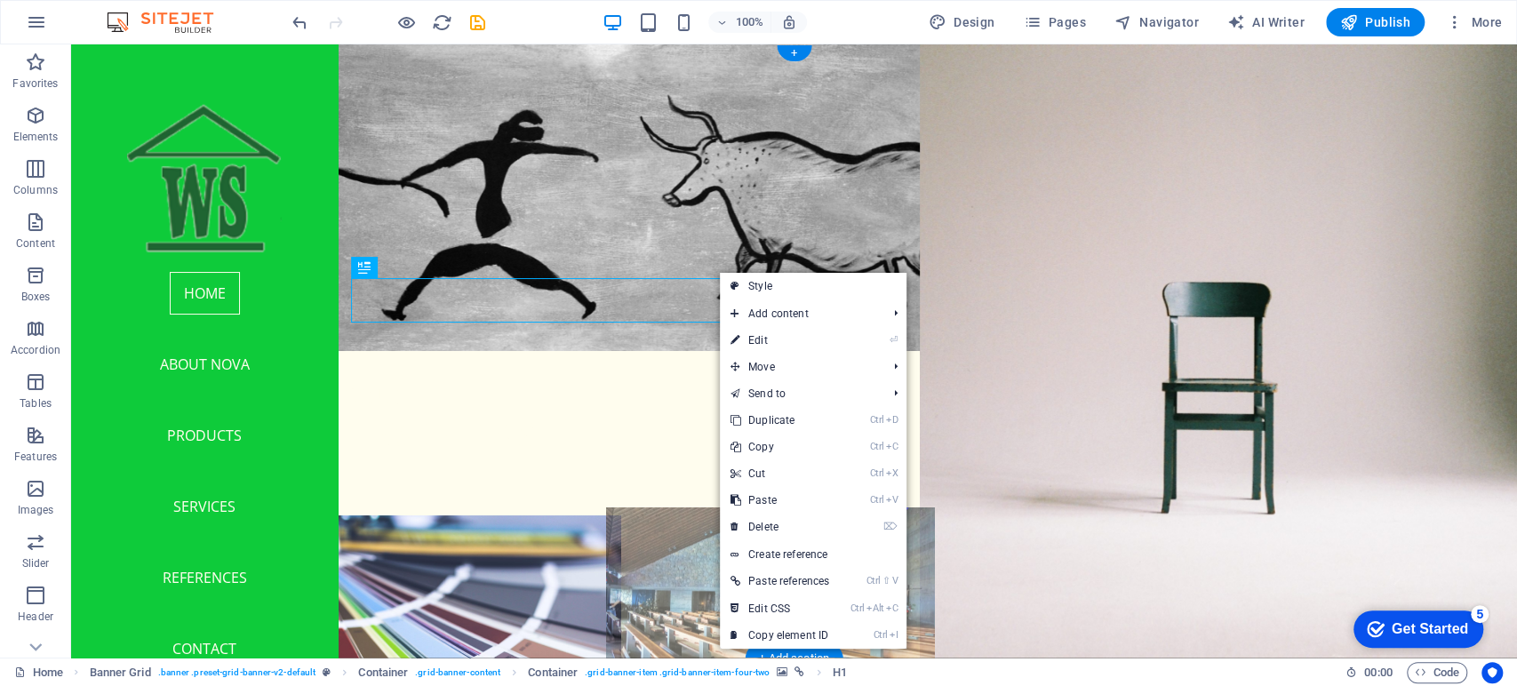
click at [627, 507] on figure at bounding box center [770, 591] width 329 height 169
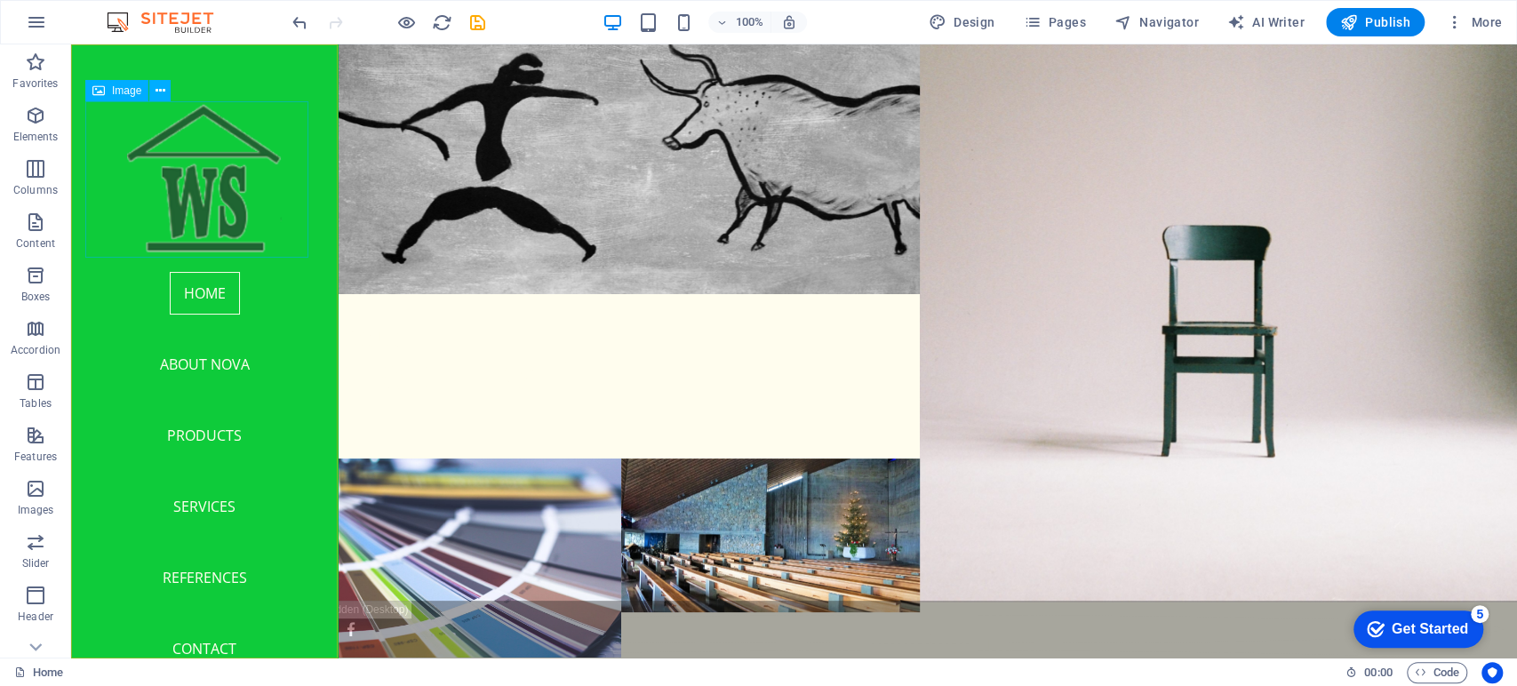
click at [180, 166] on figure at bounding box center [204, 179] width 238 height 156
select select "px"
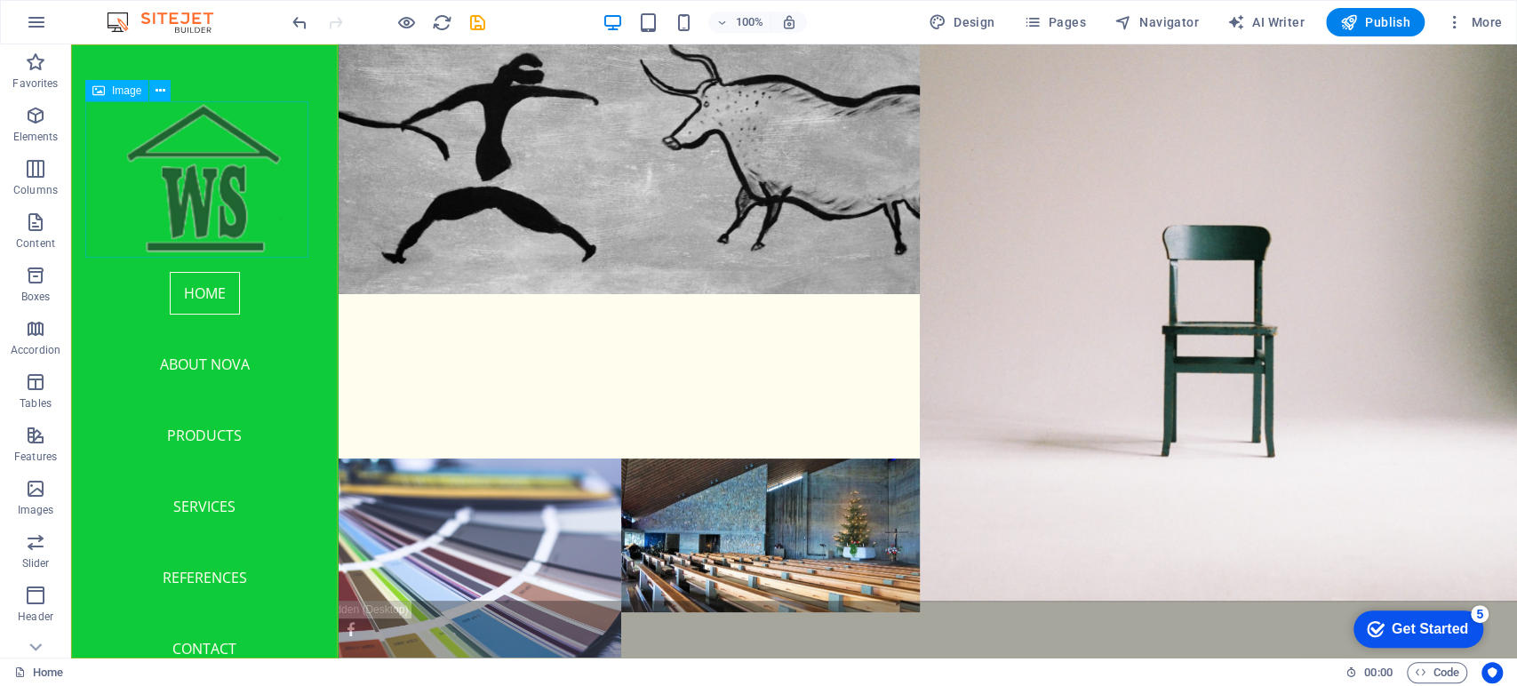
click at [218, 201] on figure at bounding box center [204, 179] width 238 height 156
select select "px"
click at [195, 199] on figure at bounding box center [204, 179] width 238 height 156
